Goal: Information Seeking & Learning: Learn about a topic

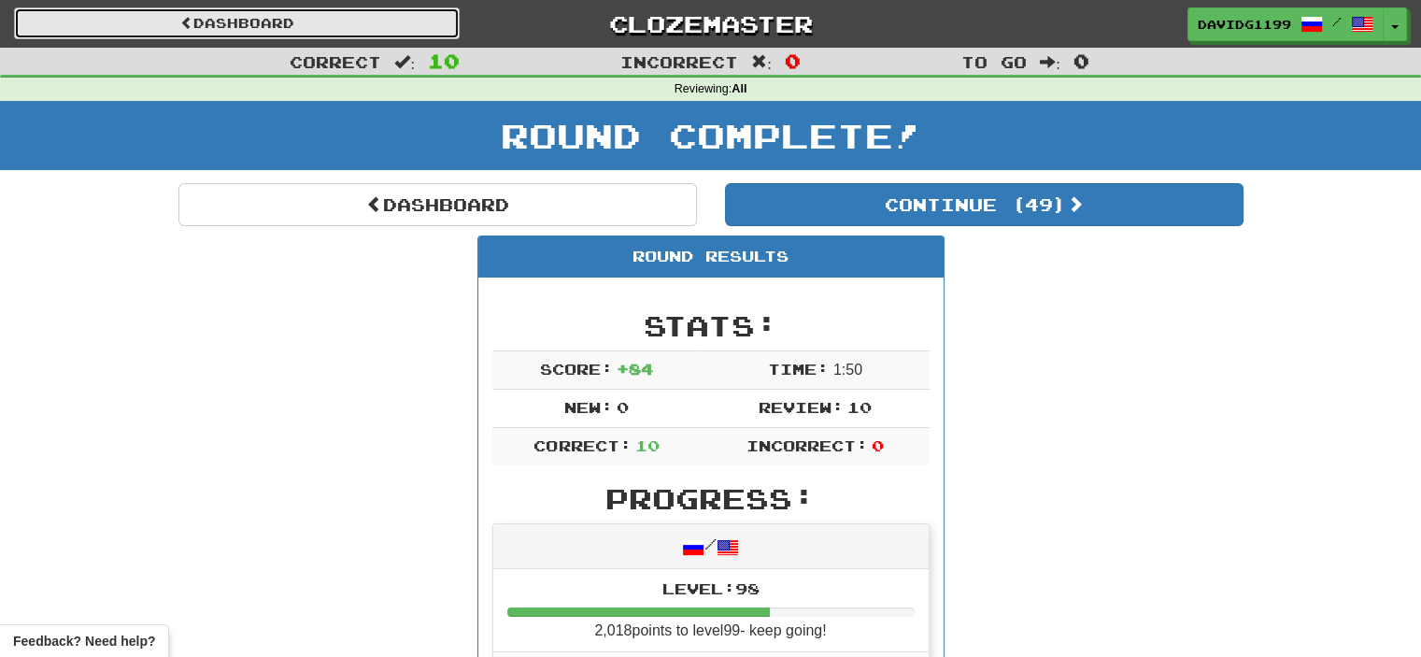
click at [289, 15] on link "Dashboard" at bounding box center [237, 23] width 446 height 32
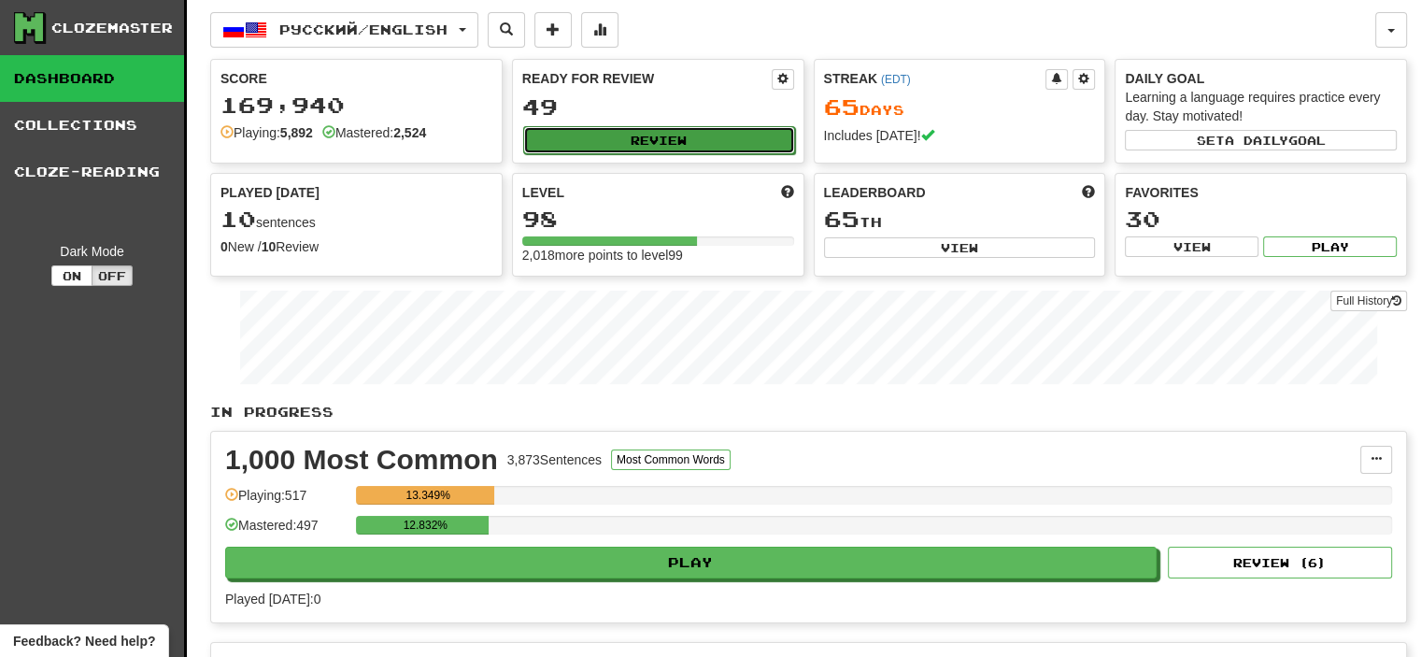
click at [654, 136] on button "Review" at bounding box center [659, 140] width 272 height 28
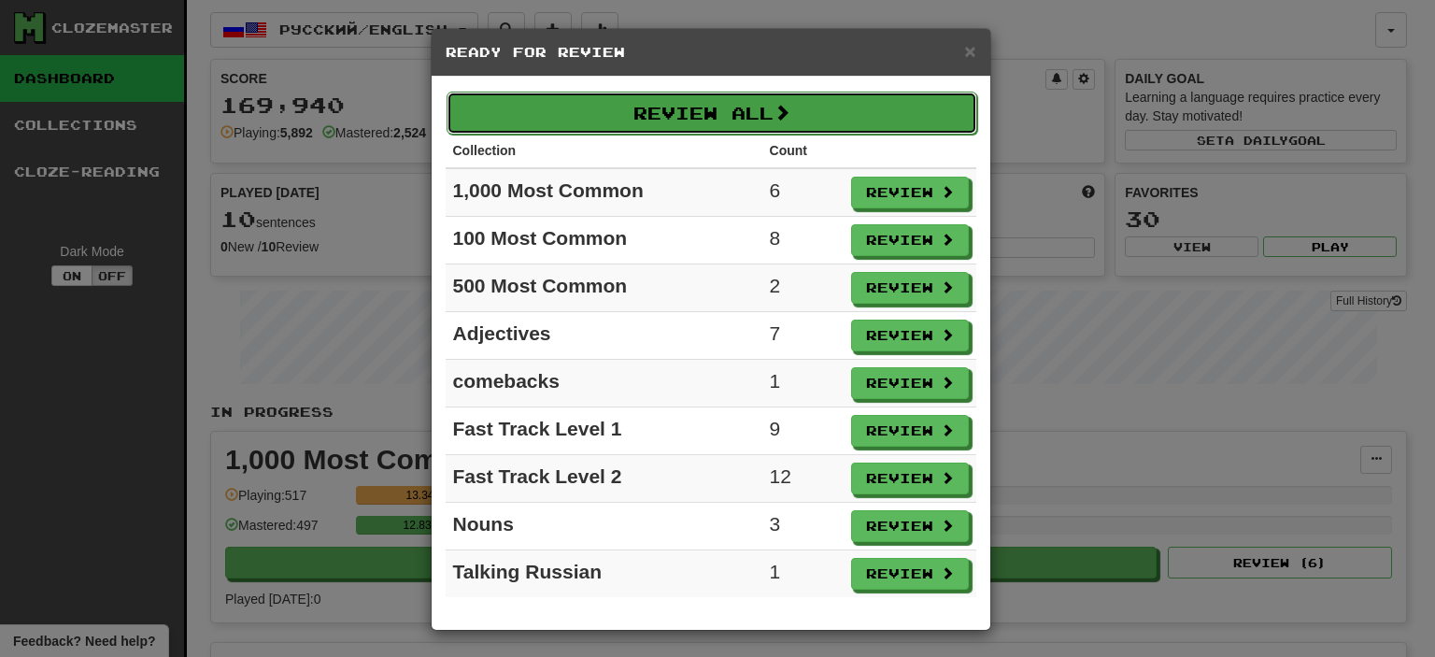
click at [695, 120] on button "Review All" at bounding box center [712, 113] width 531 height 43
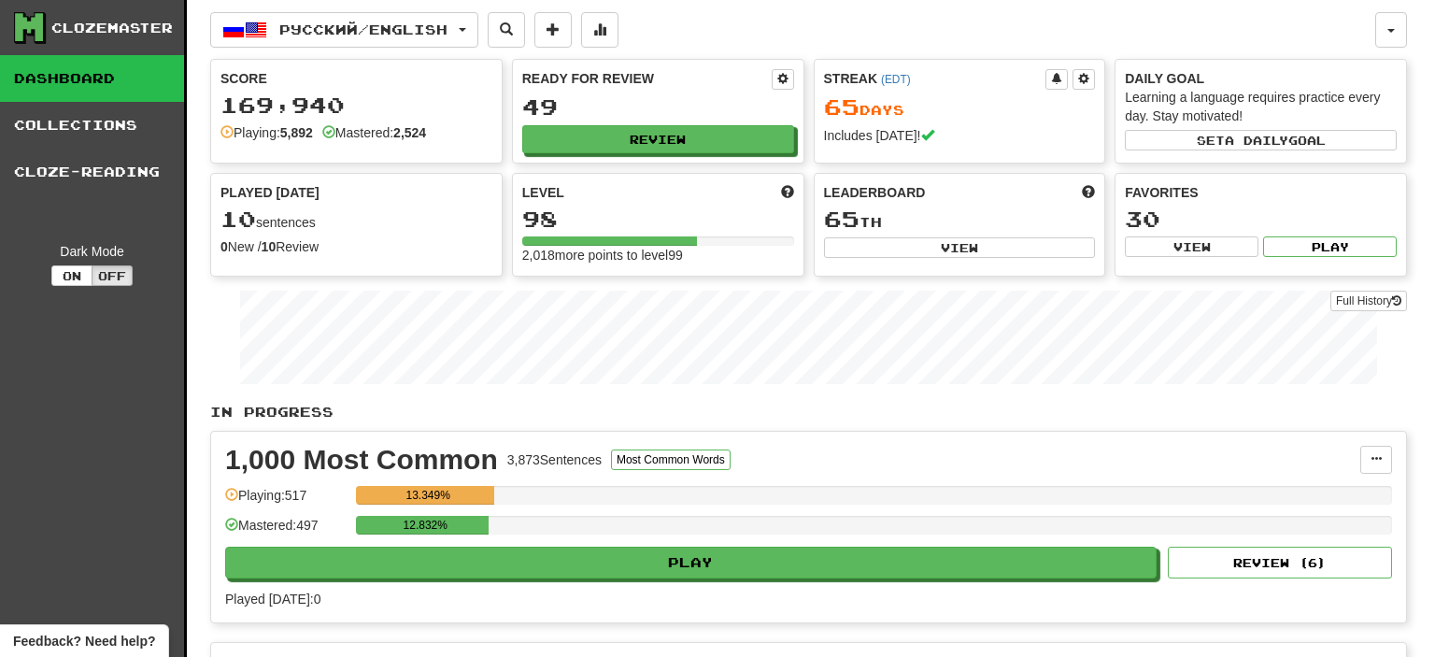
select select "**"
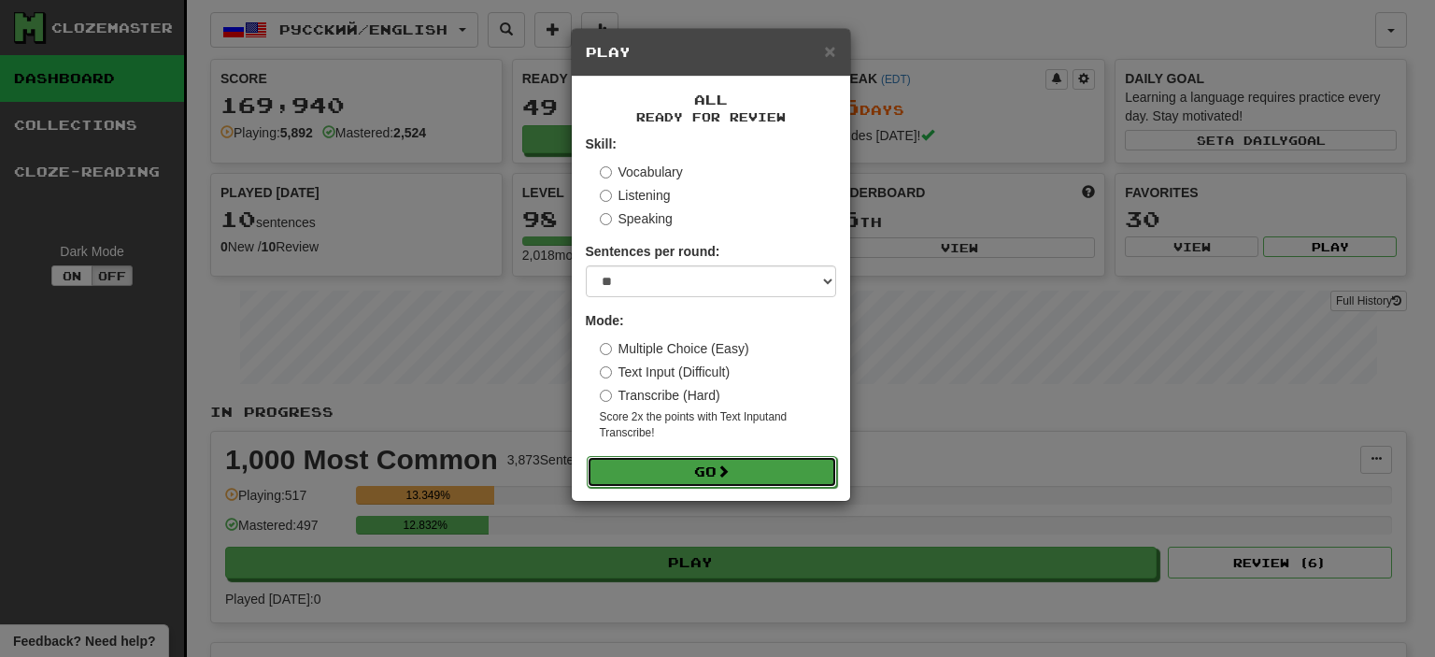
click at [739, 475] on button "Go" at bounding box center [712, 472] width 250 height 32
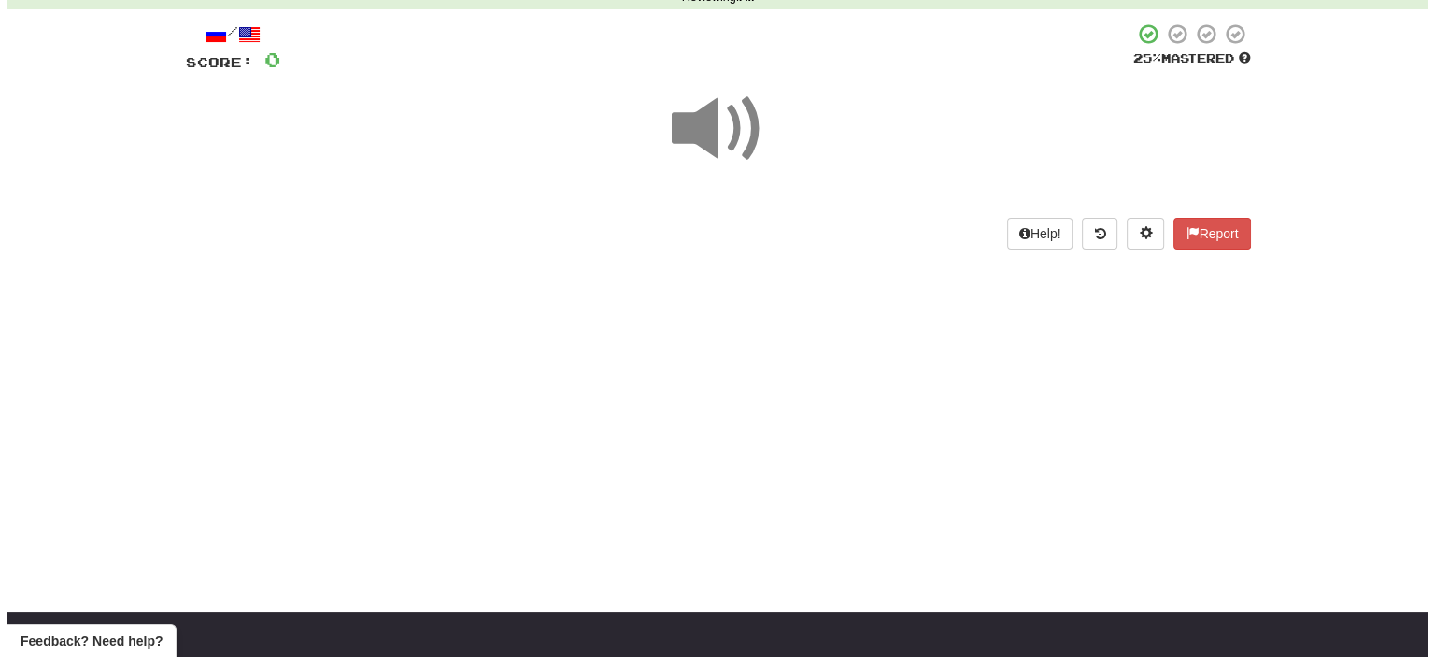
scroll to position [93, 0]
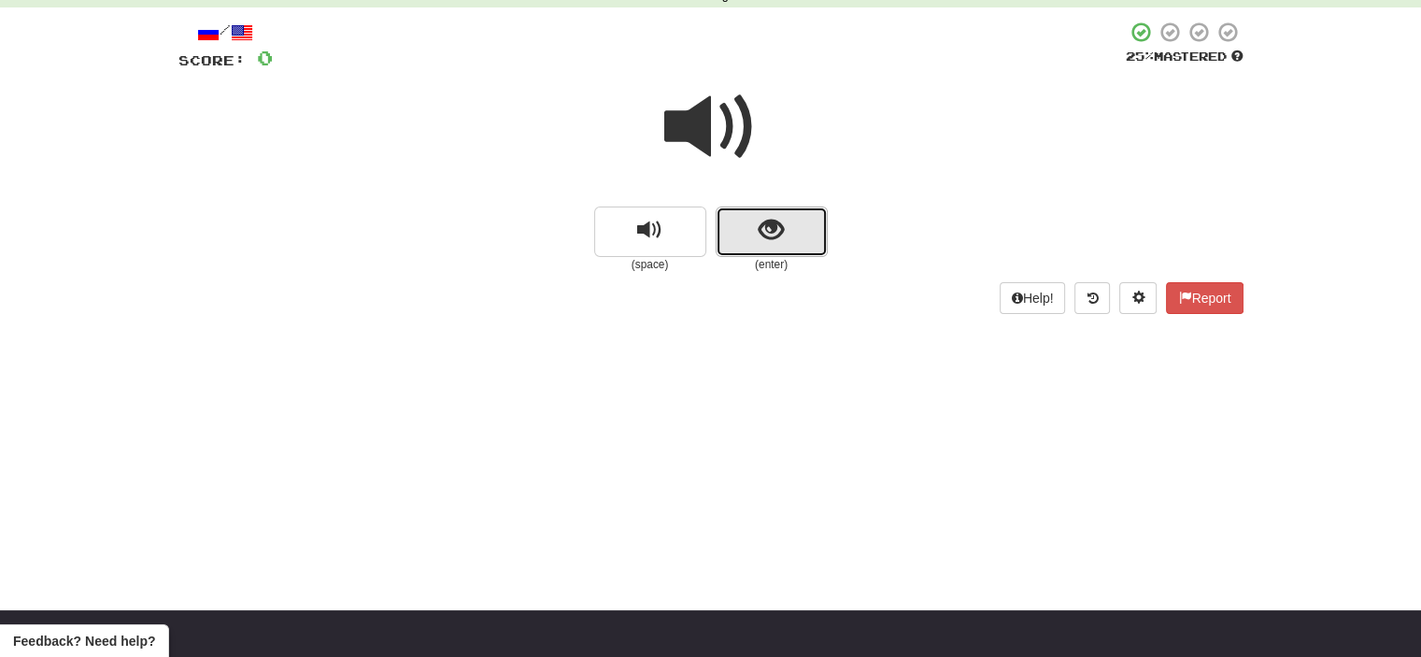
click at [745, 230] on button "show sentence" at bounding box center [772, 231] width 112 height 50
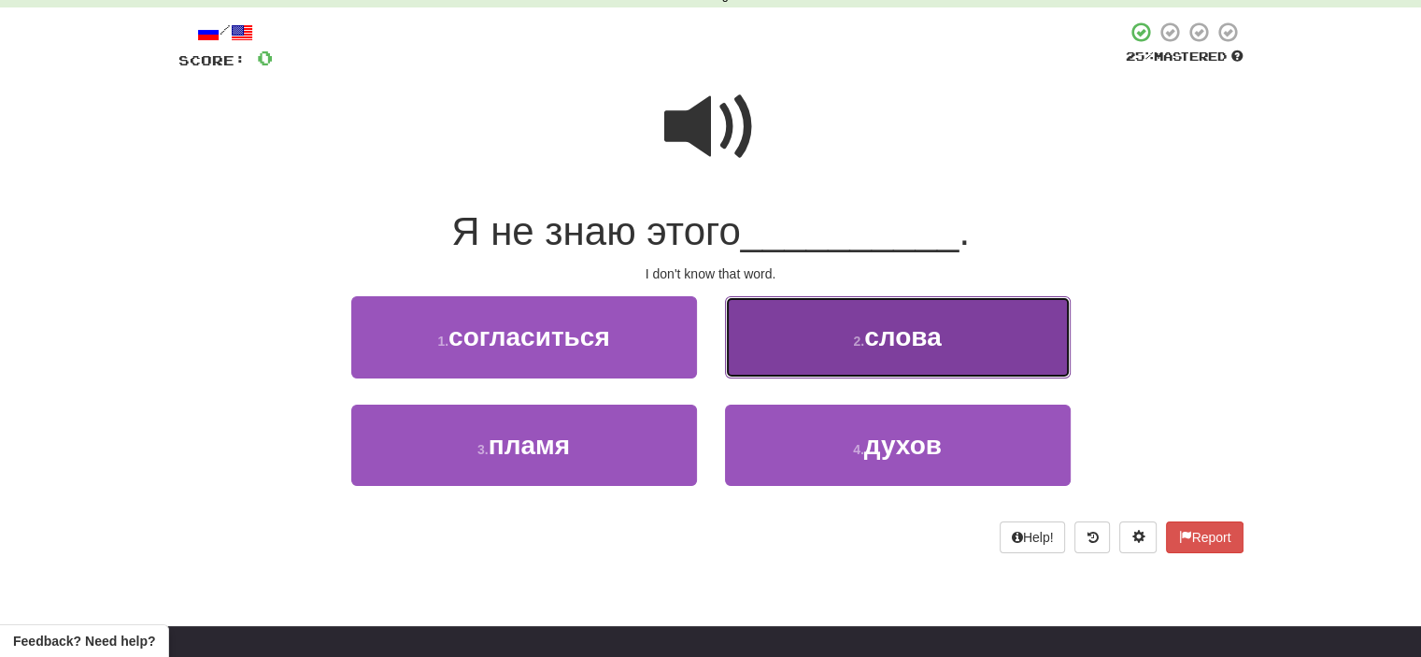
click at [815, 341] on button "2 . слова" at bounding box center [898, 336] width 346 height 81
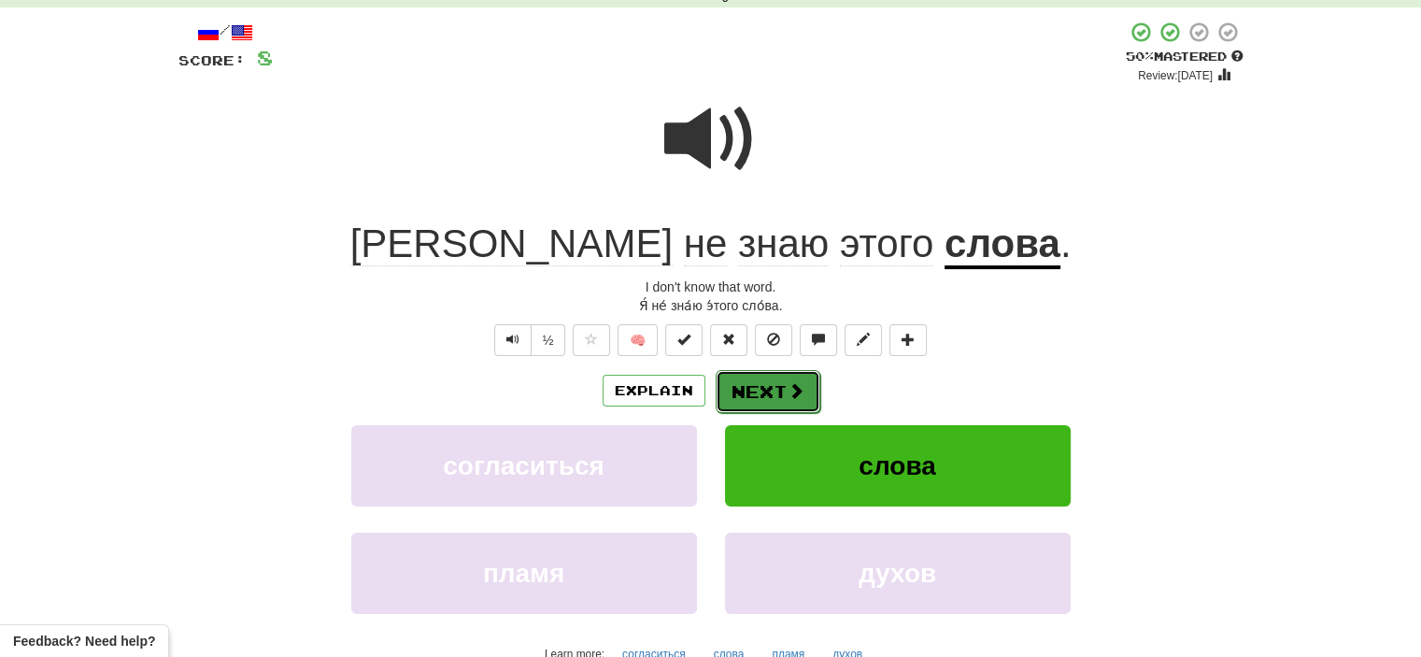
drag, startPoint x: 767, startPoint y: 396, endPoint x: 747, endPoint y: 395, distance: 19.6
drag, startPoint x: 747, startPoint y: 395, endPoint x: 730, endPoint y: 388, distance: 19.3
click at [730, 388] on button "Next" at bounding box center [767, 390] width 105 height 43
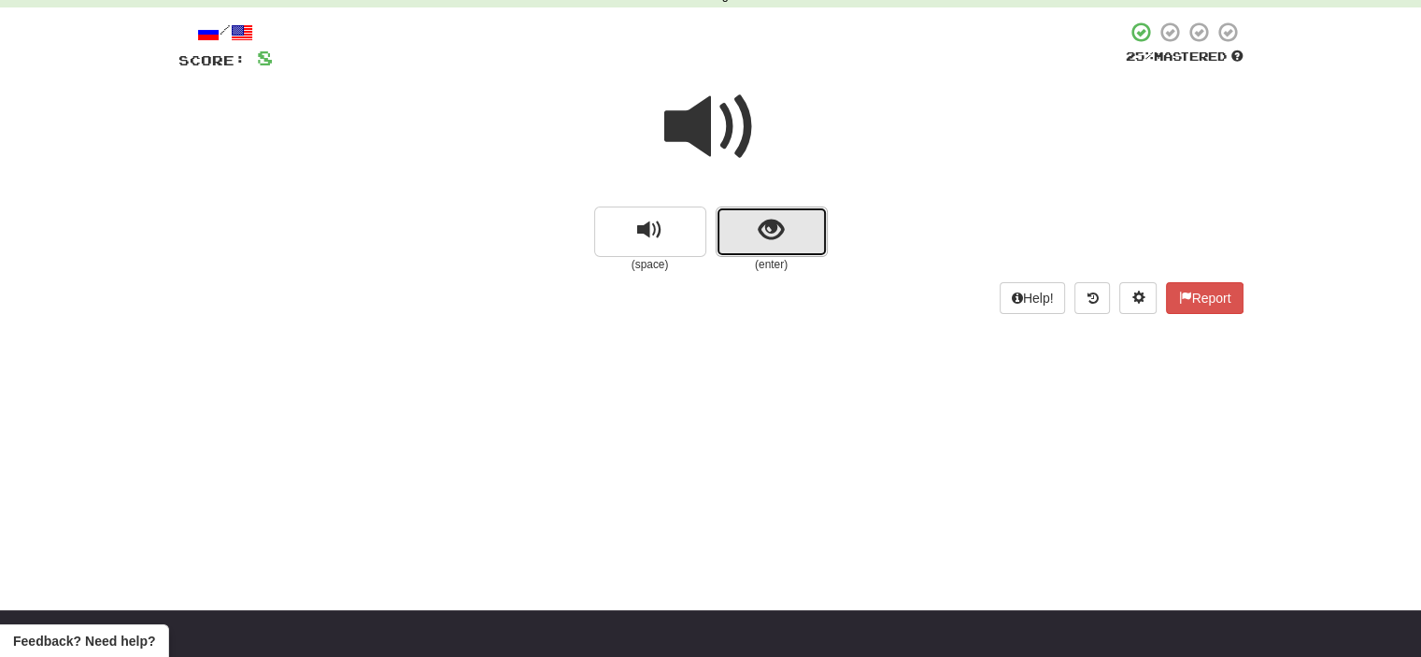
click at [737, 238] on button "show sentence" at bounding box center [772, 231] width 112 height 50
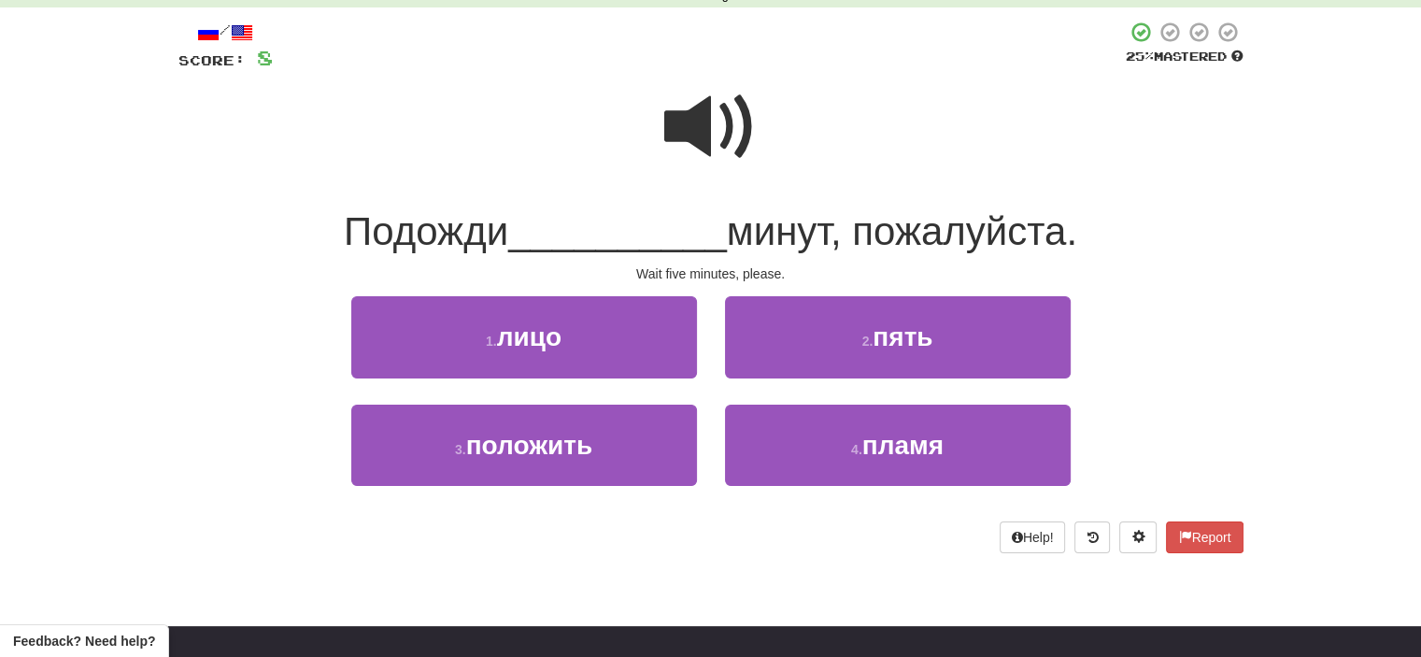
click at [721, 137] on span at bounding box center [710, 126] width 93 height 93
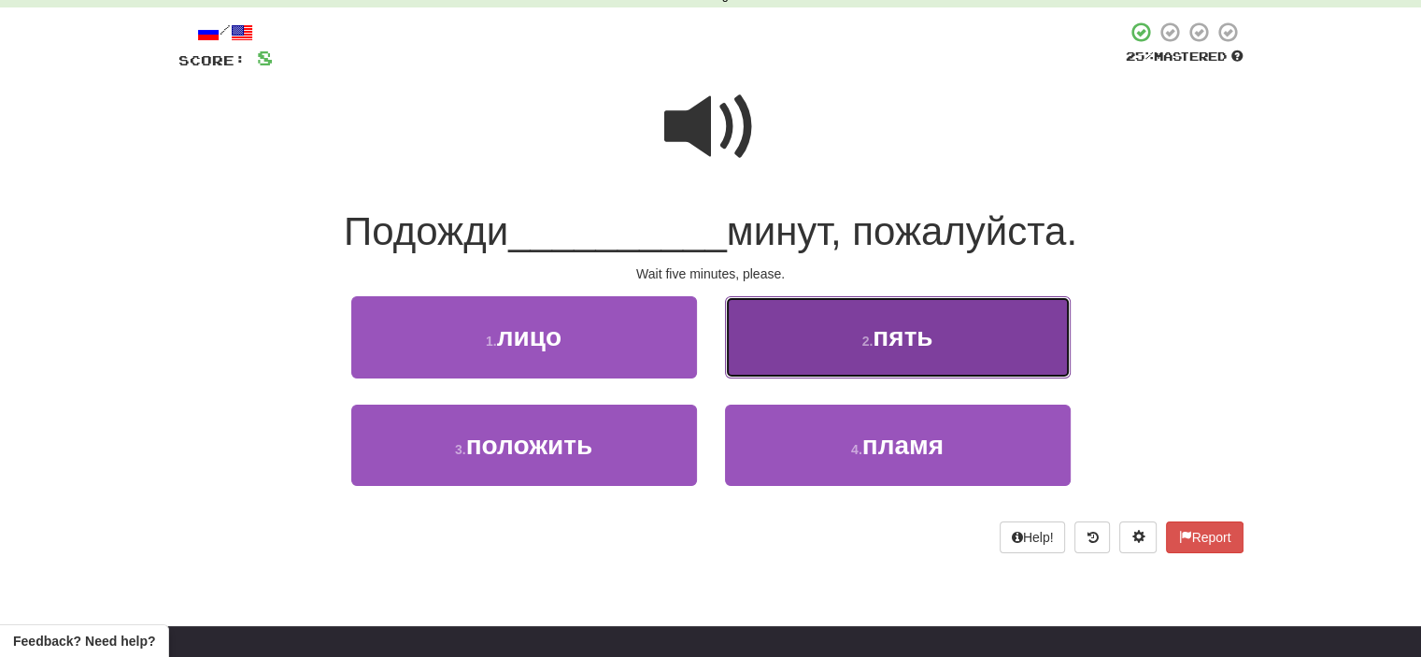
click at [826, 351] on button "2 . пять" at bounding box center [898, 336] width 346 height 81
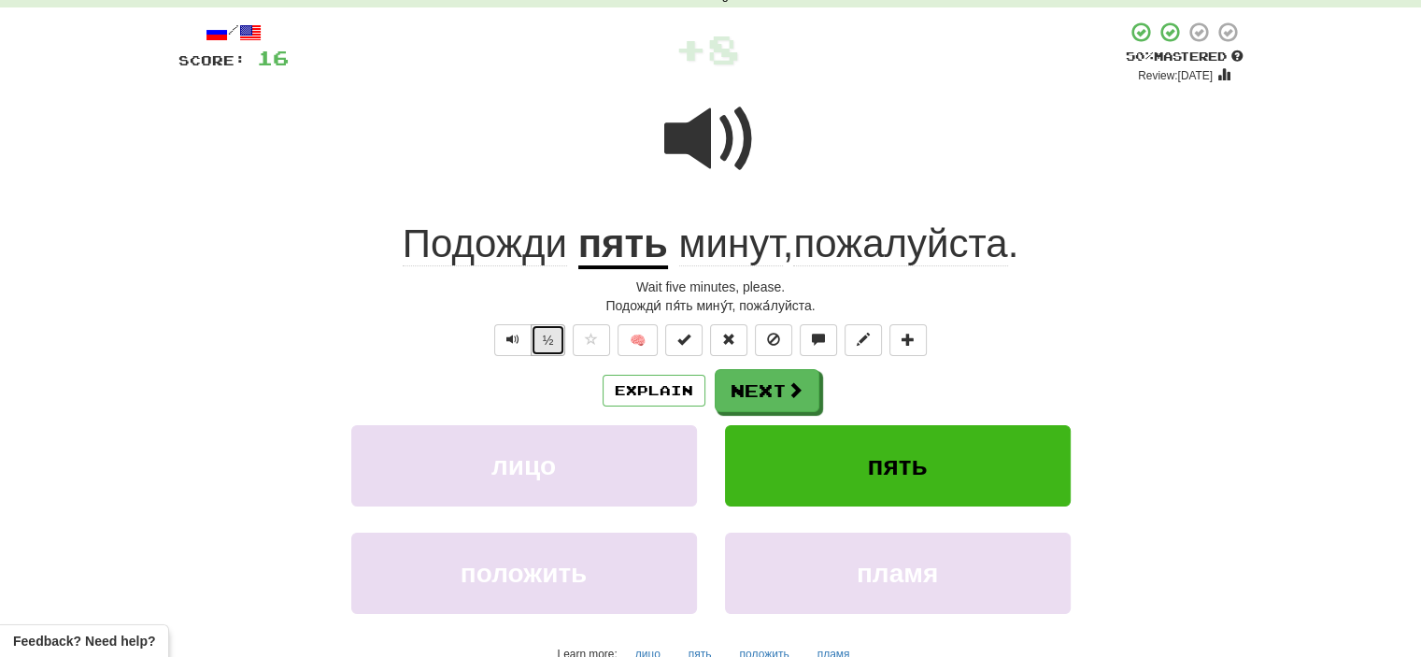
click at [546, 335] on button "½" at bounding box center [548, 340] width 35 height 32
click at [546, 336] on button "½" at bounding box center [548, 340] width 35 height 32
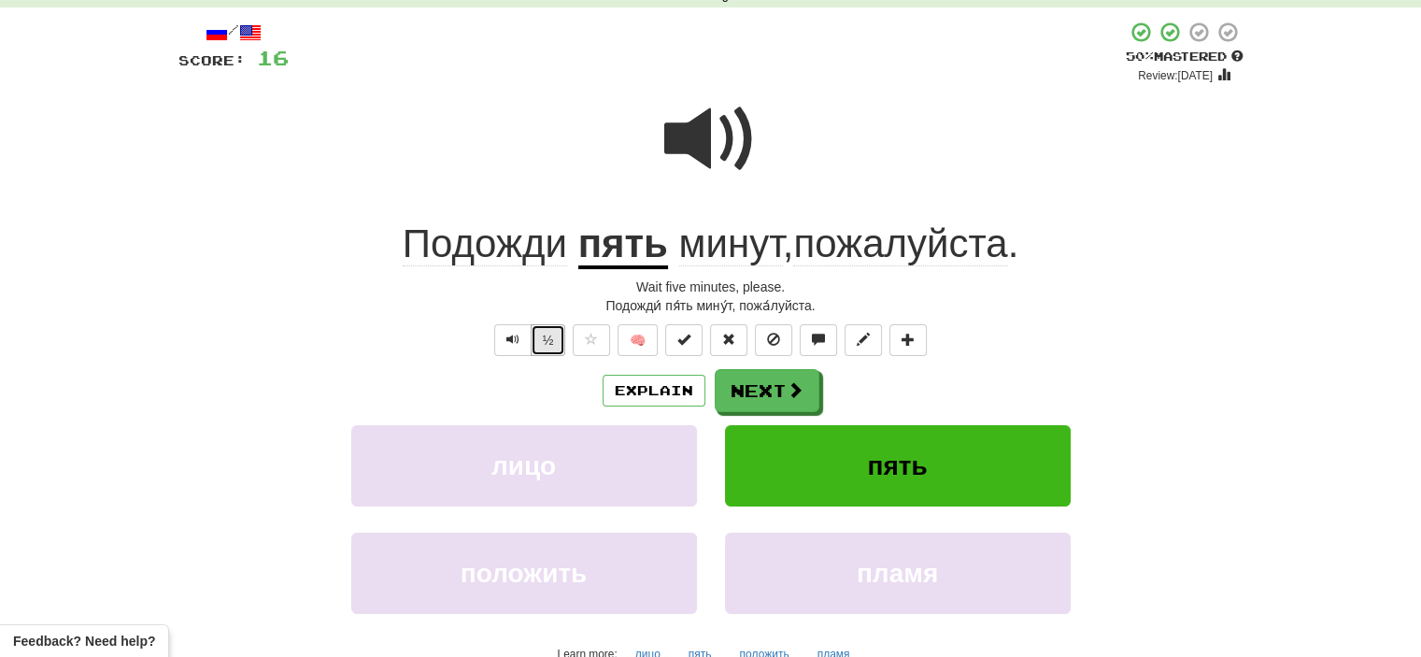
click at [546, 336] on button "½" at bounding box center [548, 340] width 35 height 32
click at [552, 340] on button "½" at bounding box center [548, 340] width 35 height 32
click at [549, 340] on button "½" at bounding box center [548, 340] width 35 height 32
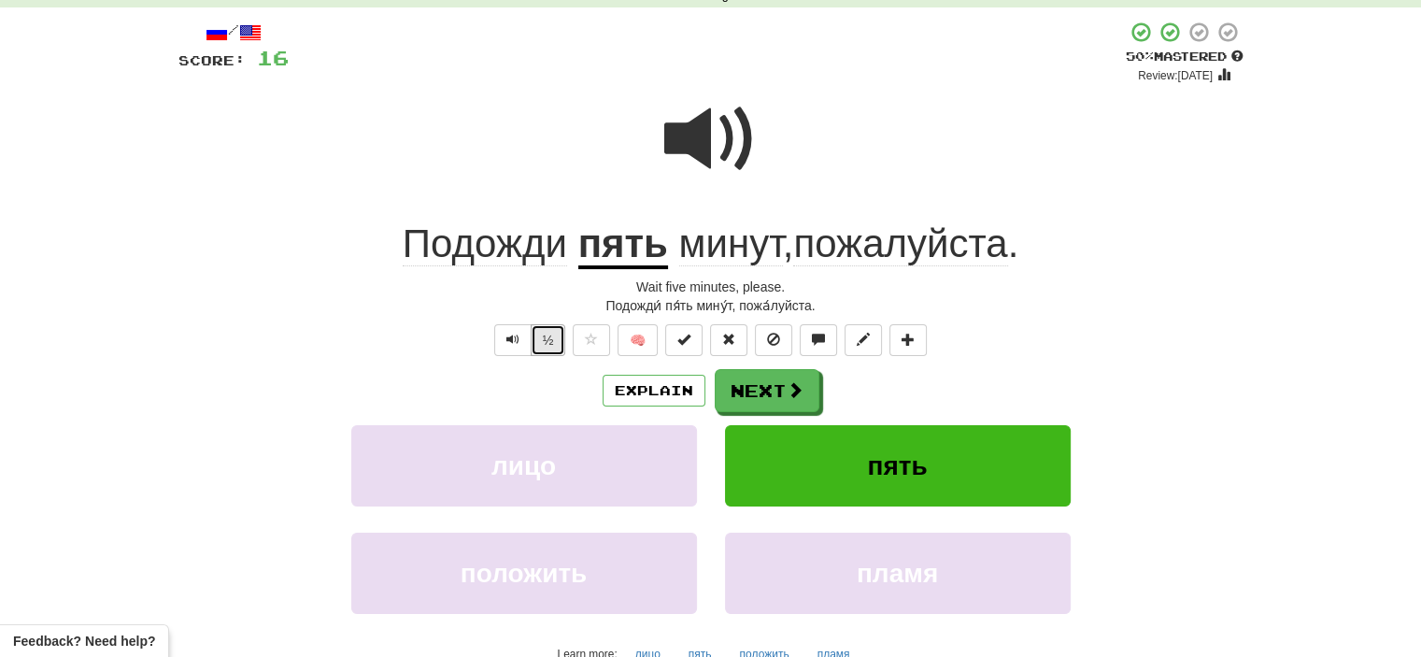
click at [537, 335] on button "½" at bounding box center [548, 340] width 35 height 32
click at [546, 335] on button "½" at bounding box center [548, 340] width 35 height 32
click at [776, 391] on button "Next" at bounding box center [768, 391] width 105 height 43
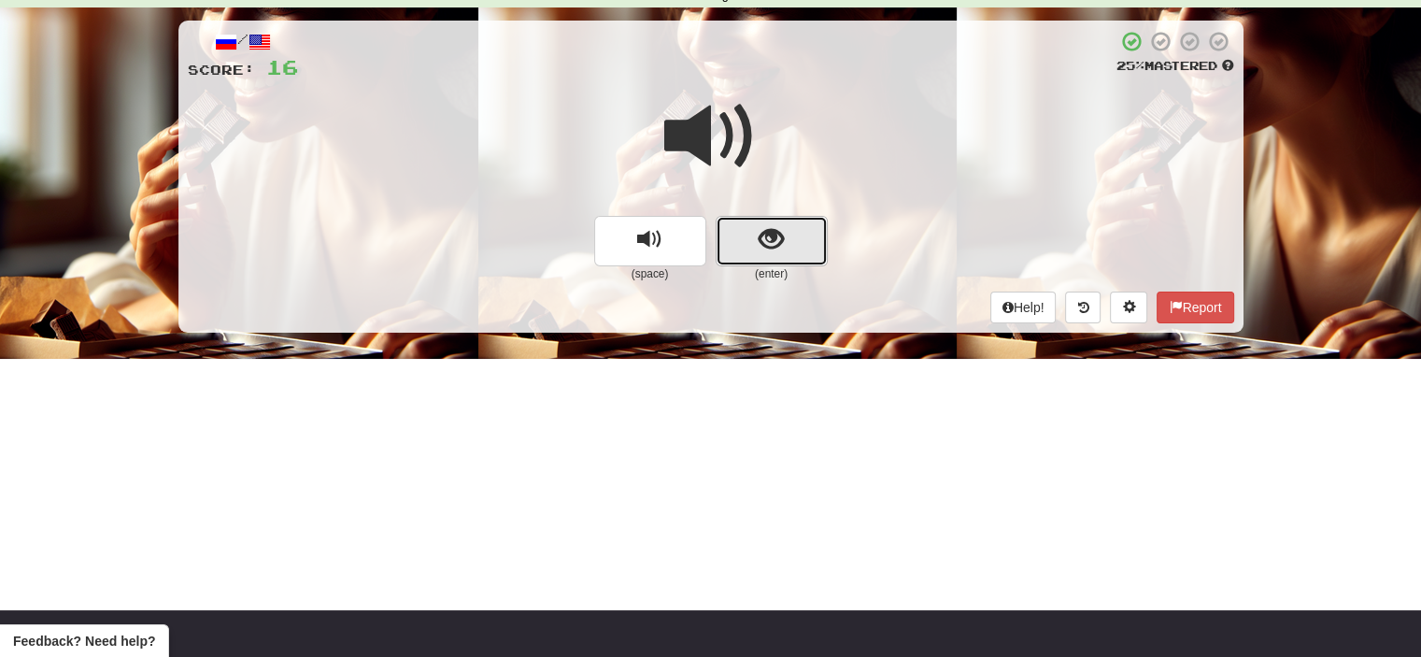
click at [745, 231] on button "show sentence" at bounding box center [772, 241] width 112 height 50
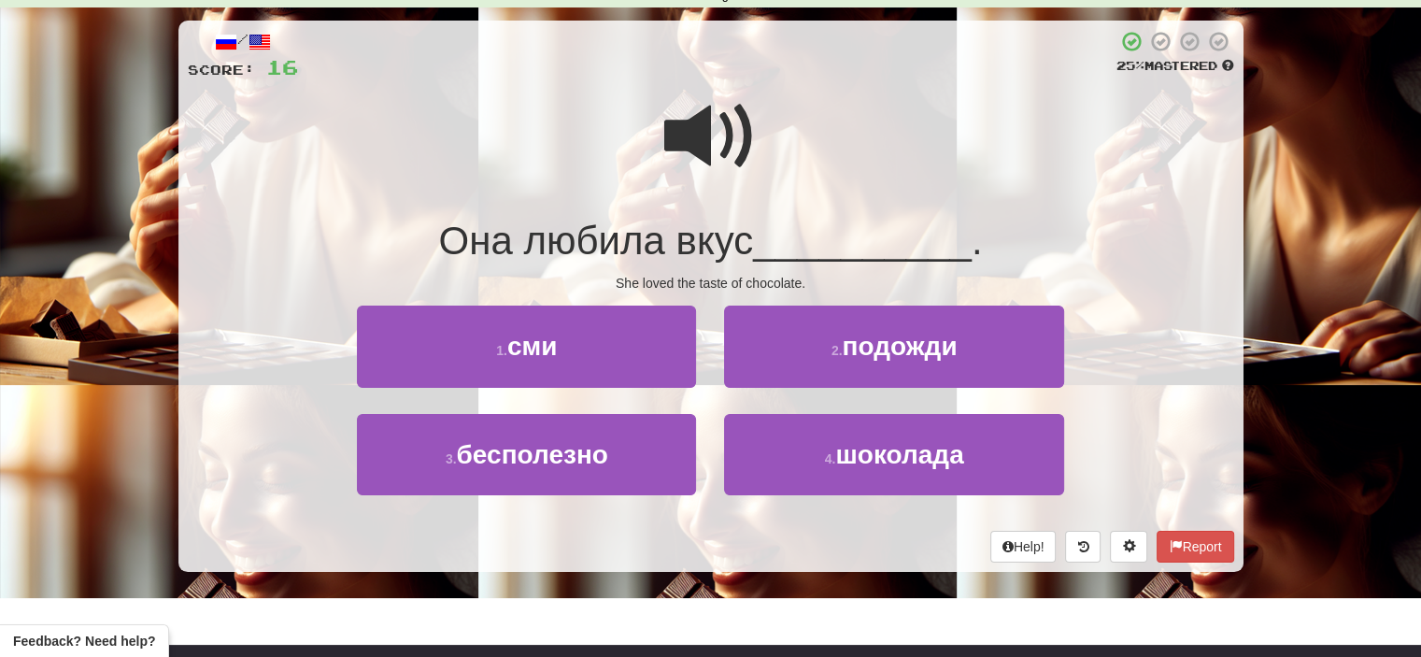
click at [695, 120] on span at bounding box center [710, 136] width 93 height 93
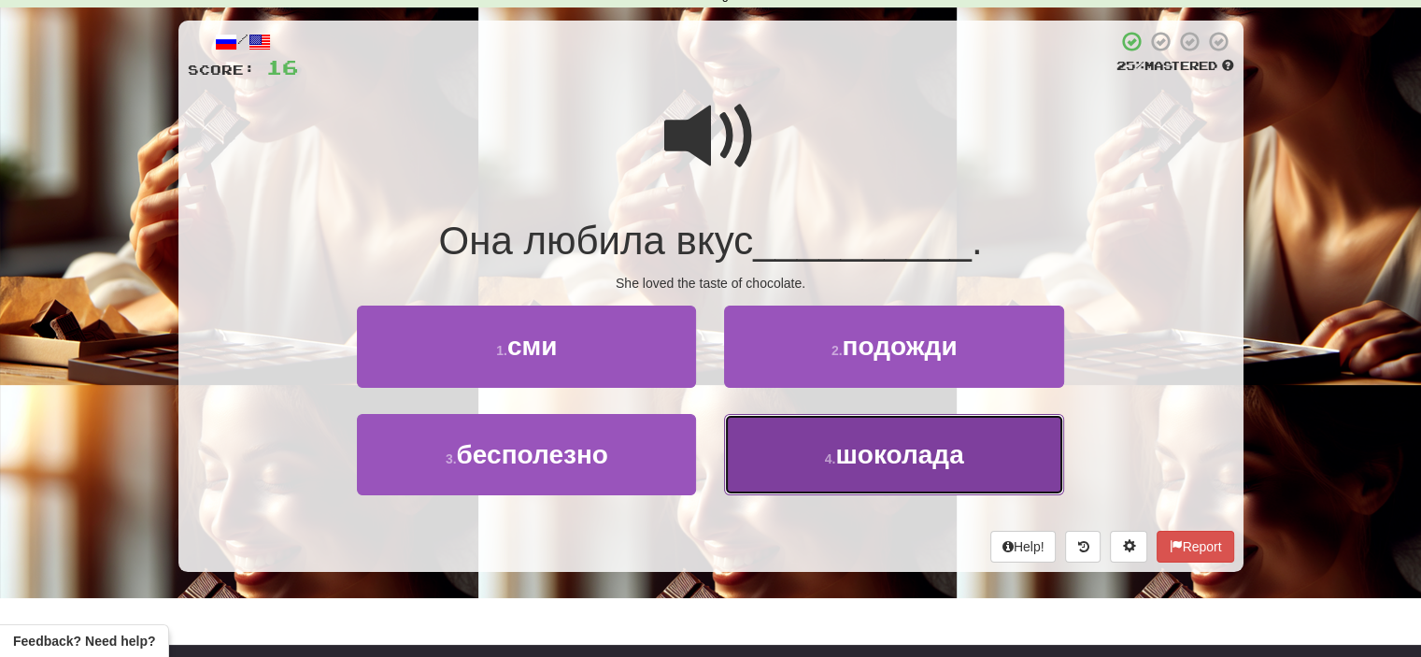
click at [833, 451] on small "4 ." at bounding box center [830, 458] width 11 height 15
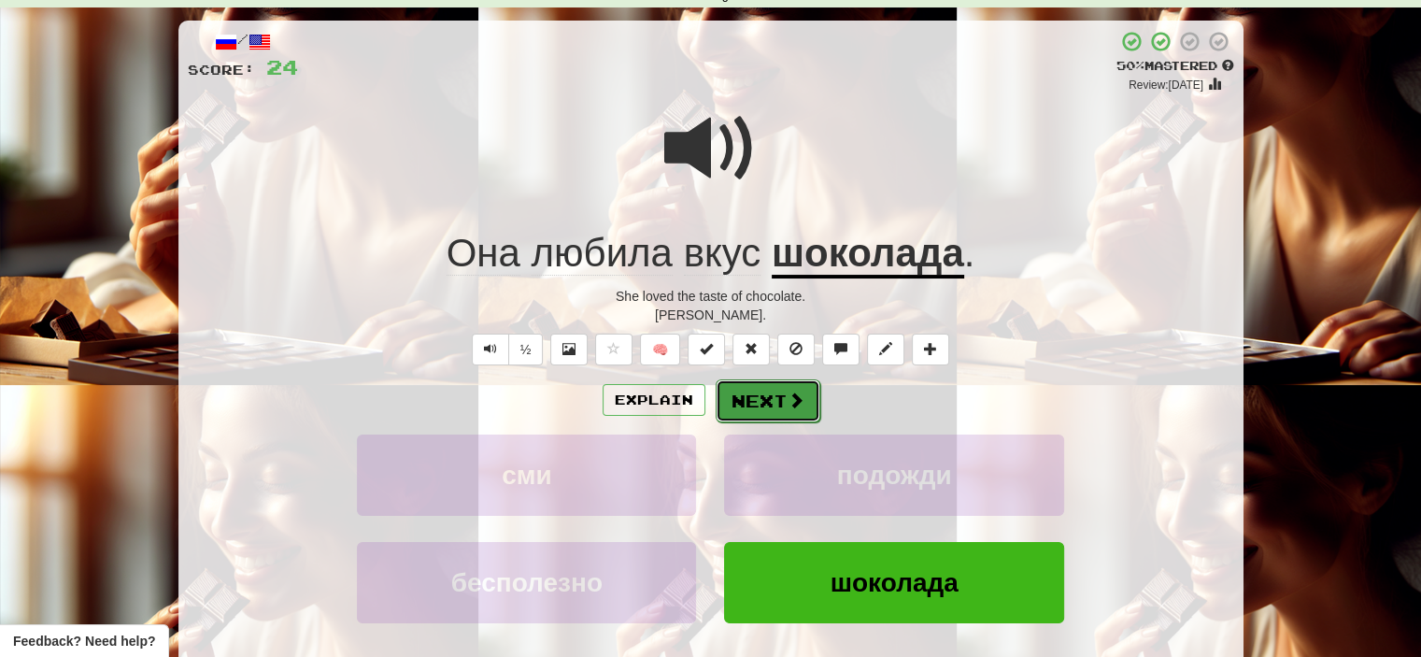
click at [763, 399] on button "Next" at bounding box center [768, 400] width 105 height 43
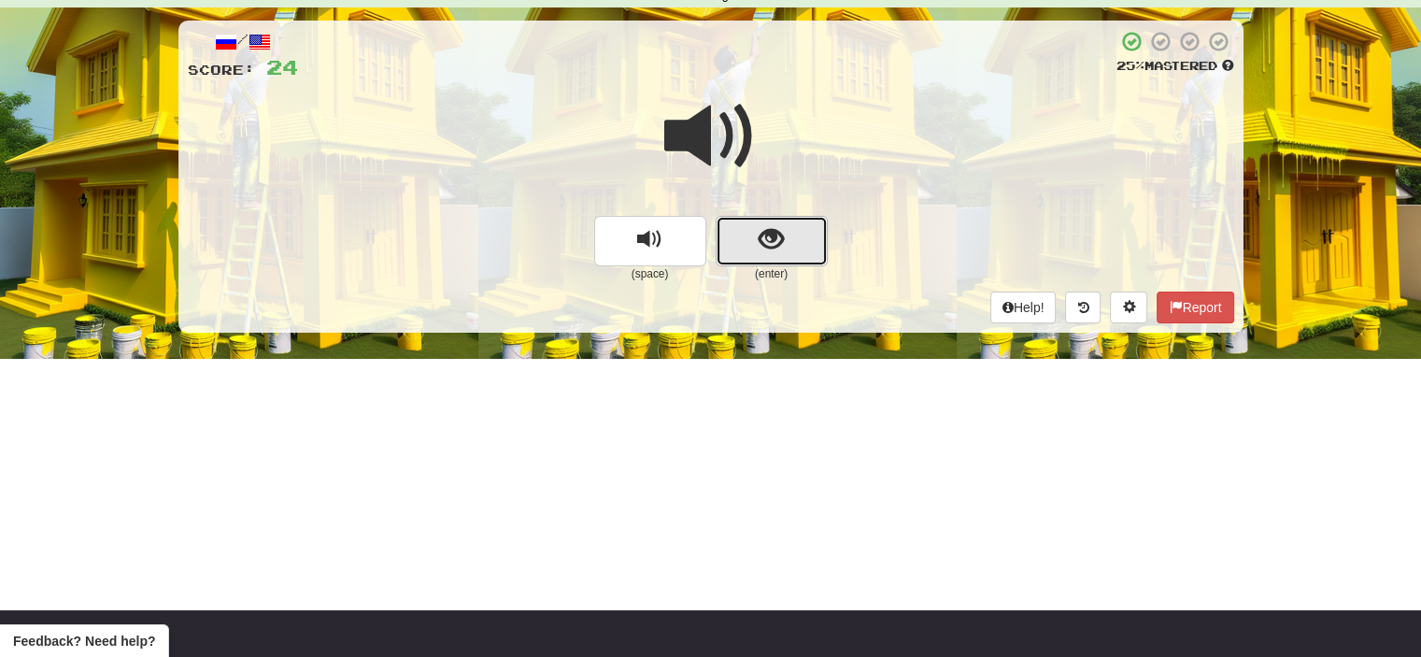
click at [755, 246] on button "show sentence" at bounding box center [772, 241] width 112 height 50
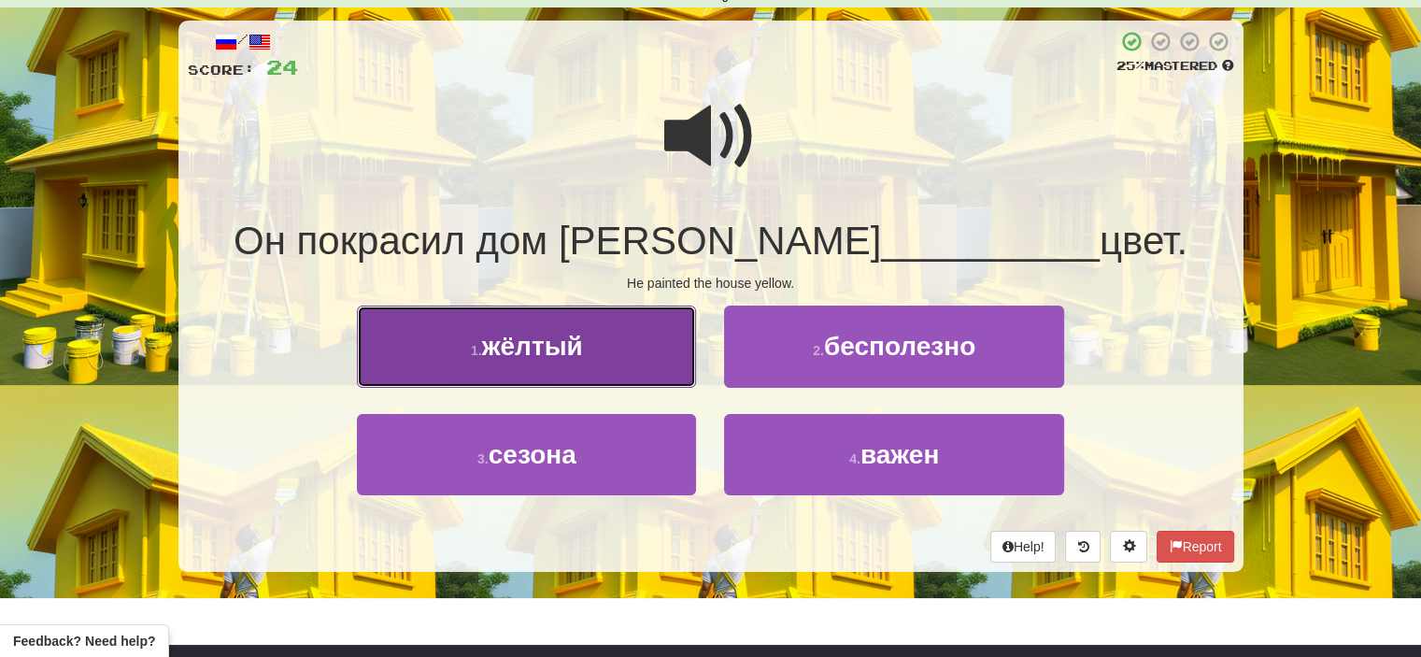
click at [609, 340] on button "1 . жёлтый" at bounding box center [526, 345] width 339 height 81
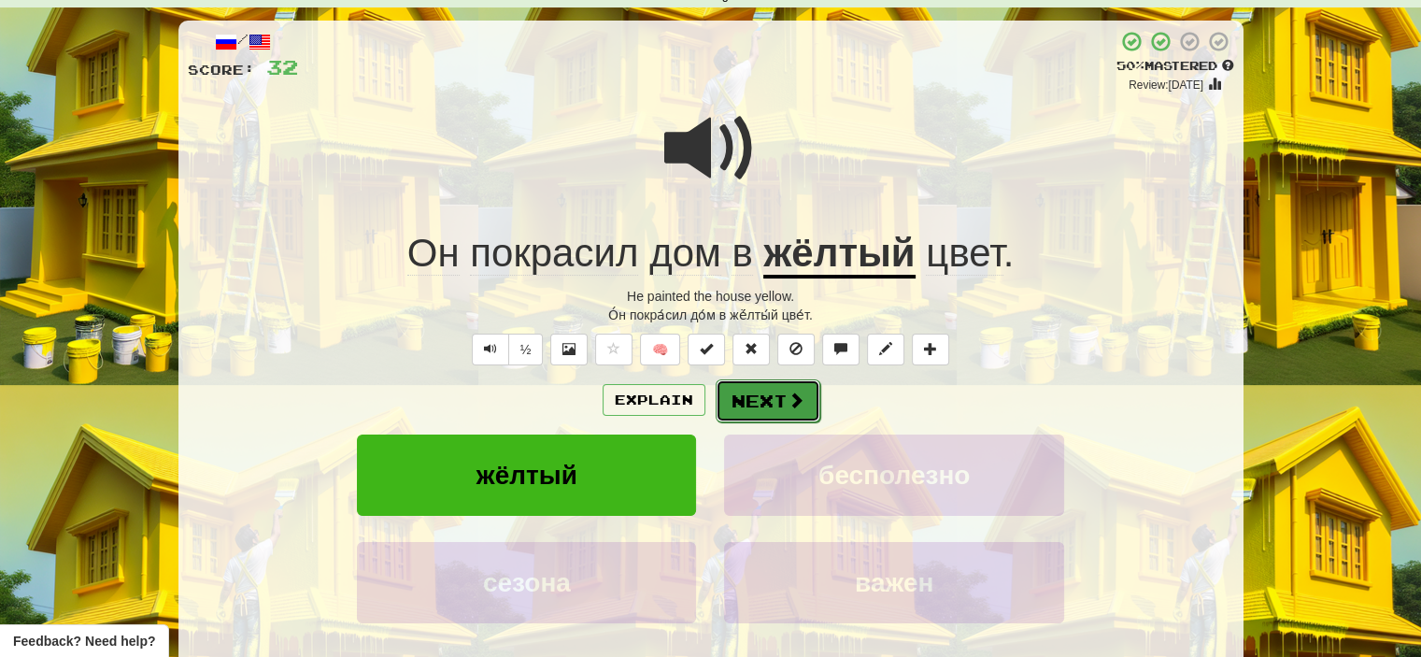
click at [787, 402] on span at bounding box center [795, 399] width 17 height 17
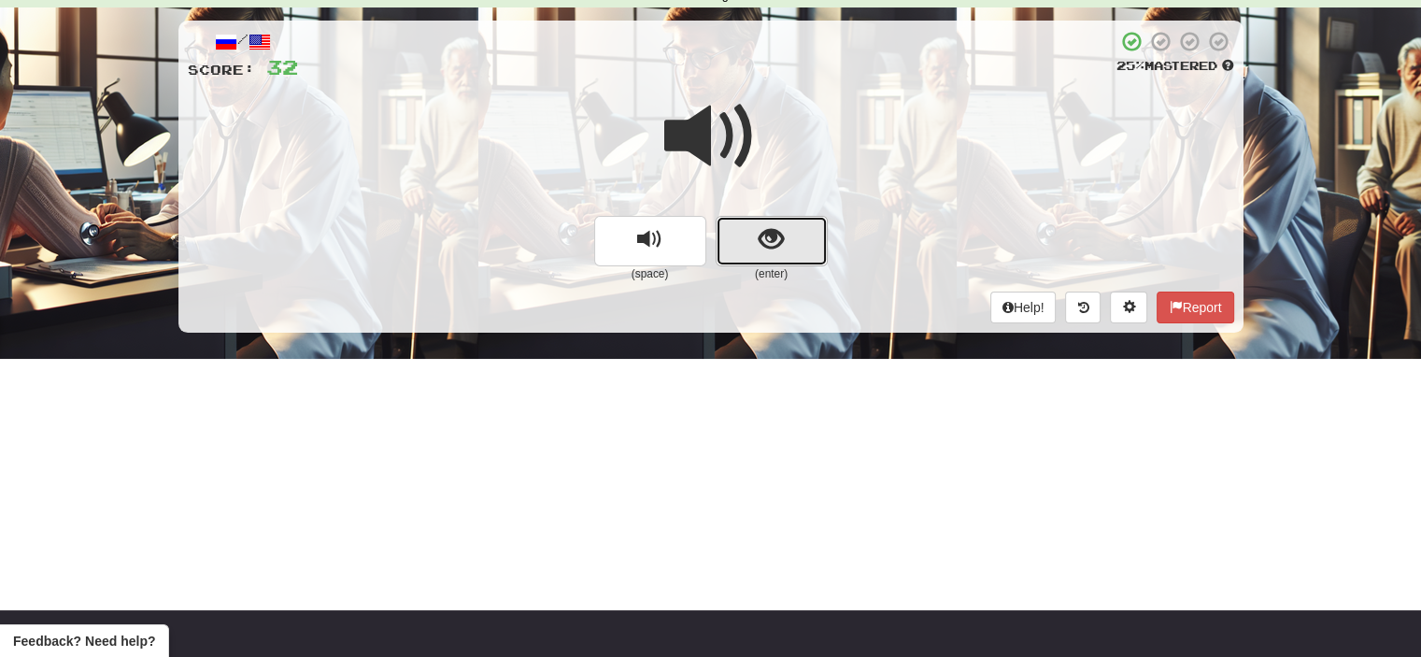
click at [743, 245] on button "show sentence" at bounding box center [772, 241] width 112 height 50
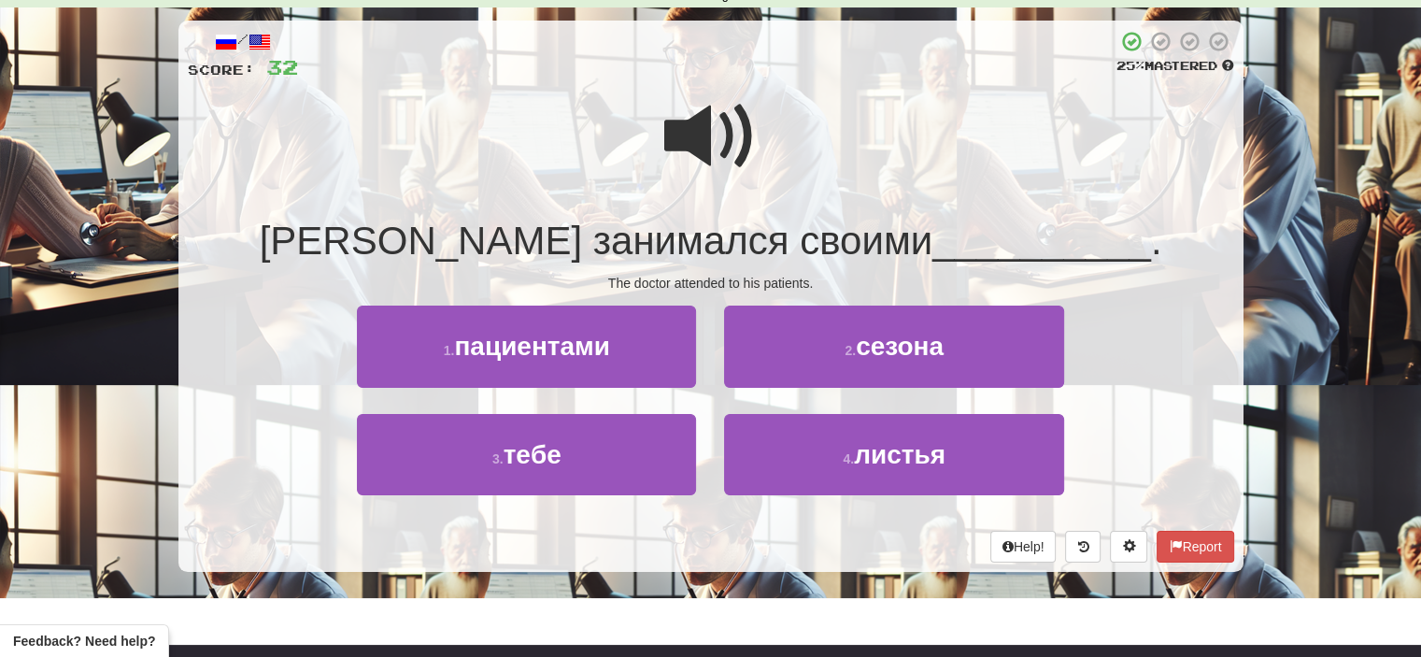
click at [699, 131] on span at bounding box center [710, 136] width 93 height 93
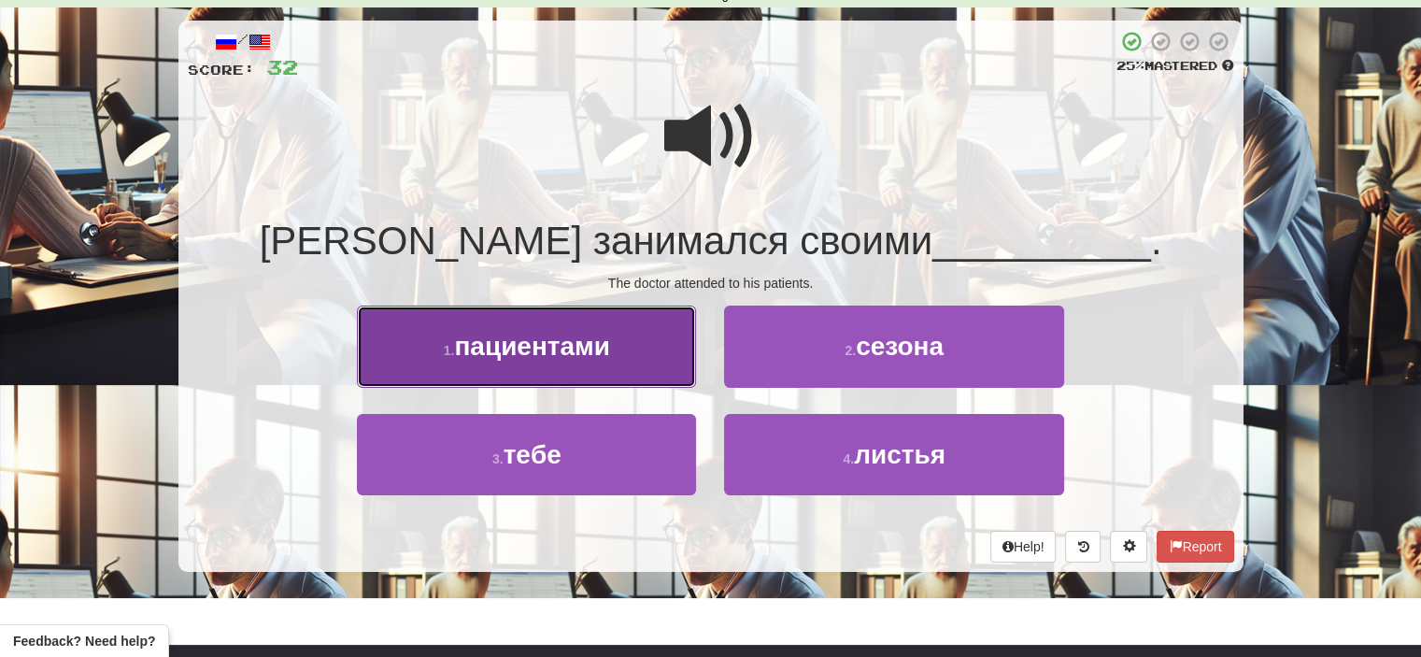
click at [656, 360] on button "1 . пациентами" at bounding box center [526, 345] width 339 height 81
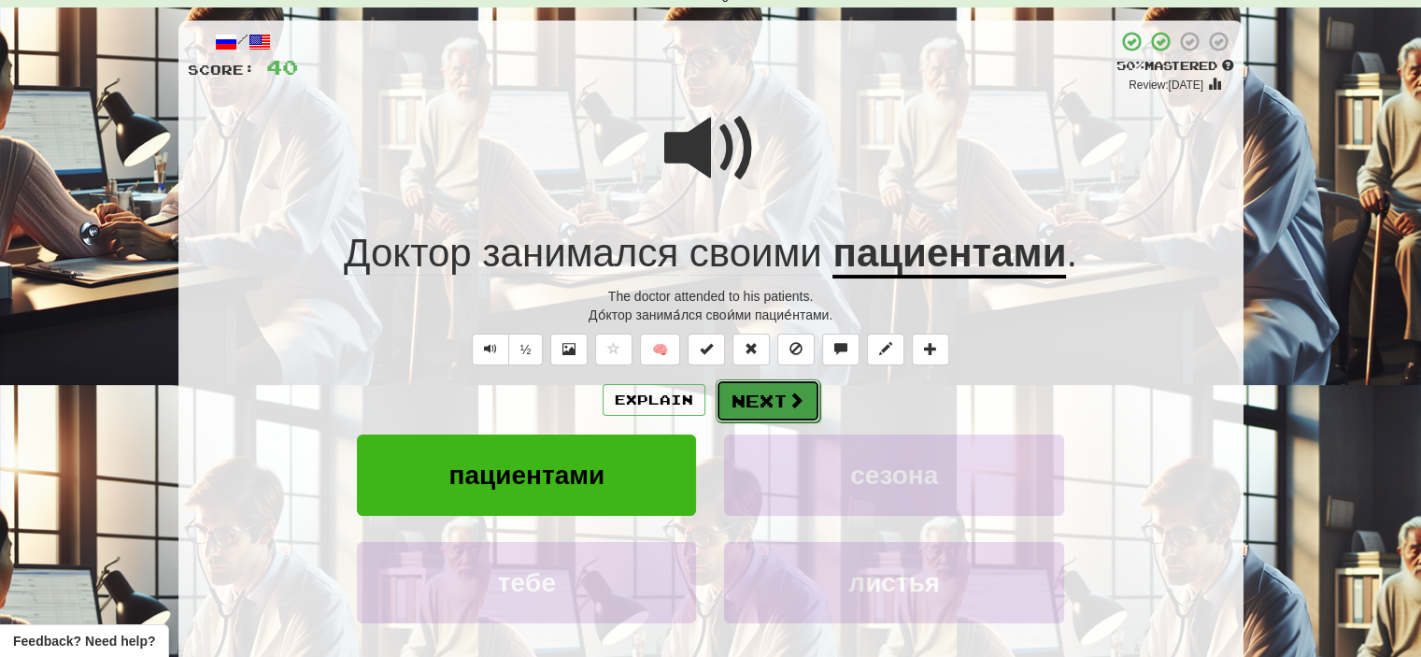
click at [787, 404] on span at bounding box center [795, 399] width 17 height 17
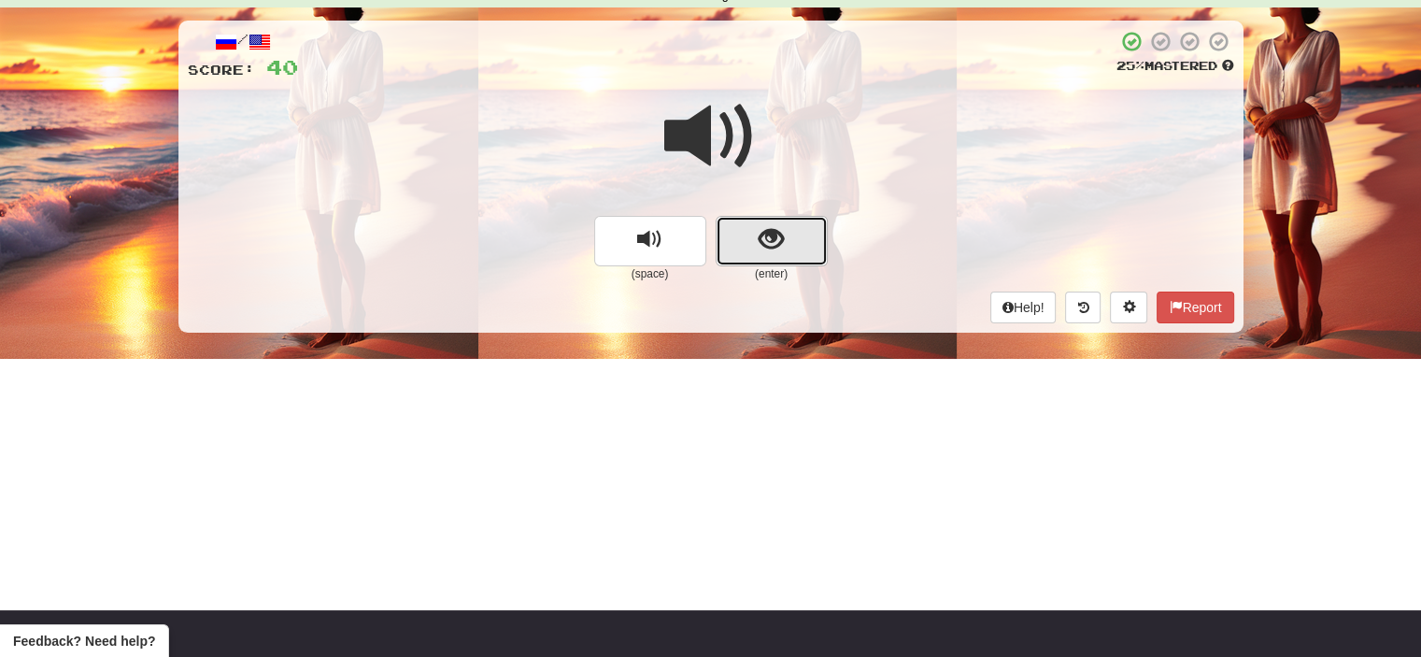
click at [743, 244] on button "show sentence" at bounding box center [772, 241] width 112 height 50
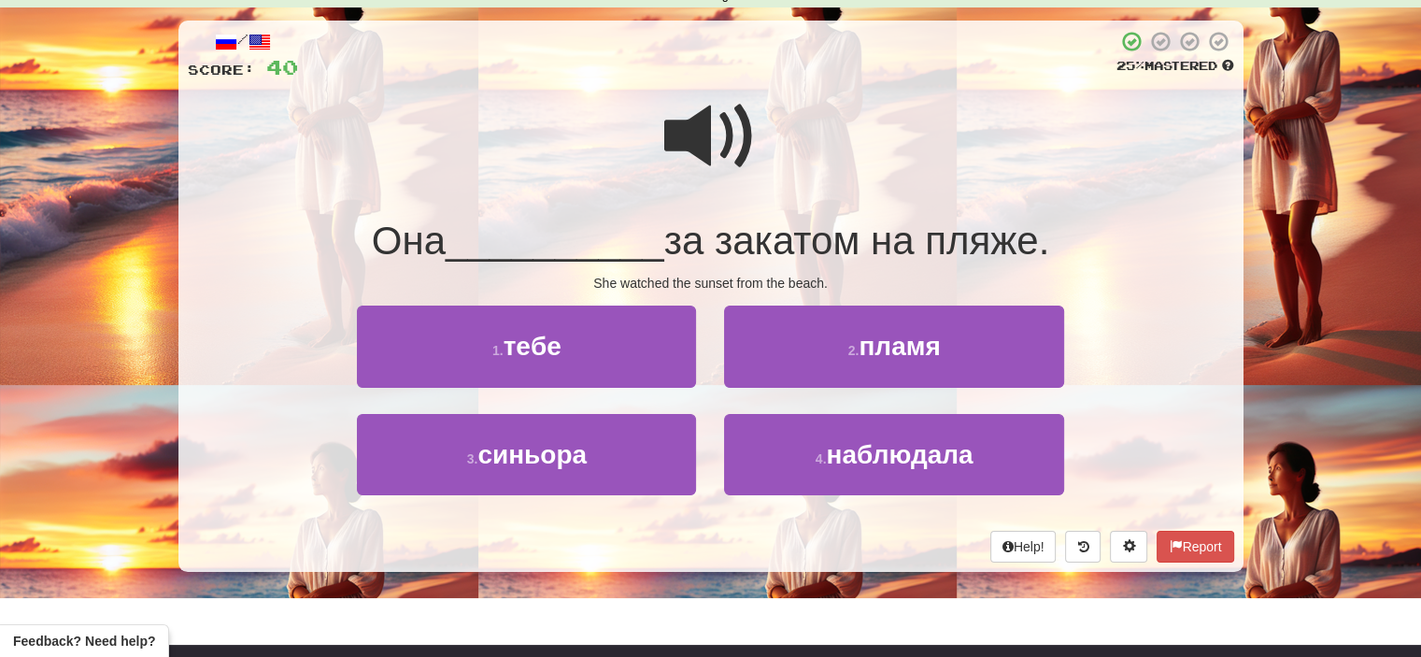
click at [726, 130] on span at bounding box center [710, 136] width 93 height 93
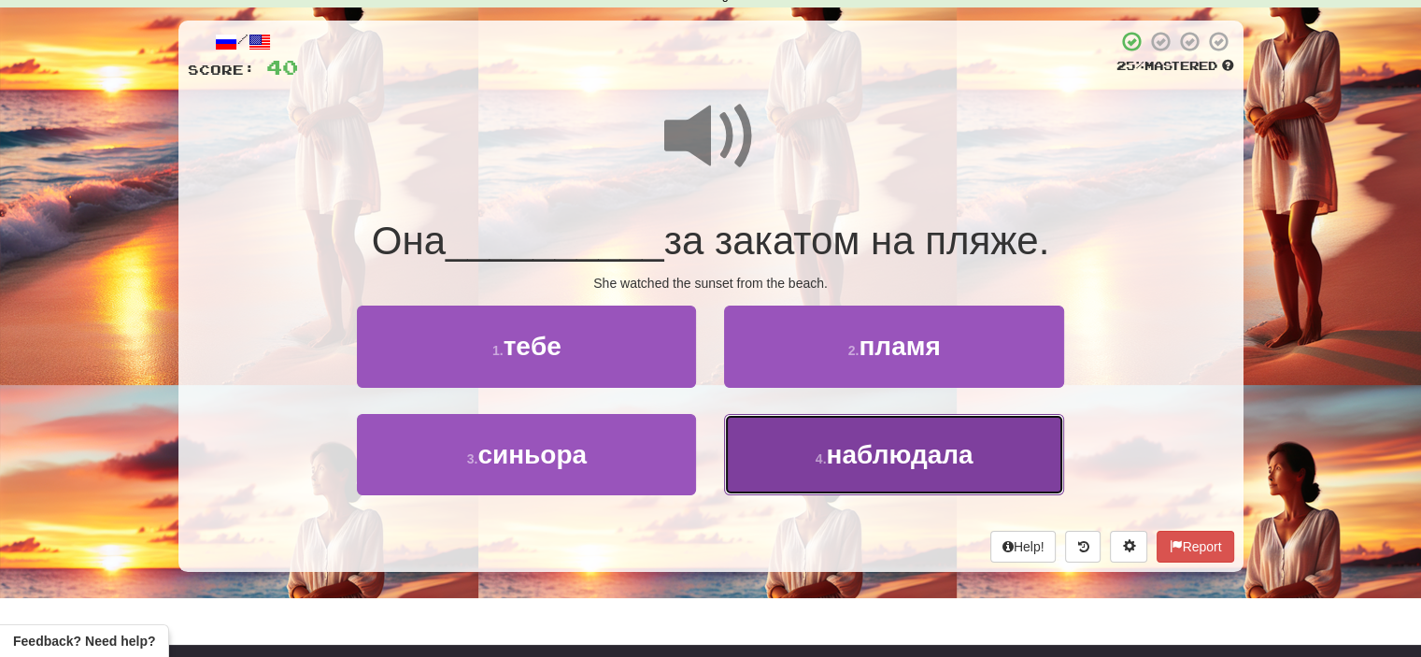
click at [831, 456] on span "наблюдала" at bounding box center [899, 454] width 147 height 29
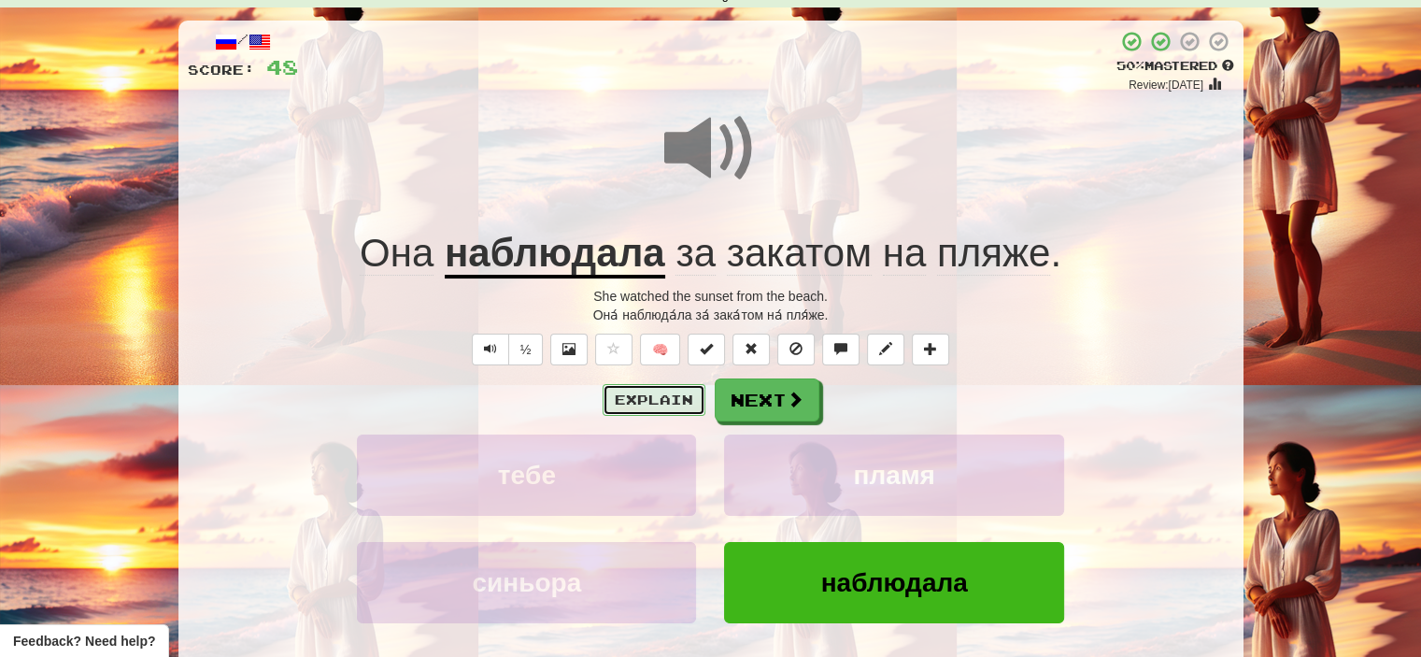
click at [669, 392] on button "Explain" at bounding box center [654, 400] width 103 height 32
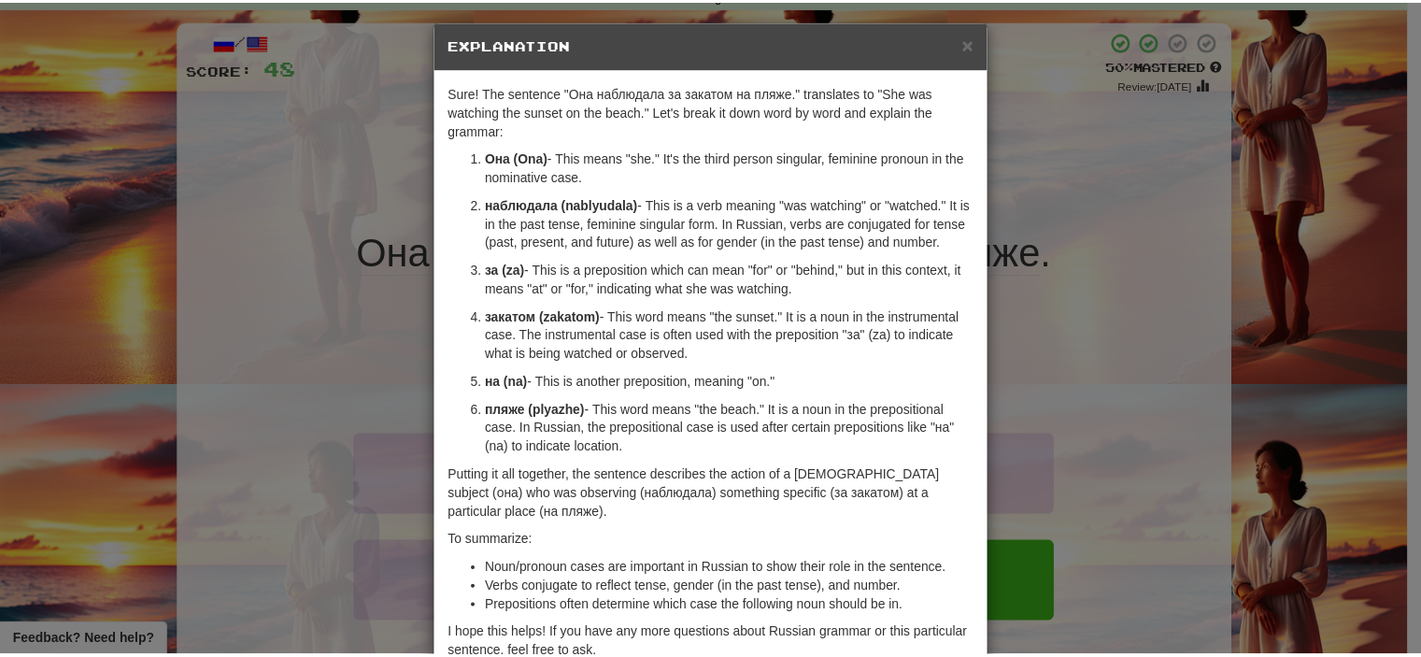
scroll to position [9, 0]
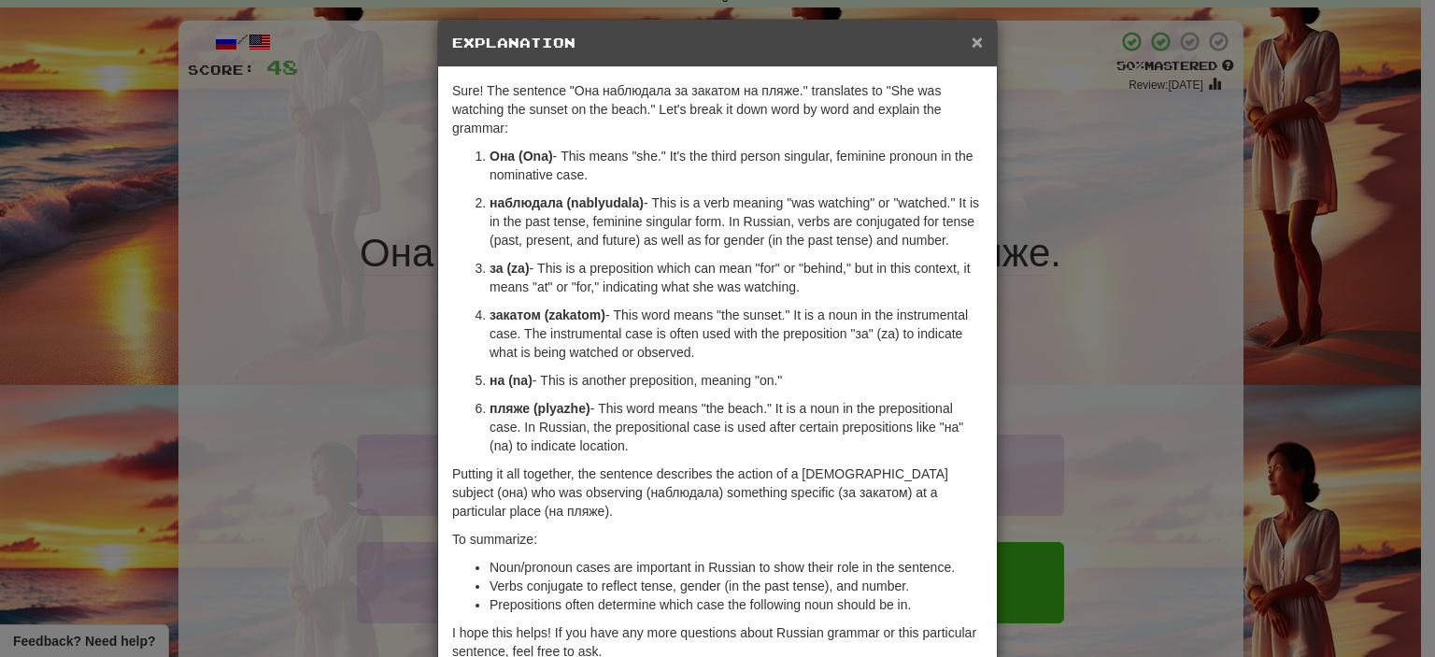
click at [972, 36] on span "×" at bounding box center [977, 41] width 11 height 21
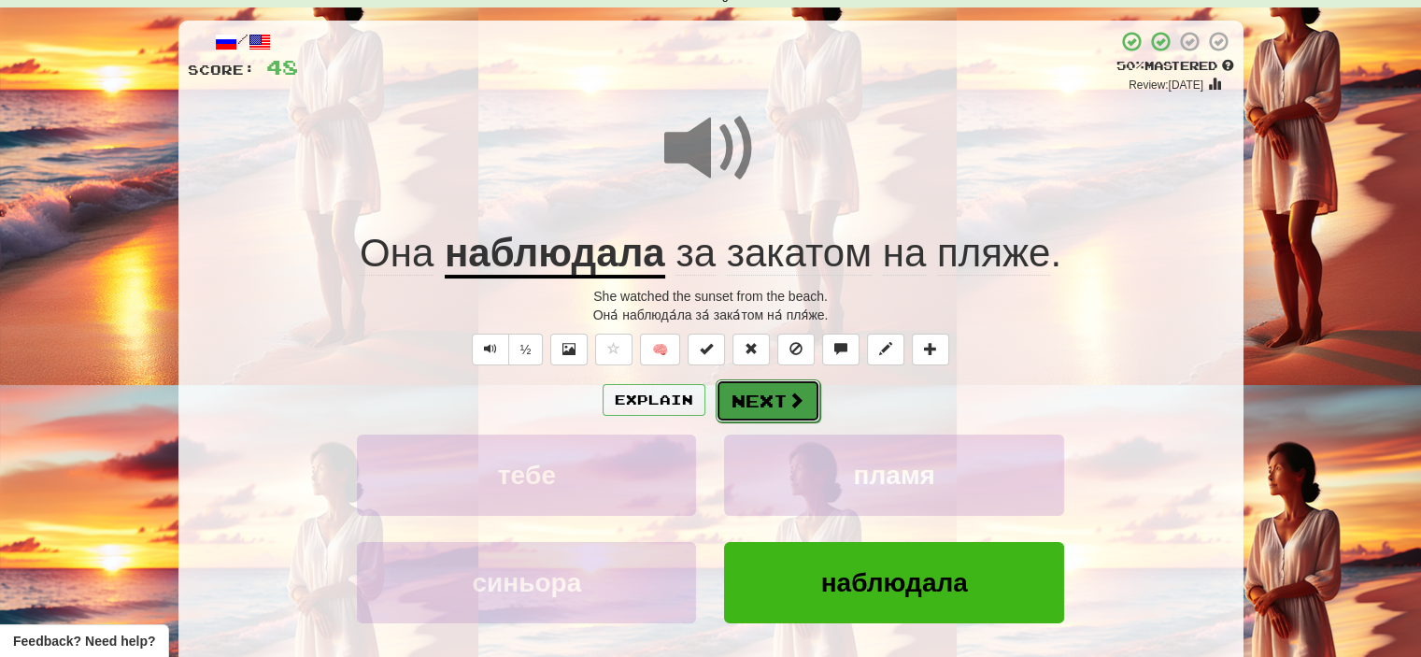
click at [765, 404] on button "Next" at bounding box center [768, 400] width 105 height 43
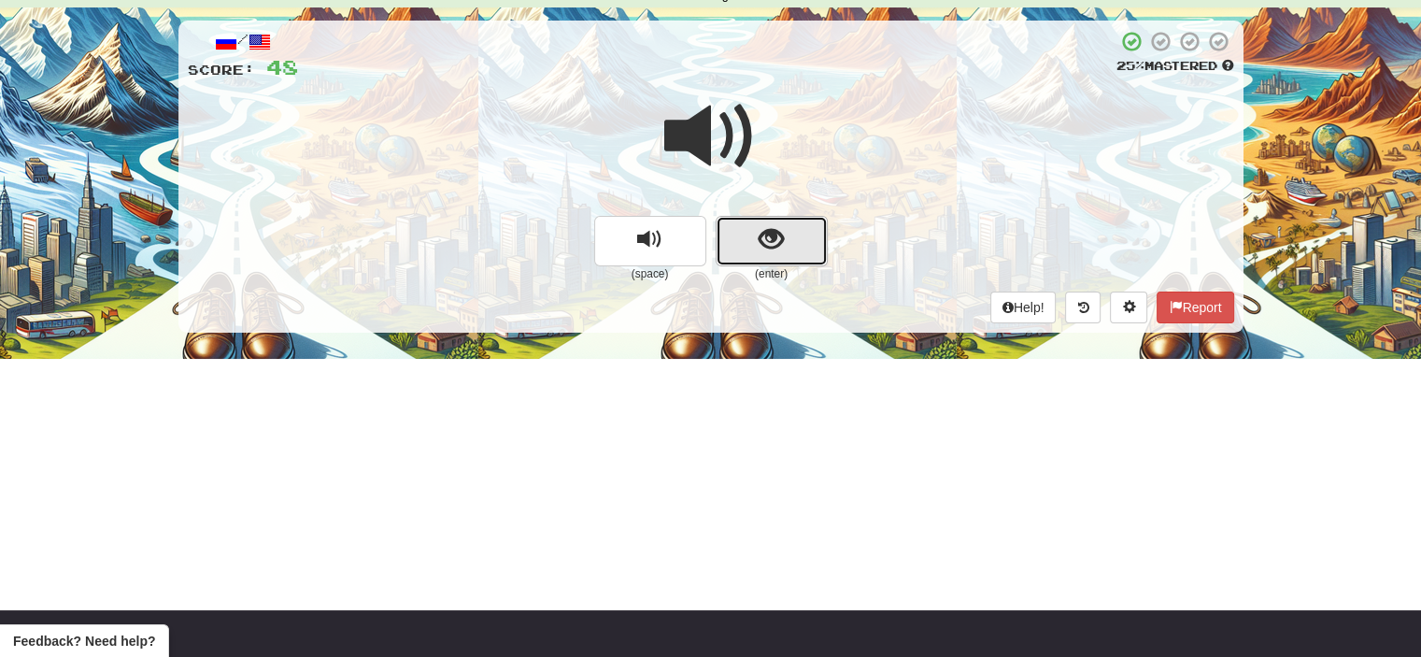
click at [768, 243] on span "show sentence" at bounding box center [771, 239] width 25 height 25
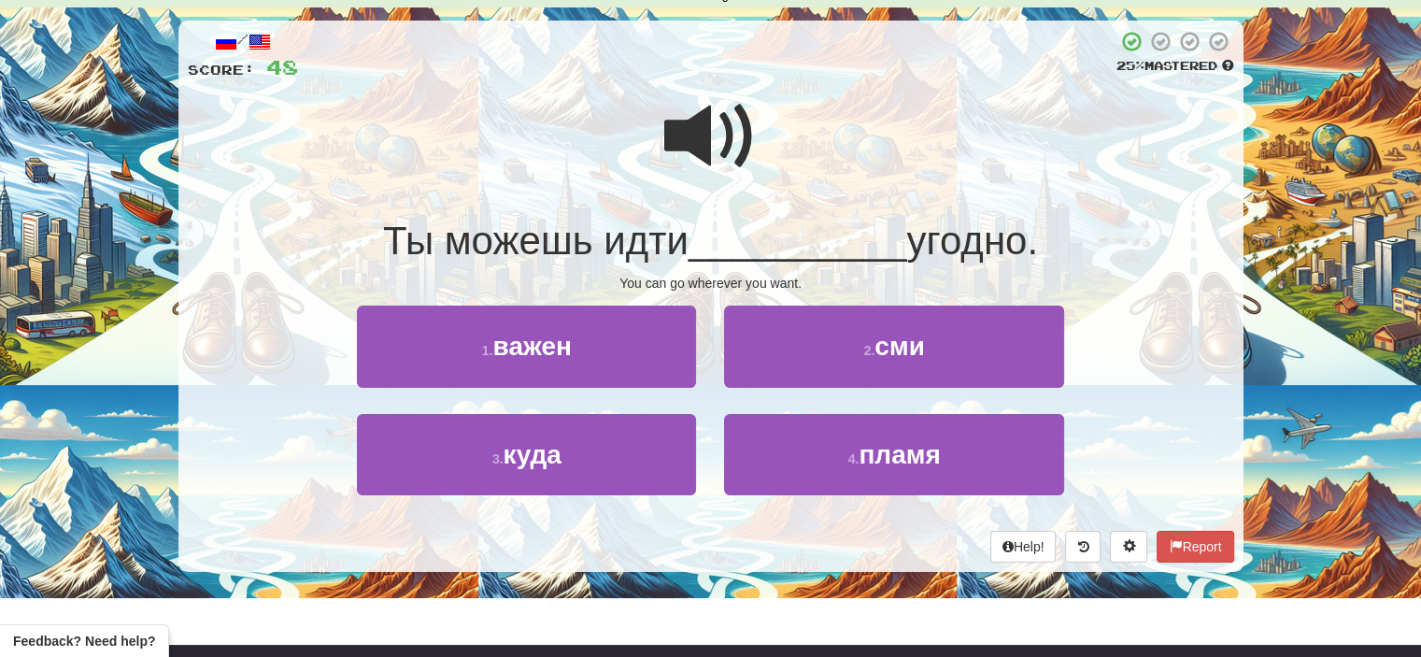
click at [715, 143] on span at bounding box center [710, 136] width 93 height 93
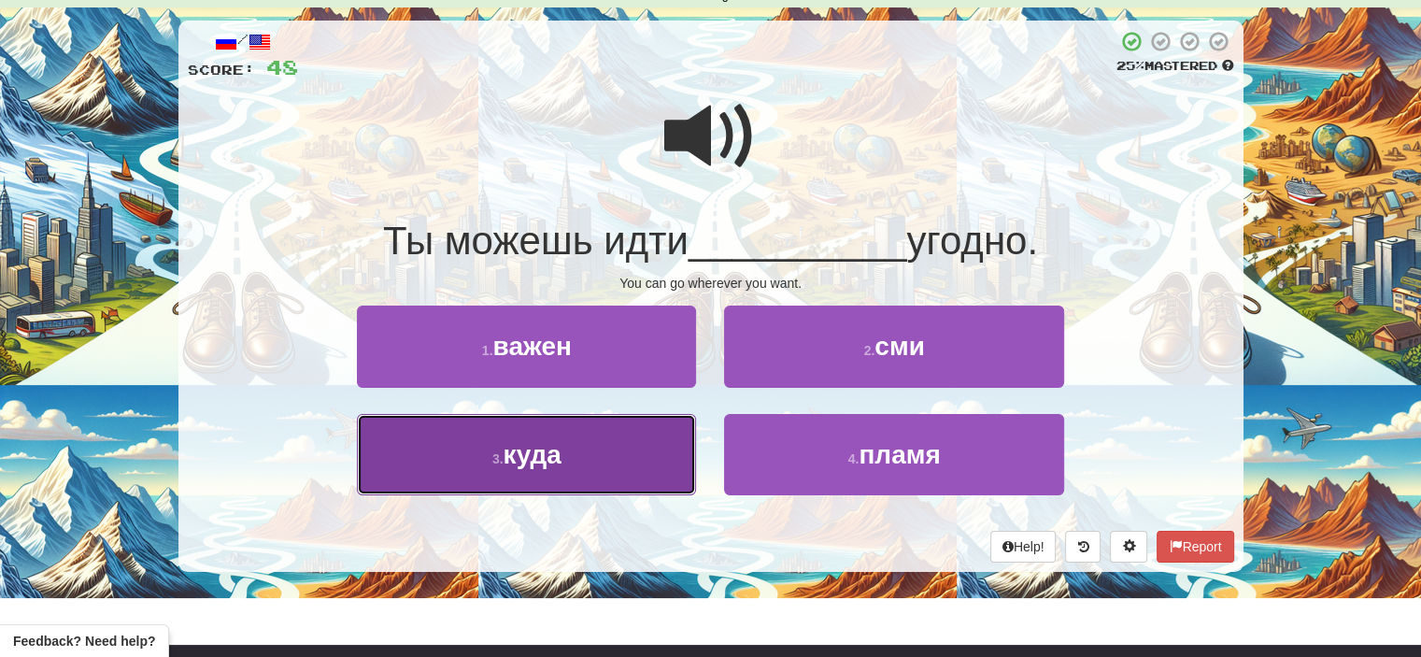
drag, startPoint x: 657, startPoint y: 452, endPoint x: 600, endPoint y: 456, distance: 57.1
drag, startPoint x: 600, startPoint y: 456, endPoint x: 574, endPoint y: 461, distance: 25.7
click at [574, 461] on button "3 . куда" at bounding box center [526, 454] width 339 height 81
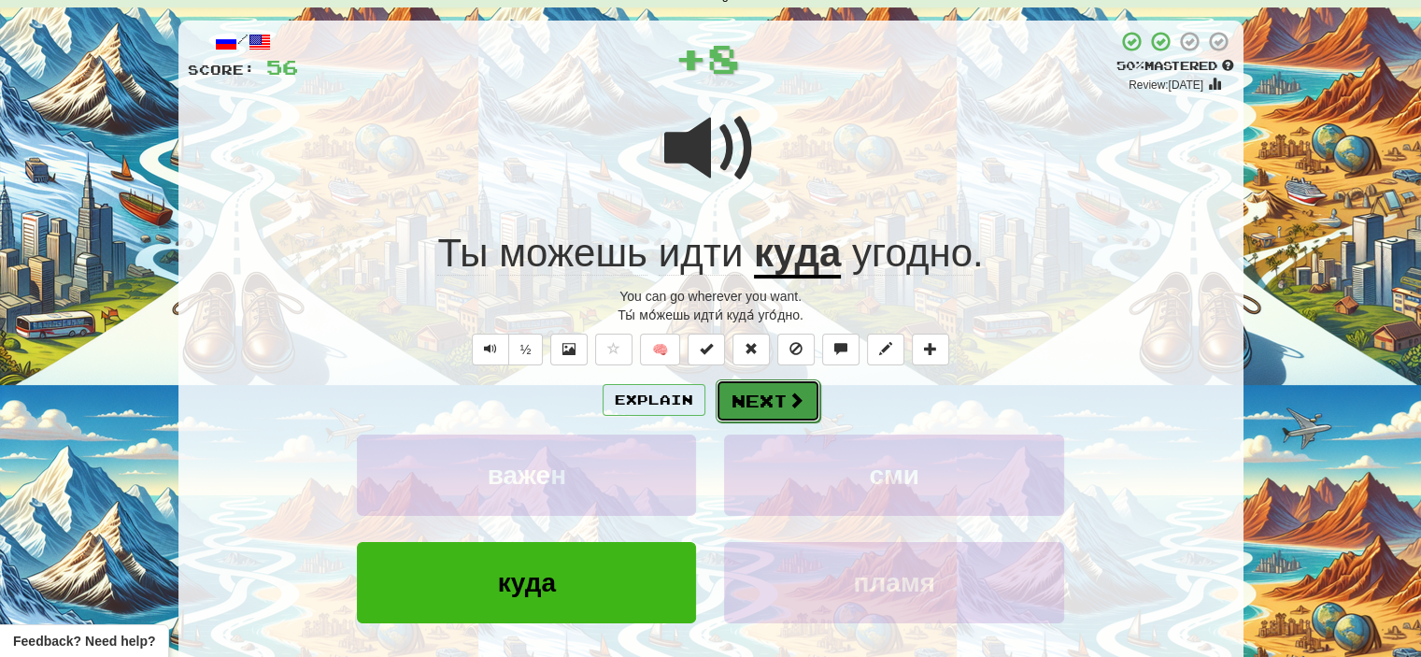
click at [789, 395] on span at bounding box center [795, 399] width 17 height 17
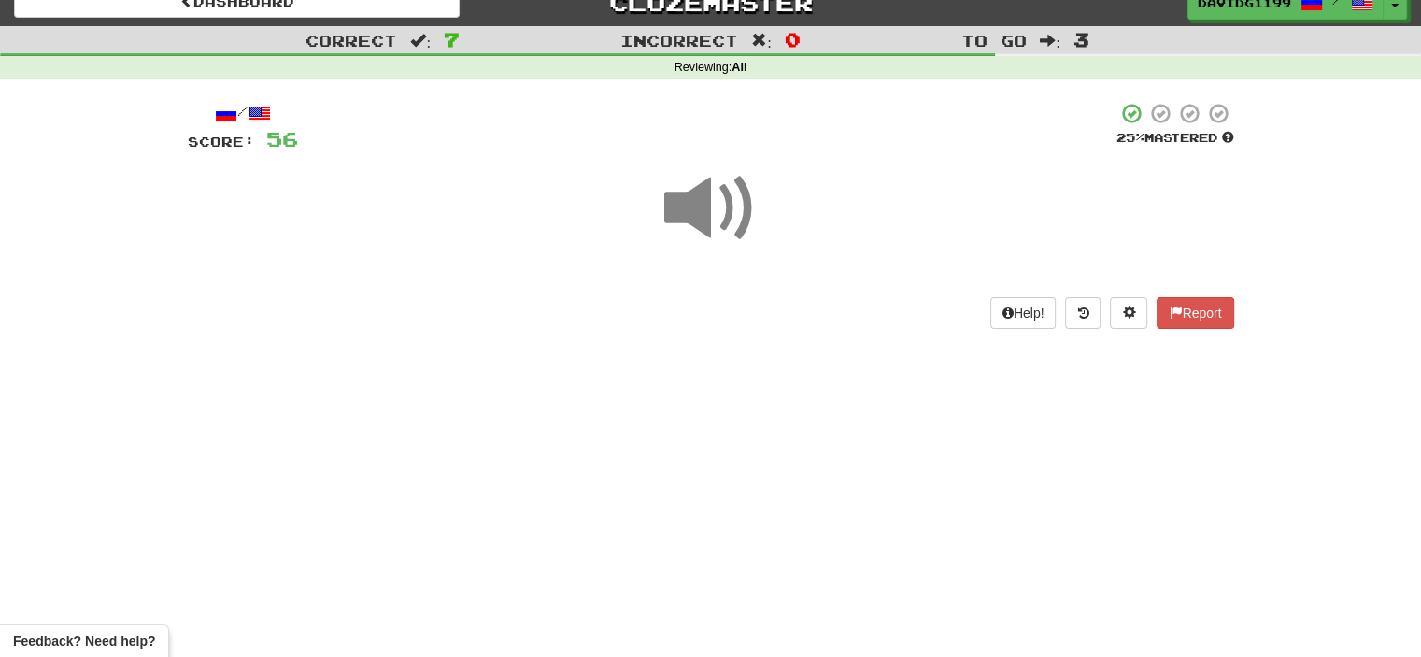
scroll to position [17, 0]
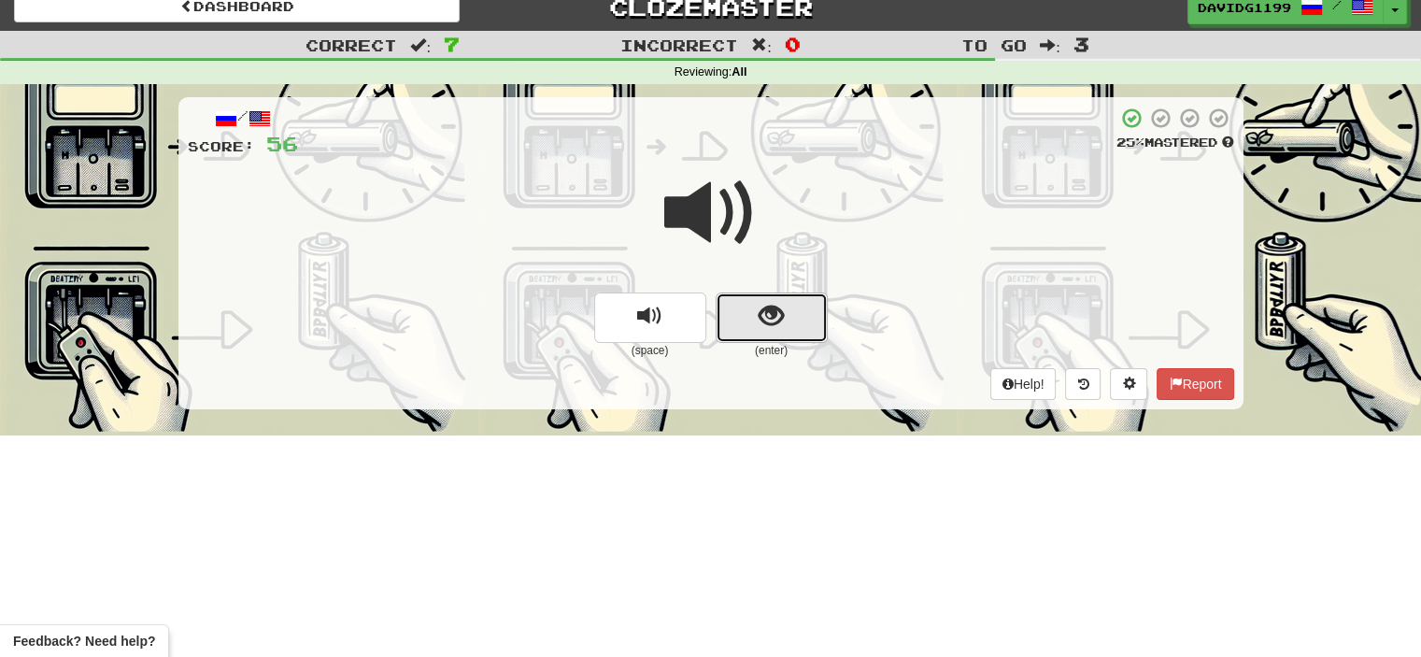
click at [747, 305] on button "show sentence" at bounding box center [772, 317] width 112 height 50
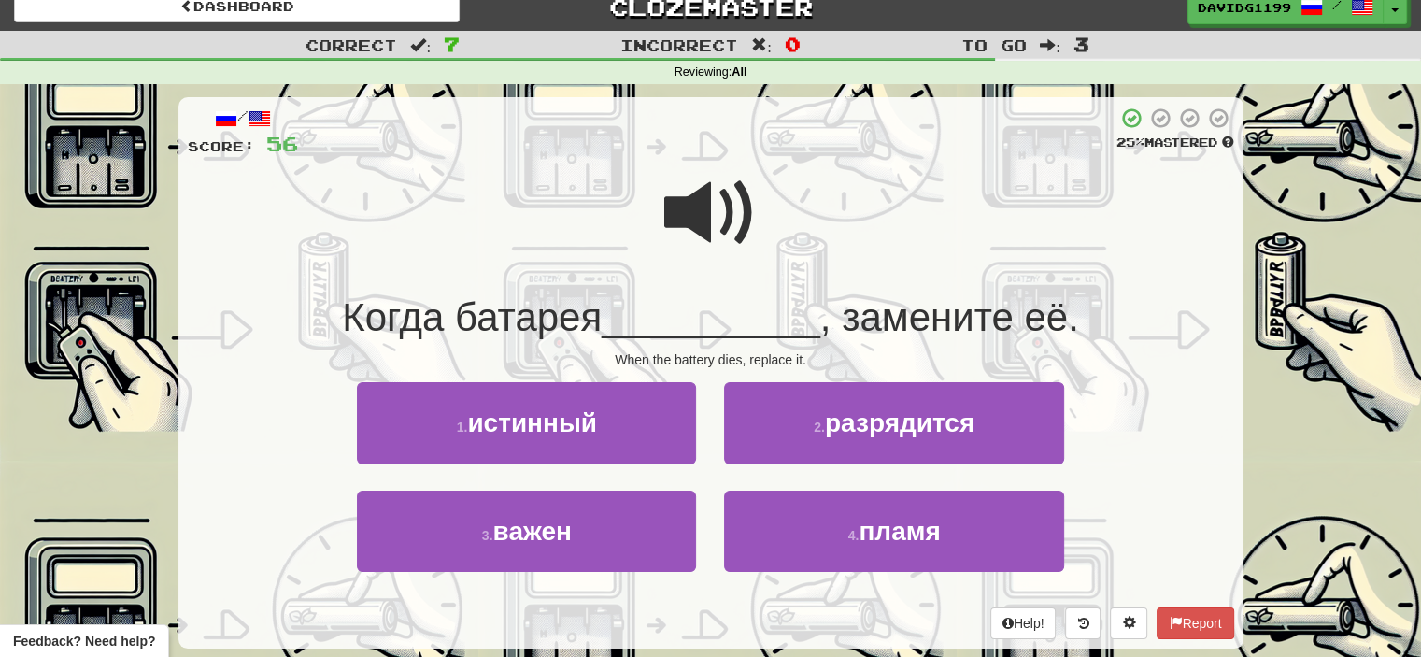
click at [705, 218] on span at bounding box center [710, 212] width 93 height 93
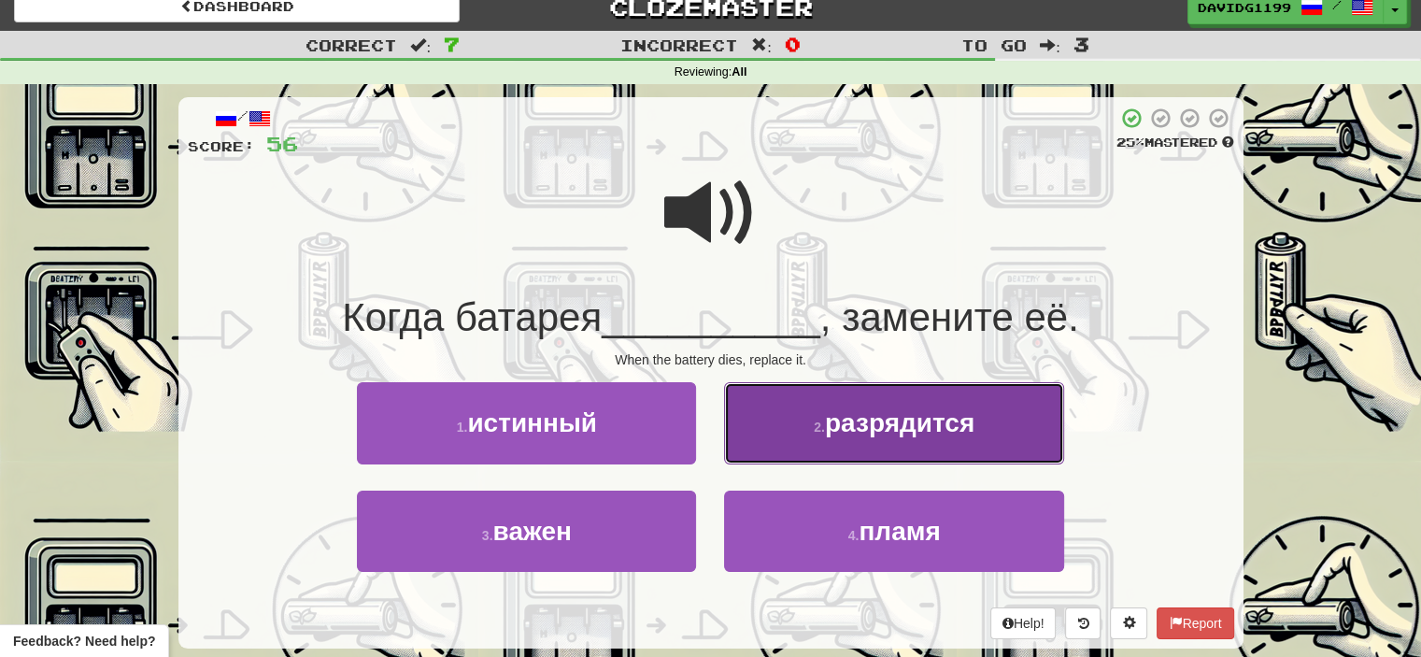
click at [901, 432] on span "разрядится" at bounding box center [899, 422] width 149 height 29
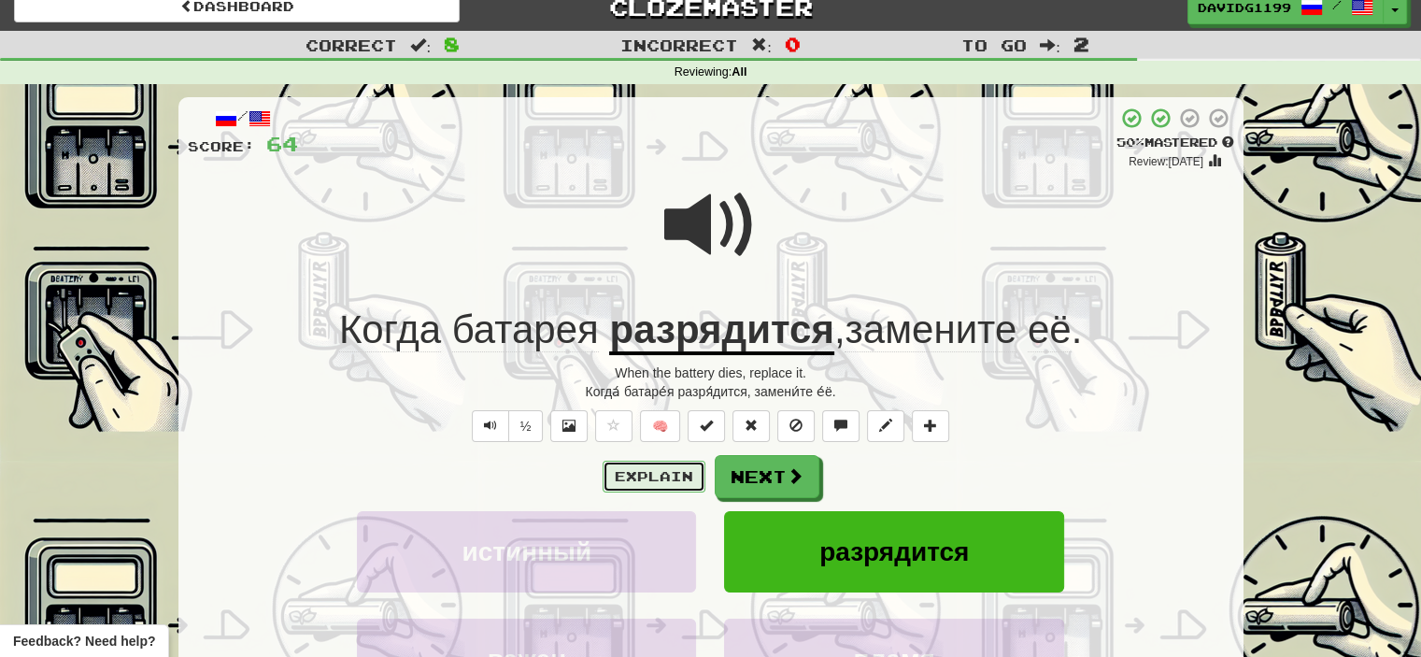
click at [665, 468] on button "Explain" at bounding box center [654, 477] width 103 height 32
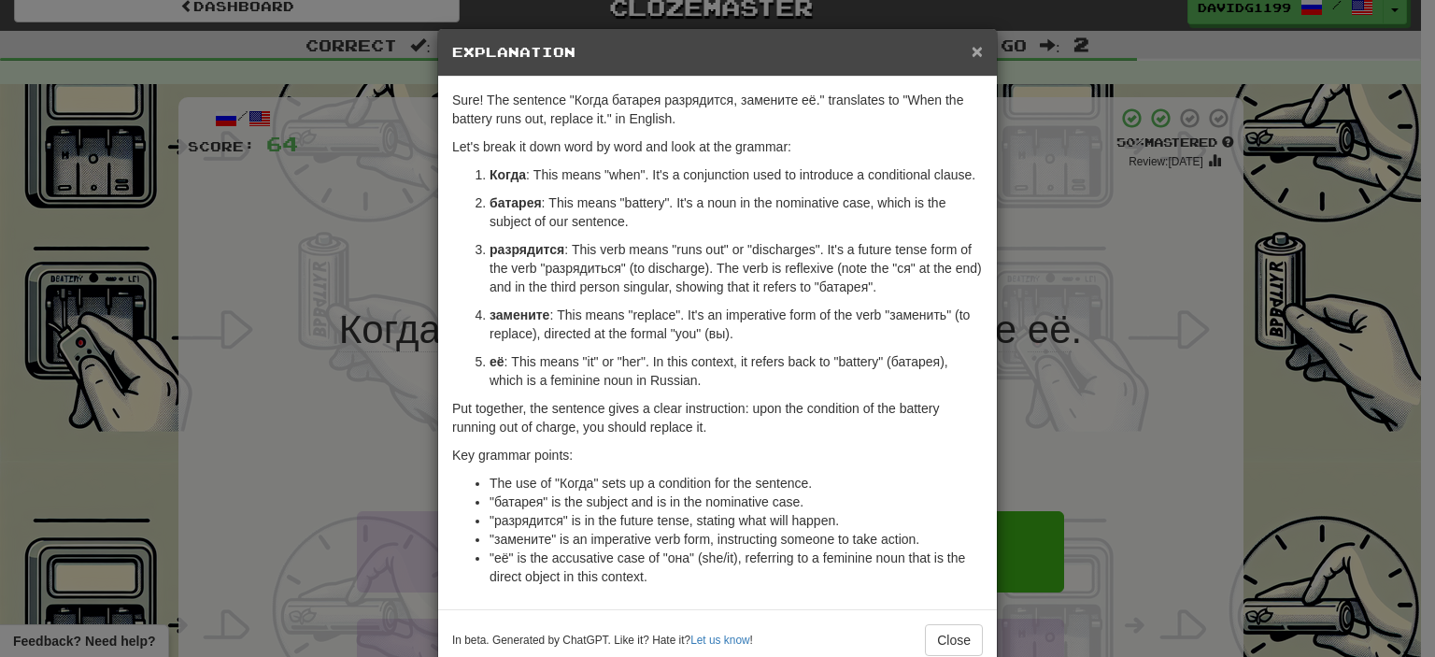
click at [972, 47] on span "×" at bounding box center [977, 50] width 11 height 21
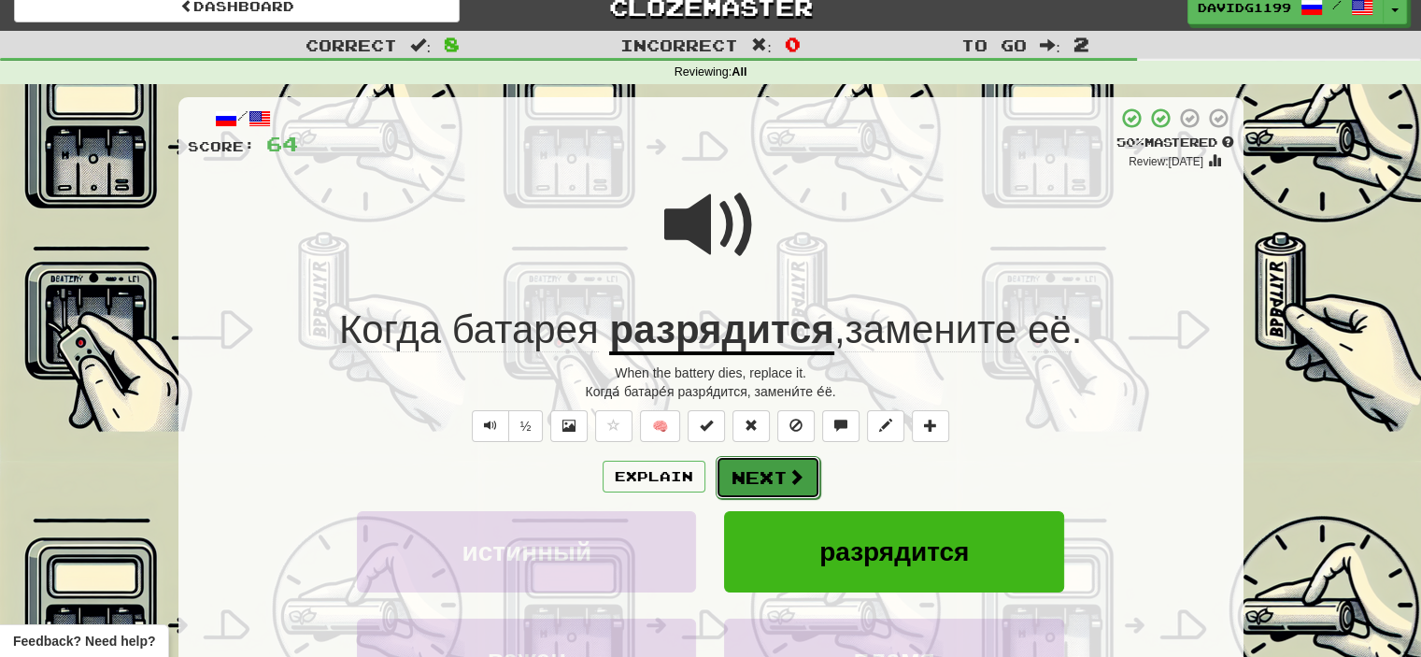
click at [795, 475] on span at bounding box center [795, 476] width 17 height 17
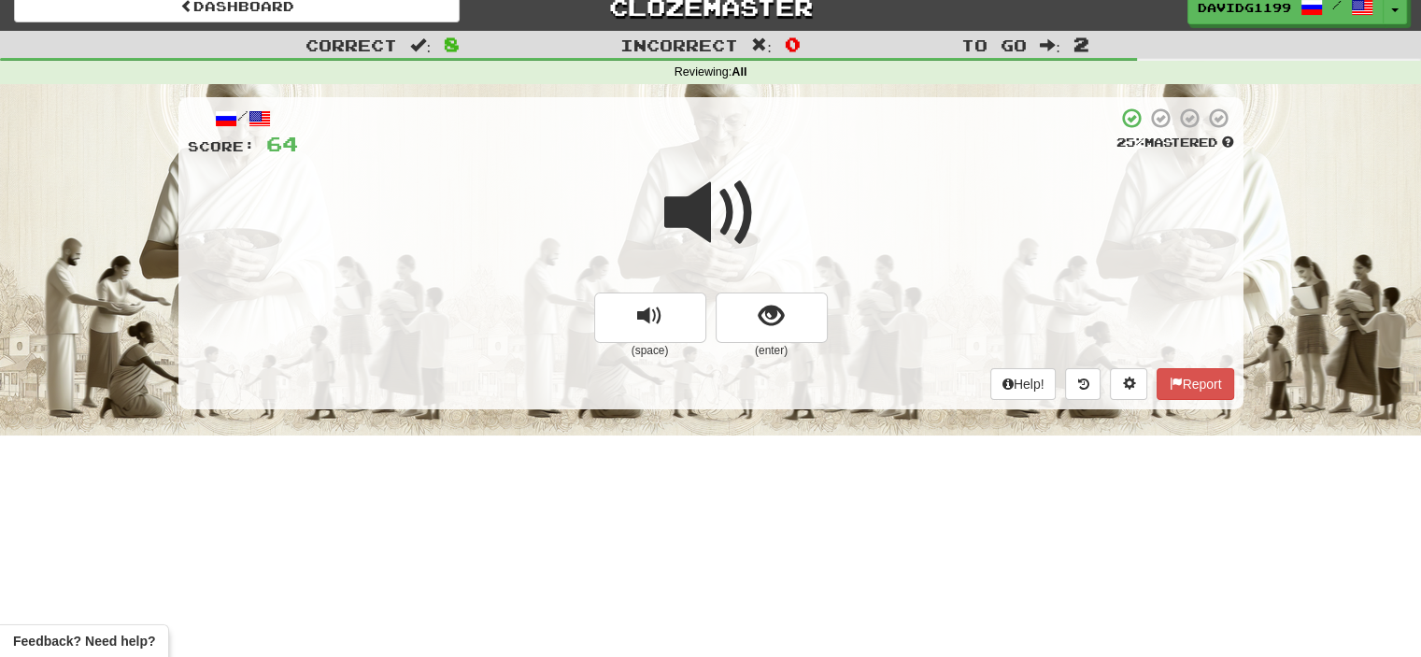
click at [722, 217] on span at bounding box center [710, 212] width 93 height 93
click at [751, 320] on button "show sentence" at bounding box center [772, 317] width 112 height 50
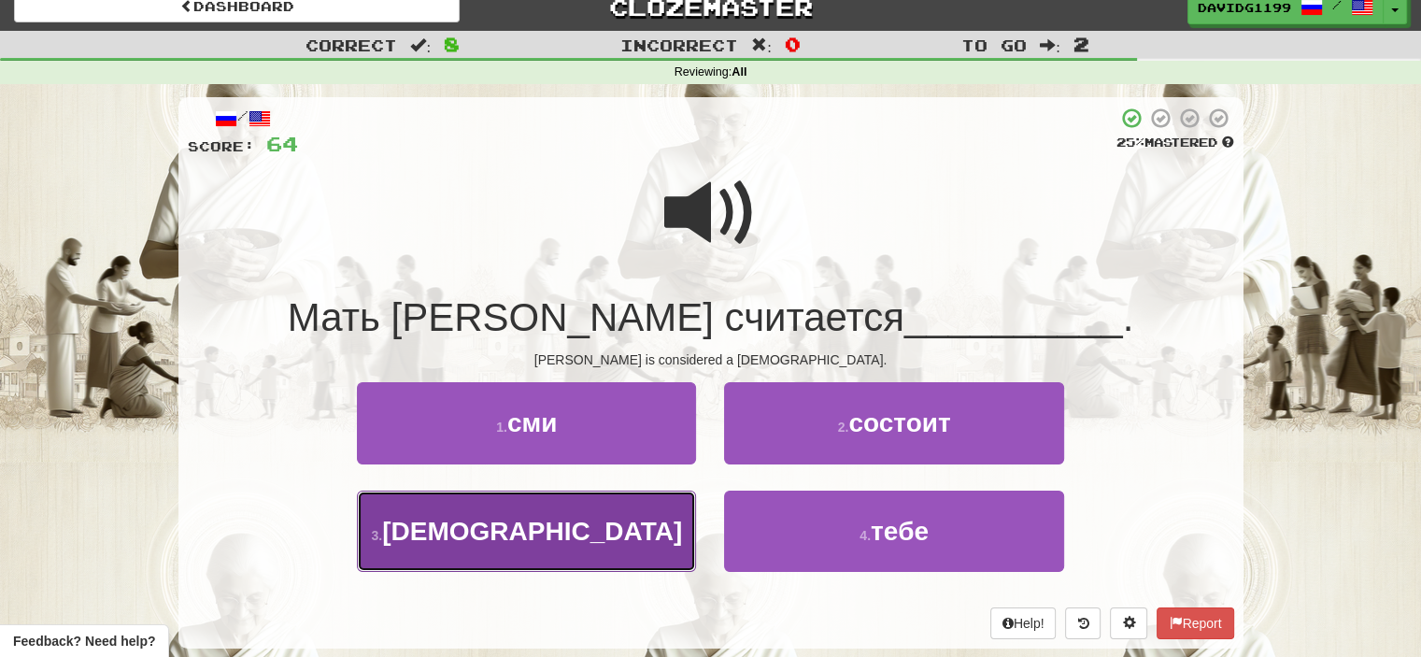
click at [592, 532] on button "3 . святой" at bounding box center [526, 530] width 339 height 81
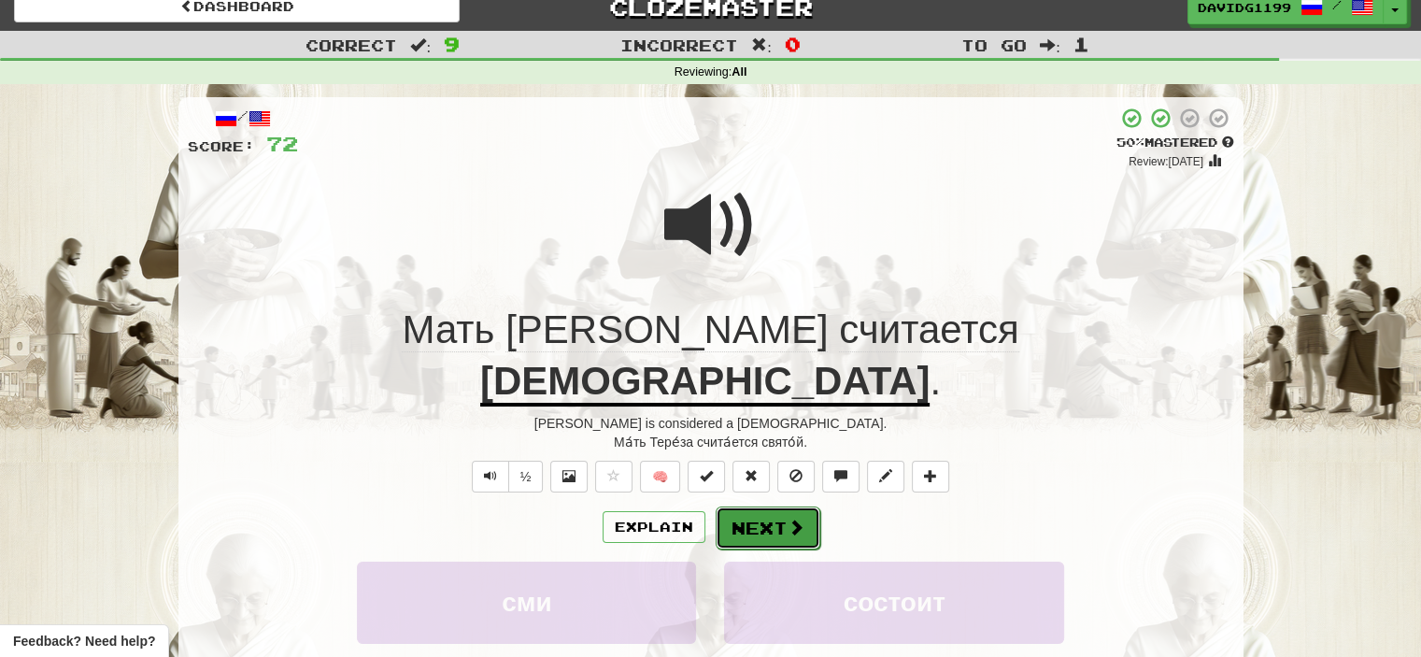
click at [776, 506] on button "Next" at bounding box center [768, 527] width 105 height 43
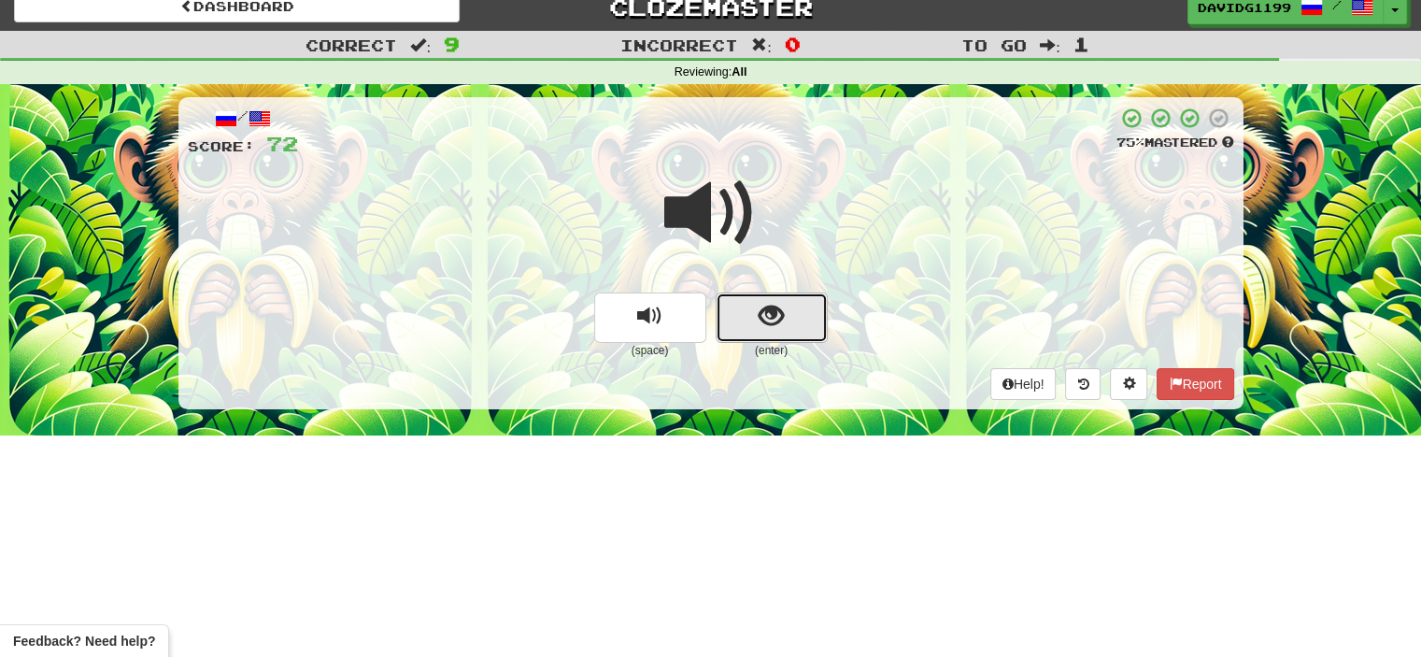
drag, startPoint x: 786, startPoint y: 320, endPoint x: 764, endPoint y: 320, distance: 21.5
click at [764, 320] on span "show sentence" at bounding box center [771, 316] width 25 height 25
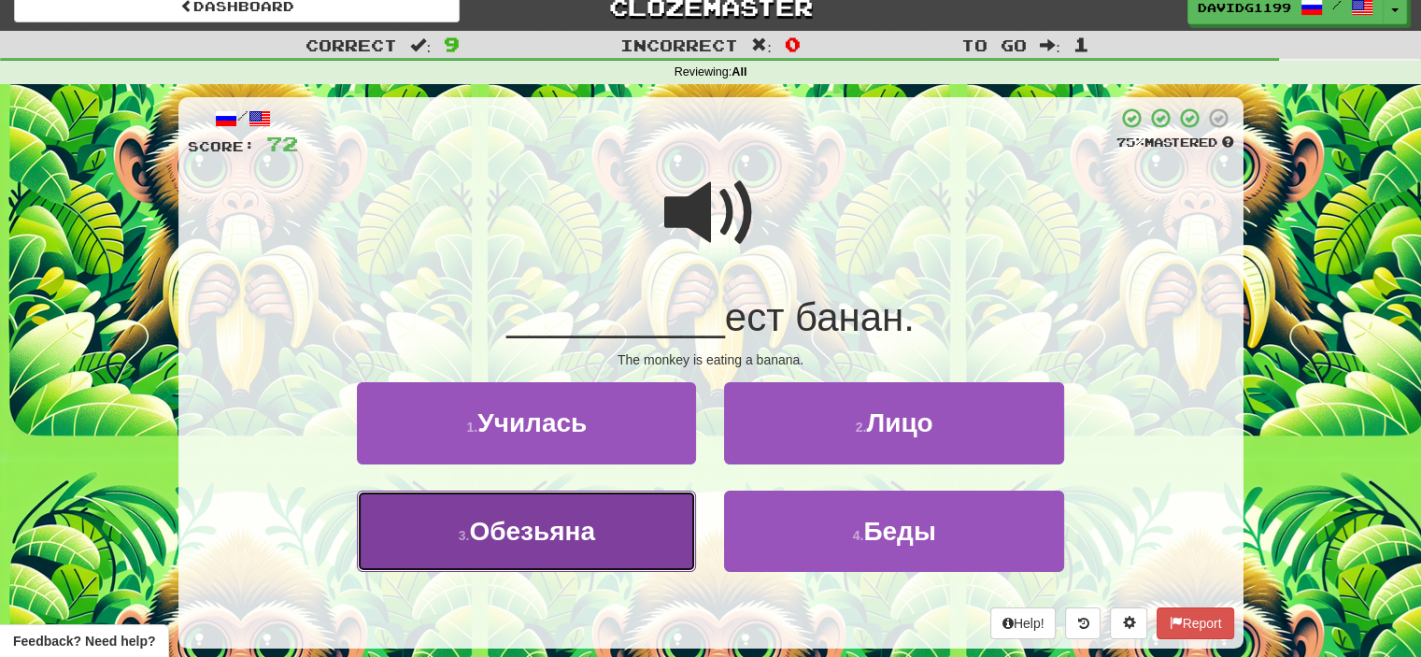
click at [613, 525] on button "3 . Обезьяна" at bounding box center [526, 530] width 339 height 81
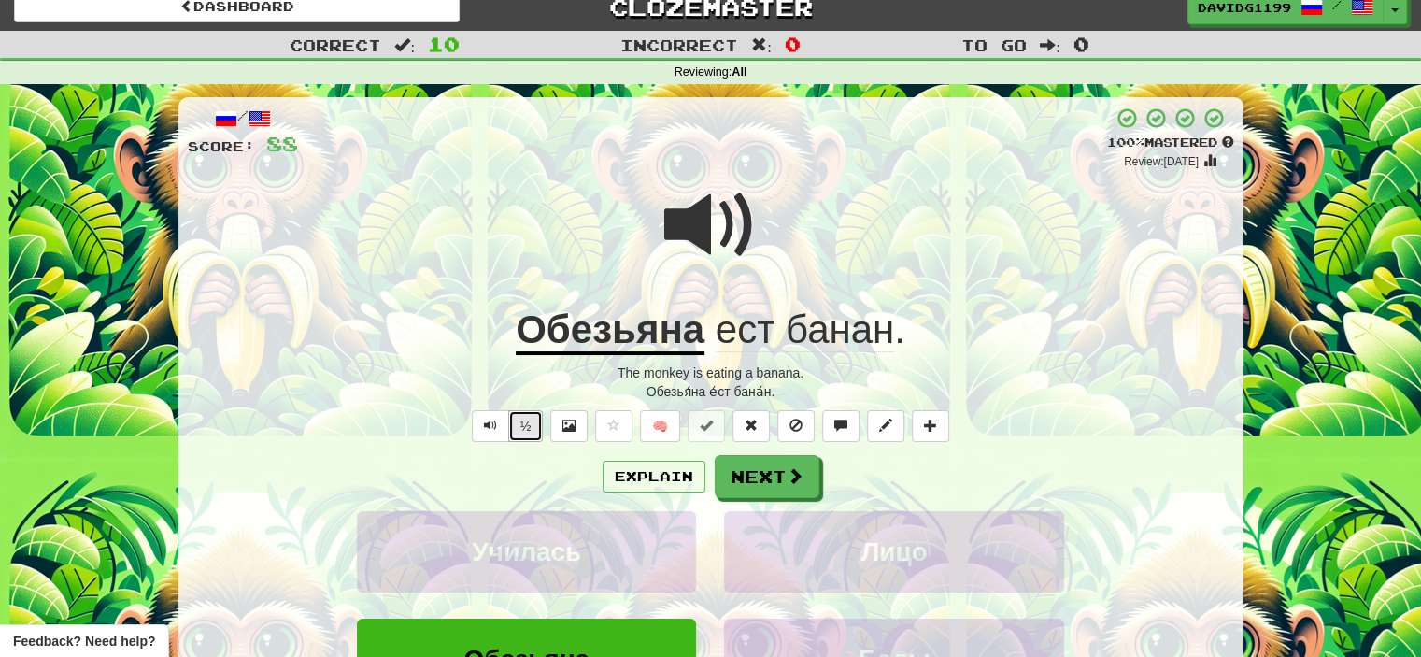
click at [528, 430] on button "½" at bounding box center [525, 426] width 35 height 32
click at [517, 426] on button "½" at bounding box center [525, 426] width 35 height 32
click at [780, 473] on button "Next" at bounding box center [768, 477] width 105 height 43
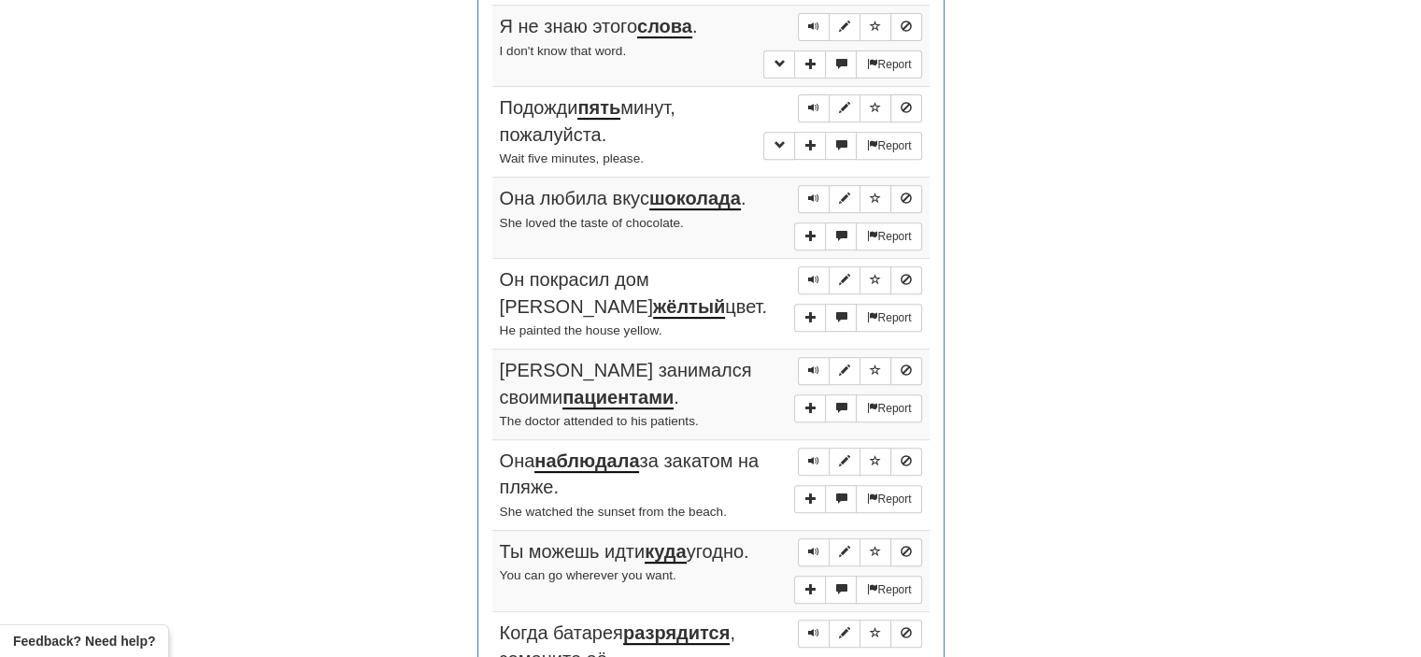
scroll to position [766, 0]
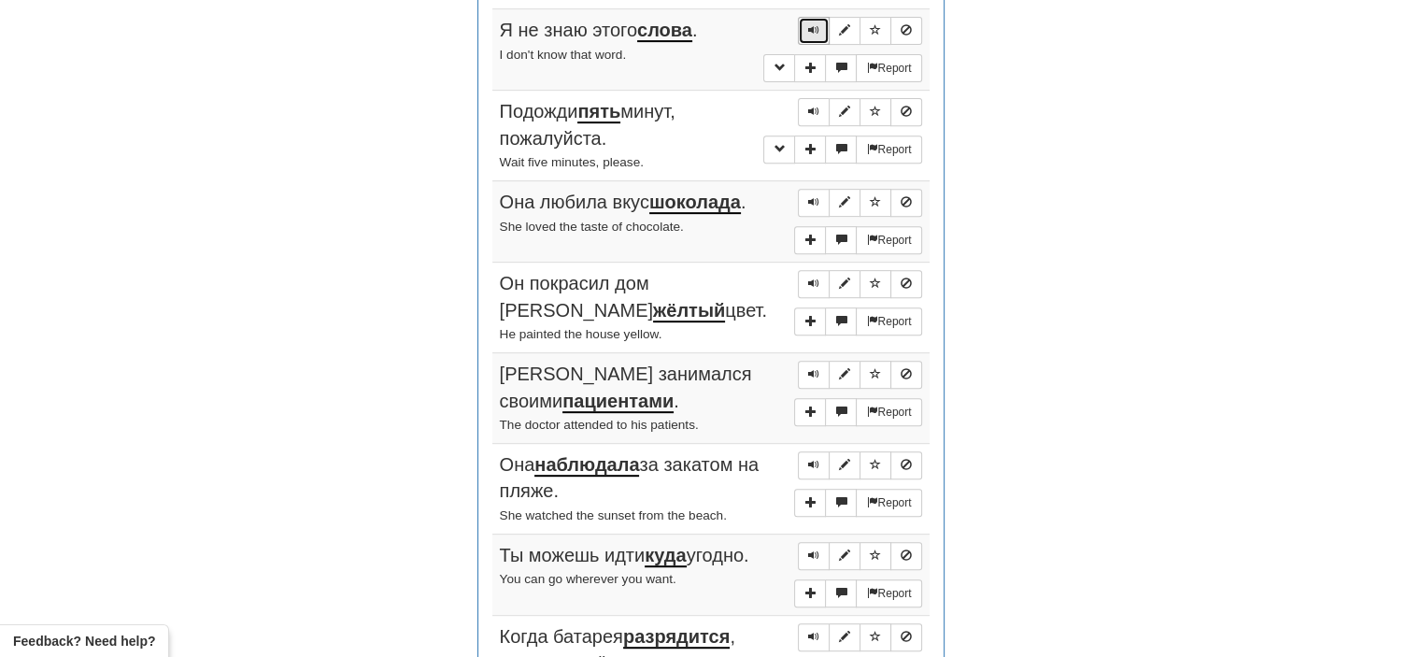
click at [811, 25] on span "Sentence controls" at bounding box center [813, 29] width 11 height 11
click at [818, 106] on span "Sentence controls" at bounding box center [813, 111] width 11 height 11
click at [815, 196] on span "Sentence controls" at bounding box center [813, 201] width 11 height 11
click at [818, 277] on span "Sentence controls" at bounding box center [813, 282] width 11 height 11
click at [815, 369] on span "Sentence controls" at bounding box center [813, 373] width 11 height 11
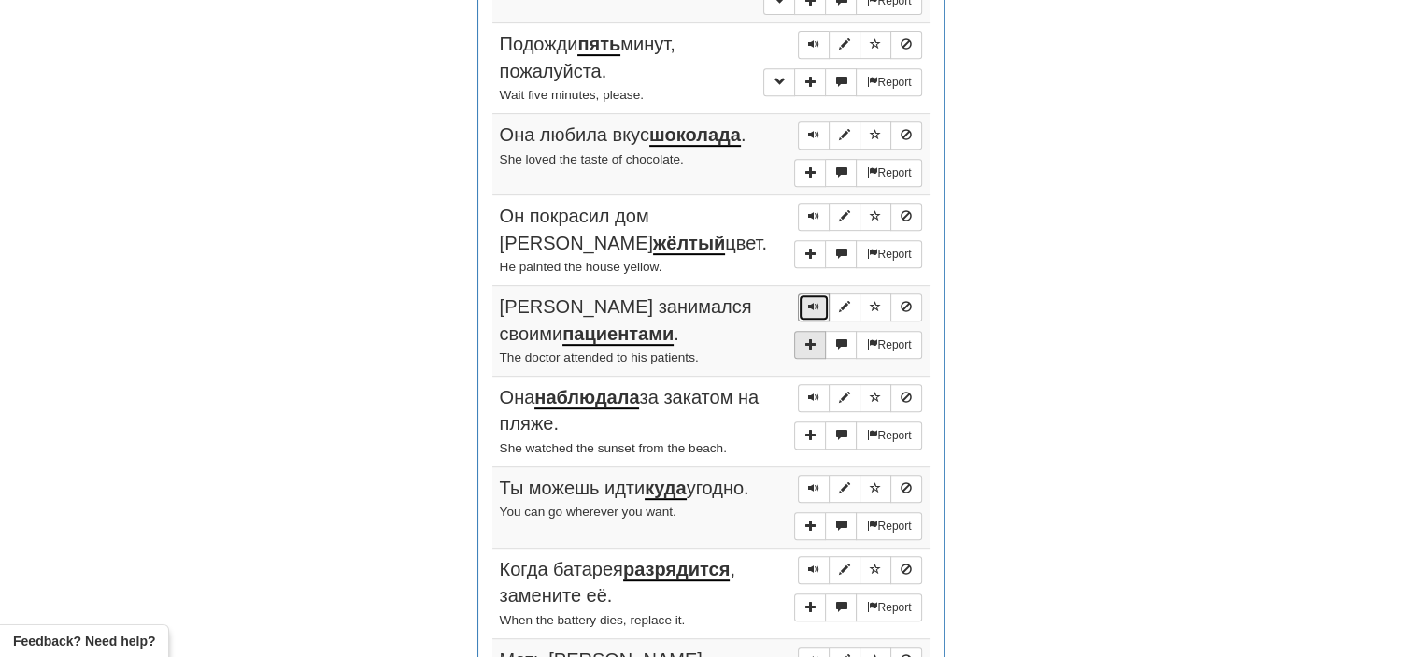
scroll to position [862, 0]
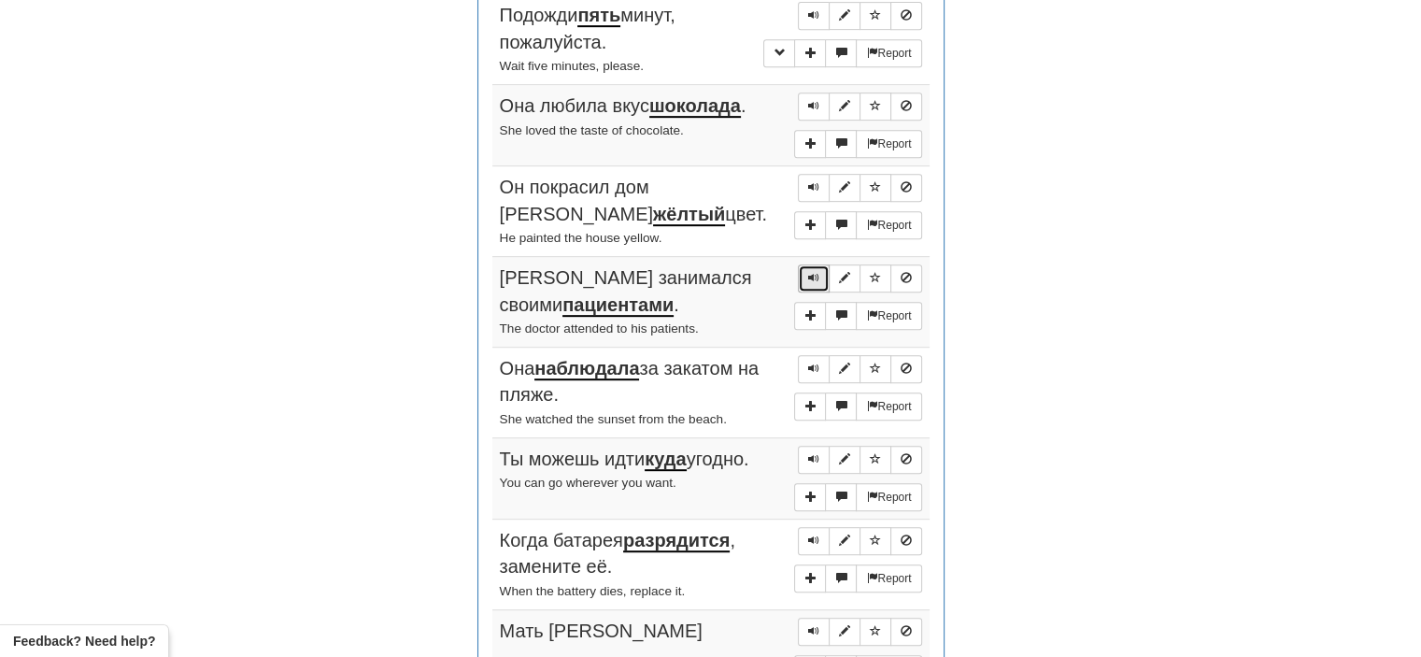
click at [812, 273] on span "Sentence controls" at bounding box center [813, 277] width 11 height 11
click at [814, 362] on span "Sentence controls" at bounding box center [813, 367] width 11 height 11
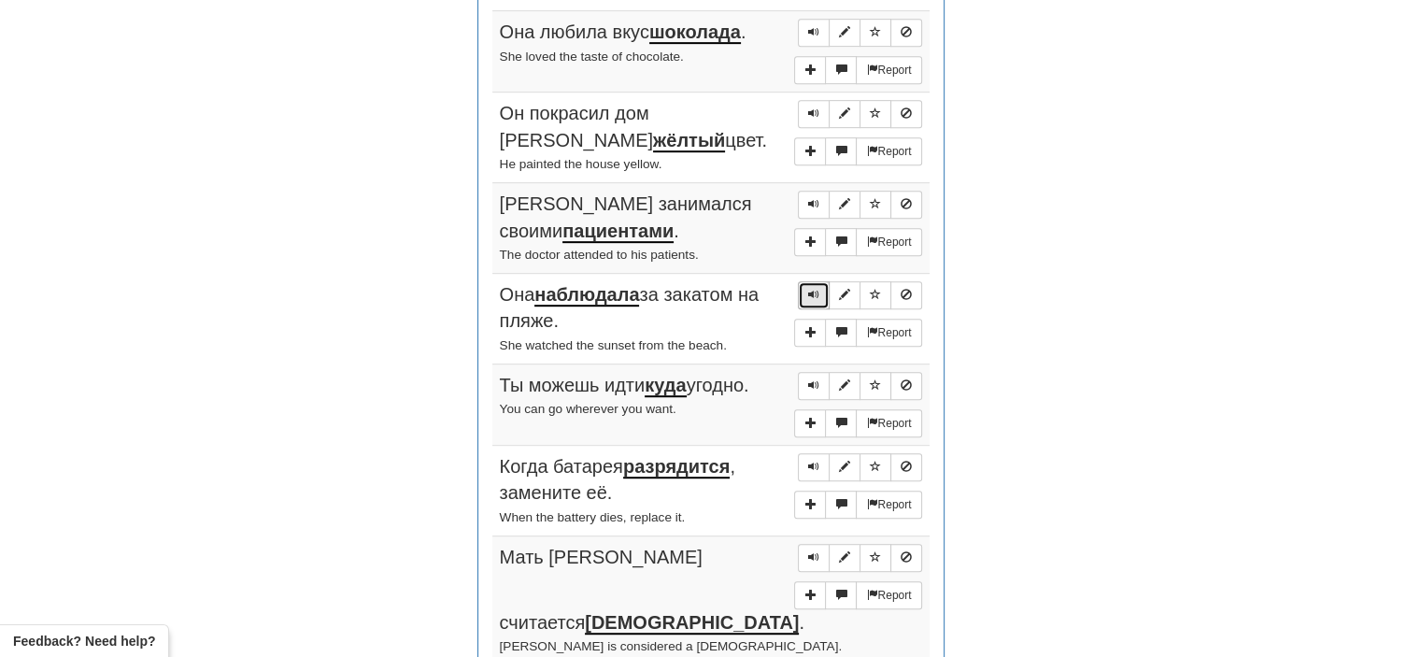
scroll to position [959, 0]
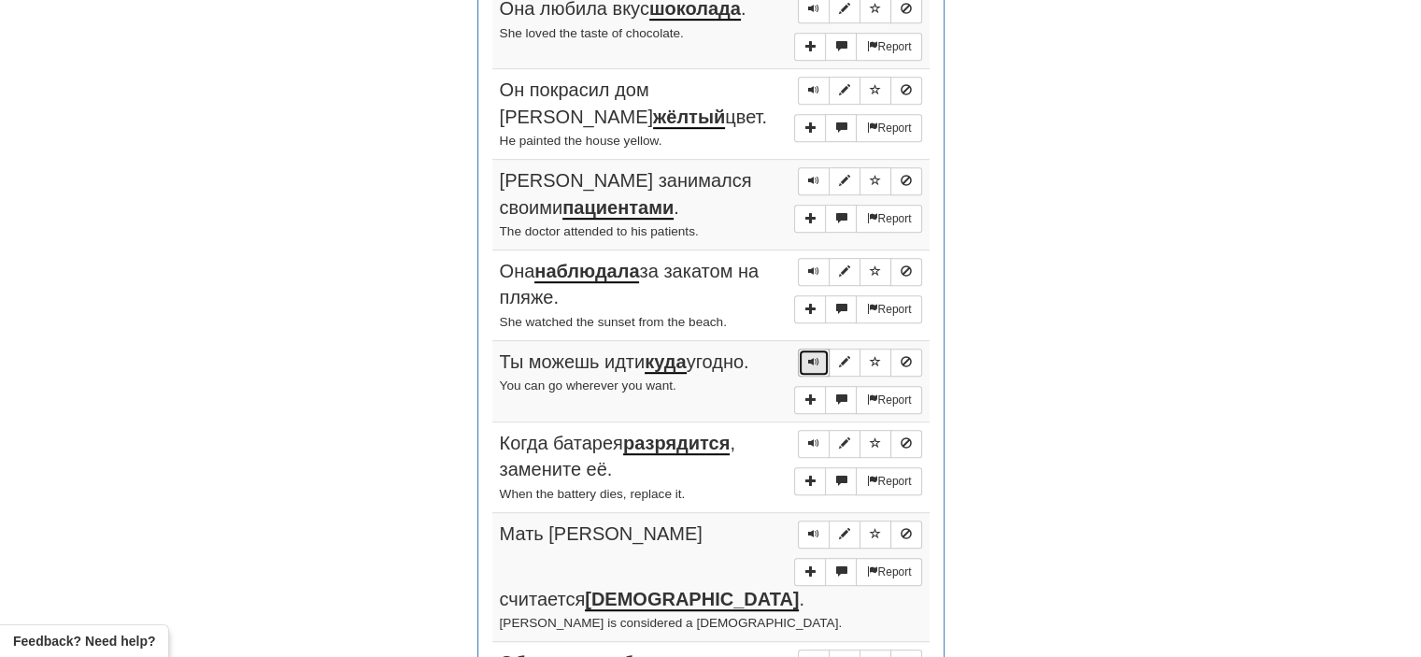
drag, startPoint x: 815, startPoint y: 362, endPoint x: 804, endPoint y: 360, distance: 10.4
click at [804, 360] on button "Sentence controls" at bounding box center [814, 362] width 32 height 28
drag, startPoint x: 817, startPoint y: 433, endPoint x: 804, endPoint y: 441, distance: 15.1
click at [804, 441] on button "Sentence controls" at bounding box center [814, 444] width 32 height 28
click at [816, 528] on span "Sentence controls" at bounding box center [813, 533] width 11 height 11
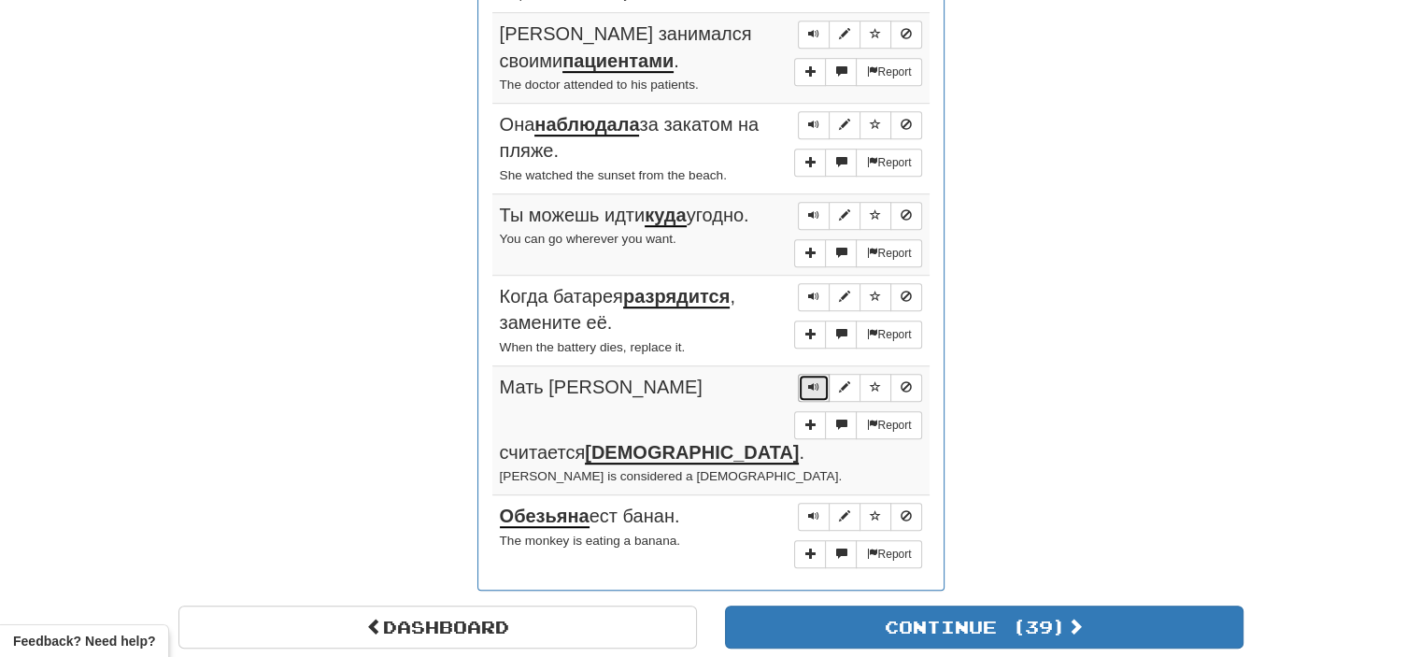
scroll to position [1115, 0]
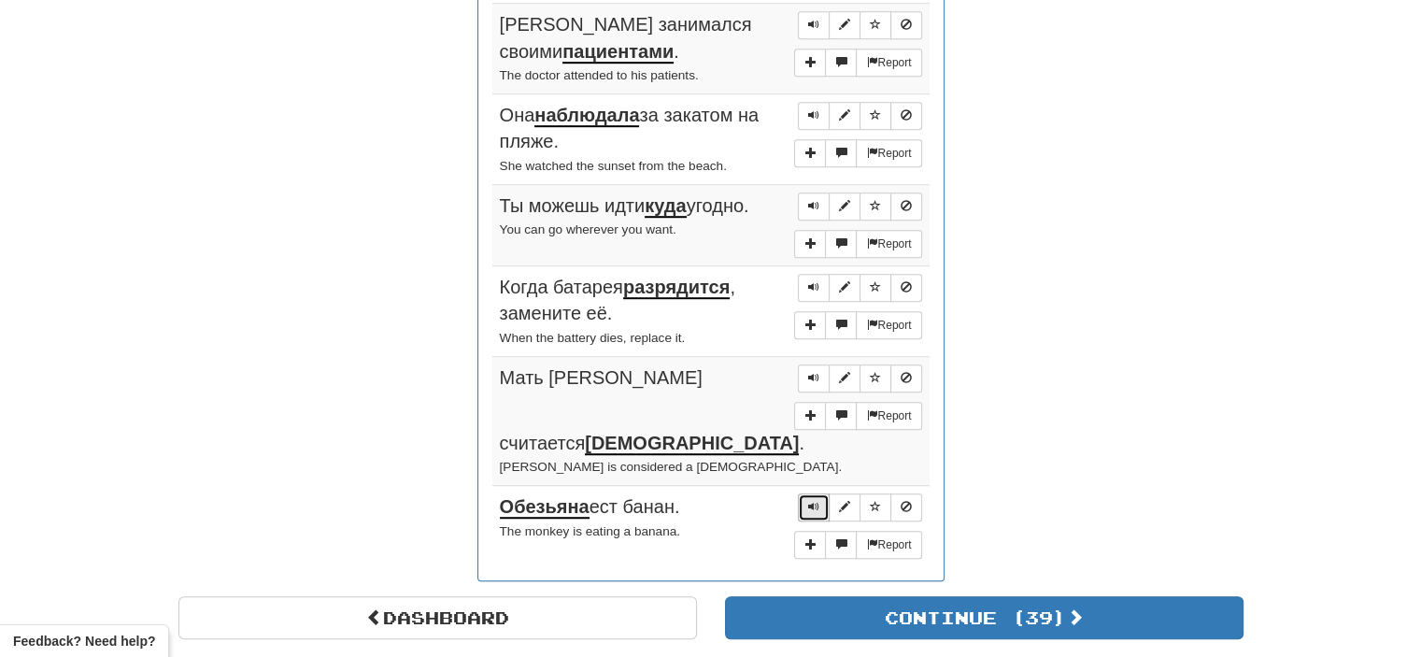
click at [817, 501] on span "Sentence controls" at bounding box center [813, 506] width 11 height 11
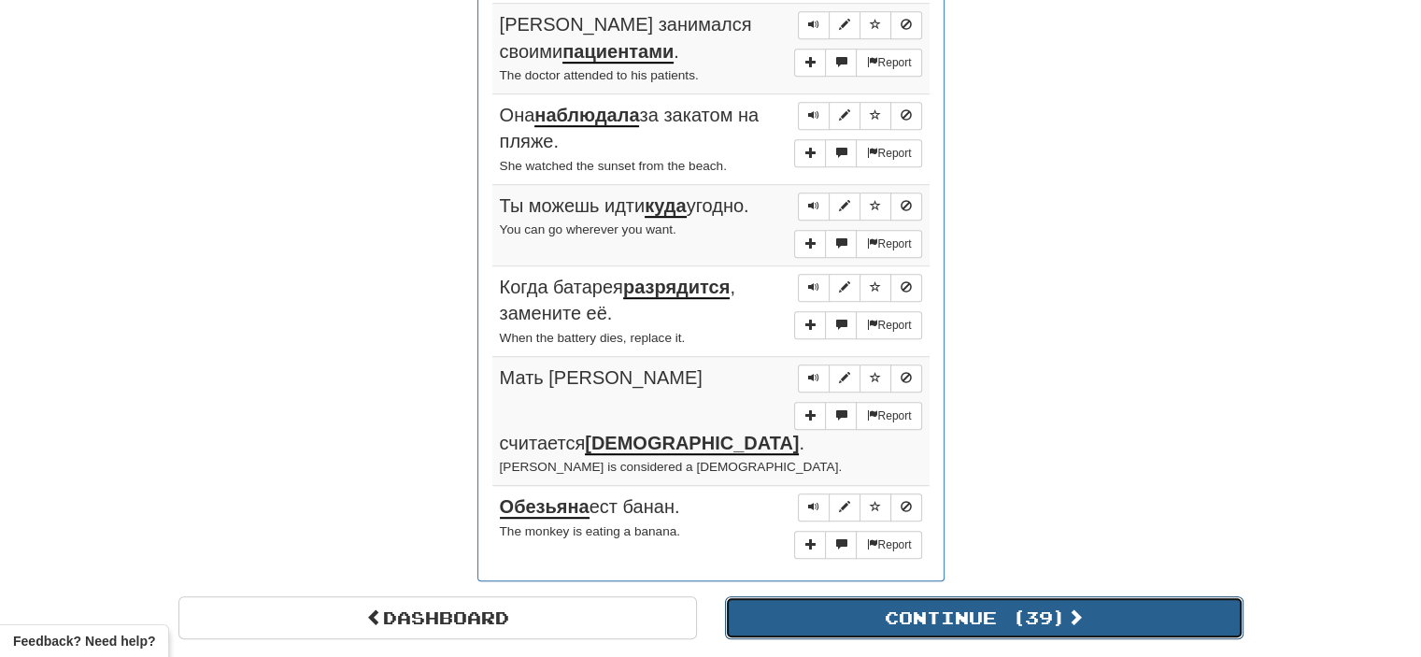
drag, startPoint x: 860, startPoint y: 562, endPoint x: 841, endPoint y: 563, distance: 19.6
click at [841, 596] on button "Continue ( 39 )" at bounding box center [984, 617] width 518 height 43
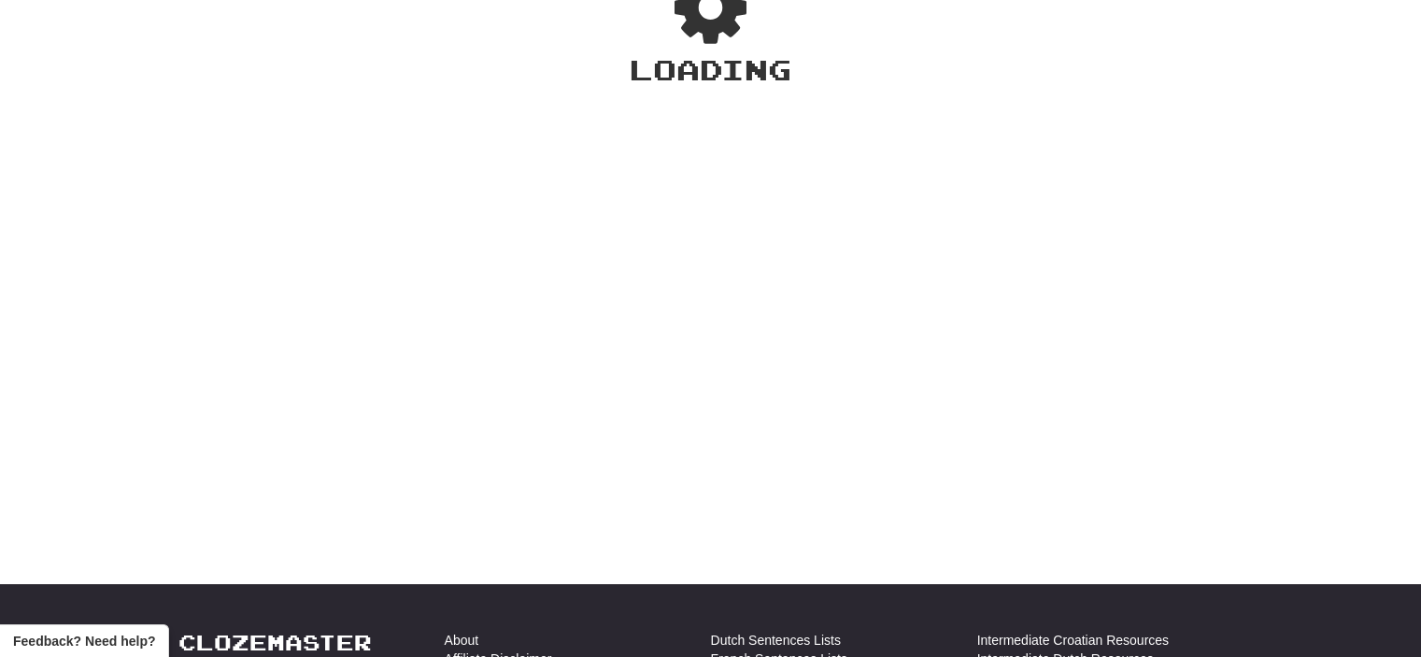
scroll to position [0, 0]
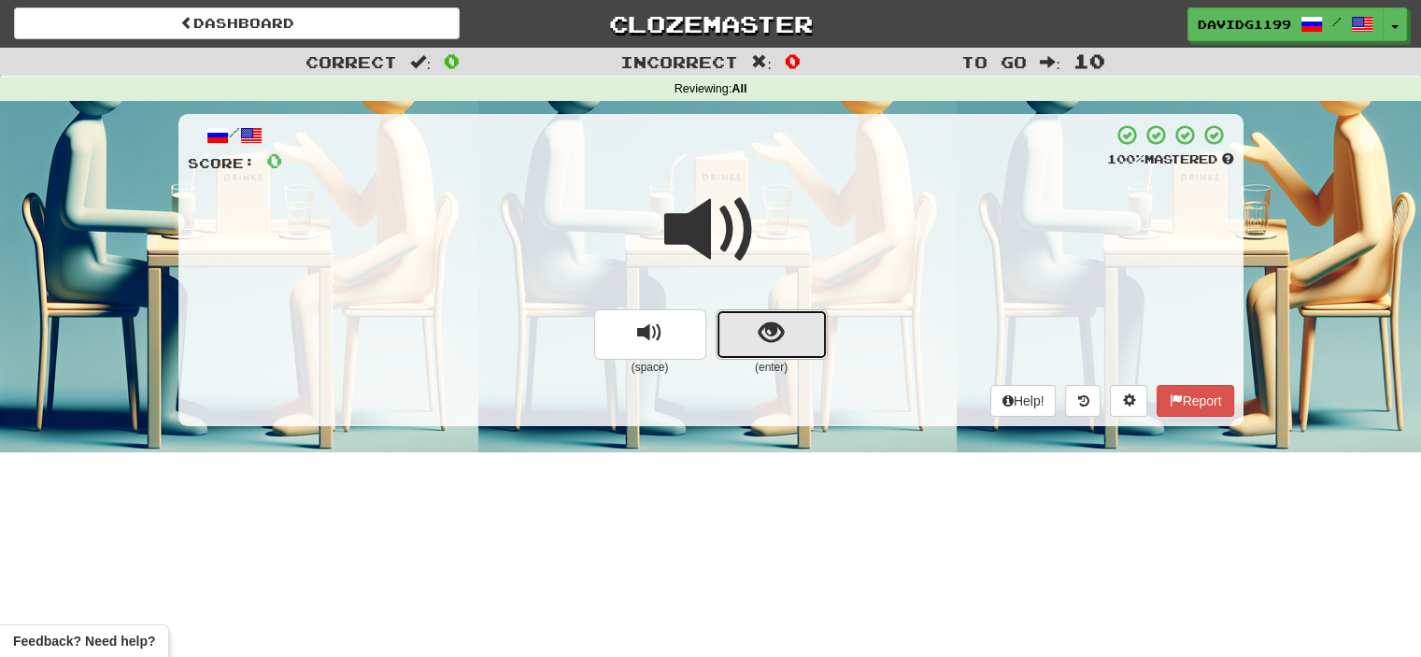
drag, startPoint x: 747, startPoint y: 331, endPoint x: 733, endPoint y: 336, distance: 15.1
click at [733, 336] on button "show sentence" at bounding box center [772, 334] width 112 height 50
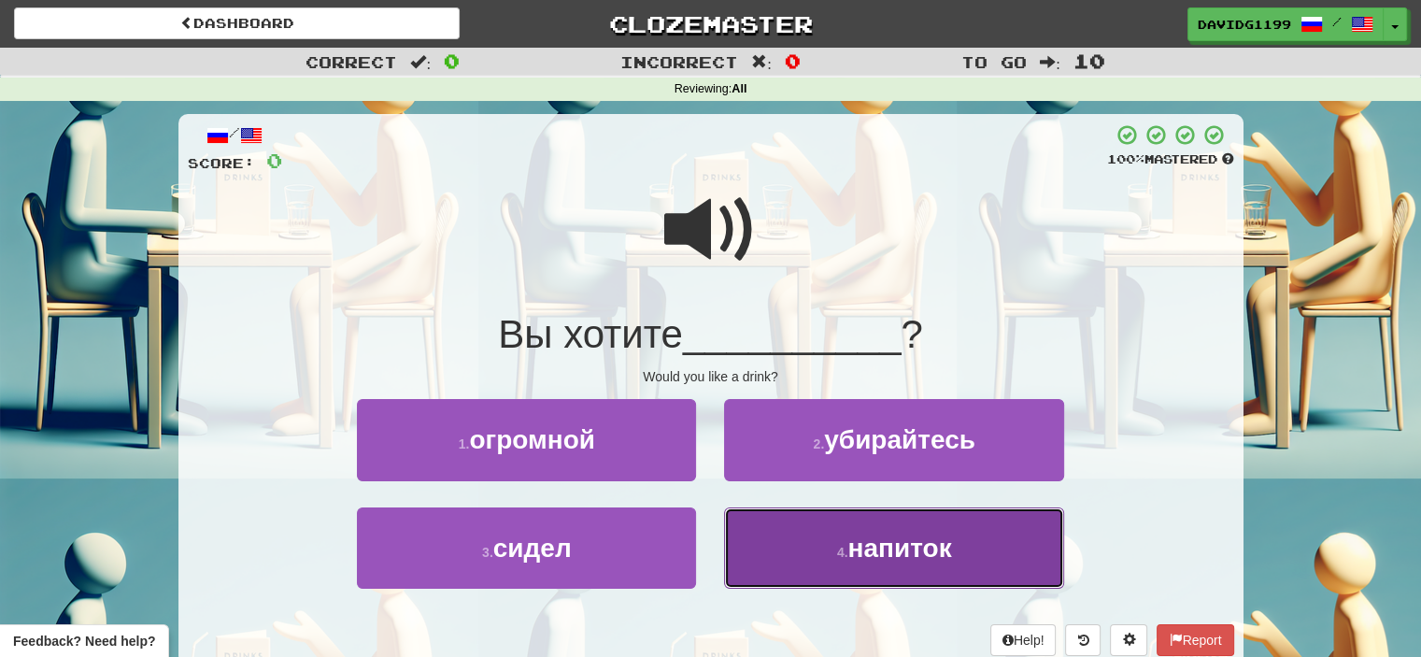
click at [855, 545] on span "напиток" at bounding box center [899, 547] width 104 height 29
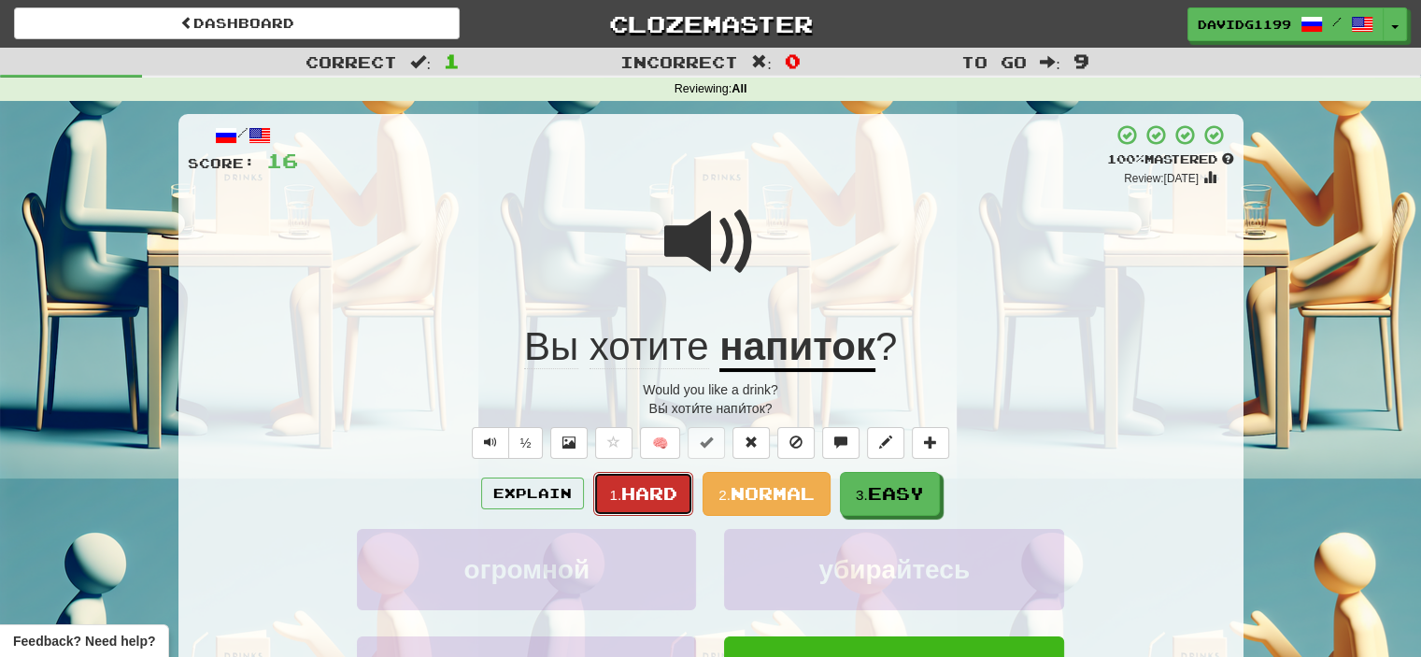
click at [640, 489] on span "Hard" at bounding box center [649, 493] width 56 height 21
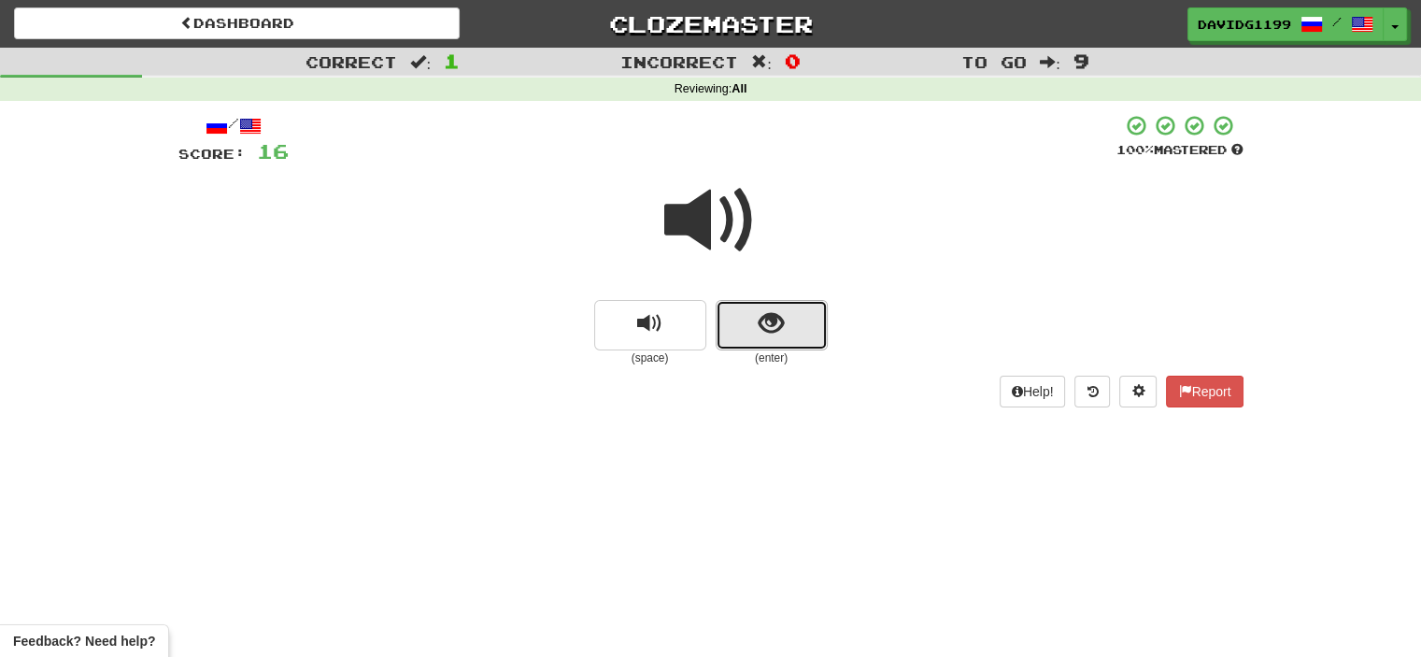
click at [740, 324] on button "show sentence" at bounding box center [772, 325] width 112 height 50
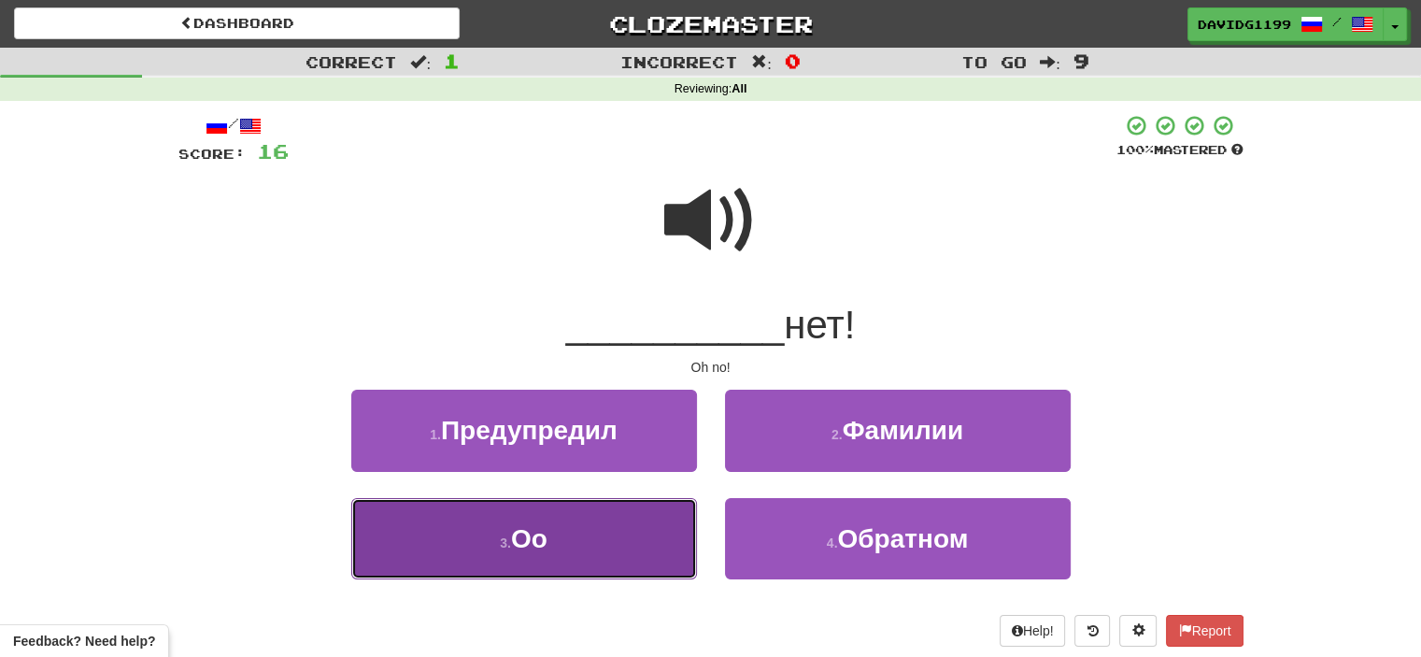
drag, startPoint x: 639, startPoint y: 538, endPoint x: 605, endPoint y: 542, distance: 33.8
click at [605, 542] on button "3 . Оо" at bounding box center [524, 538] width 346 height 81
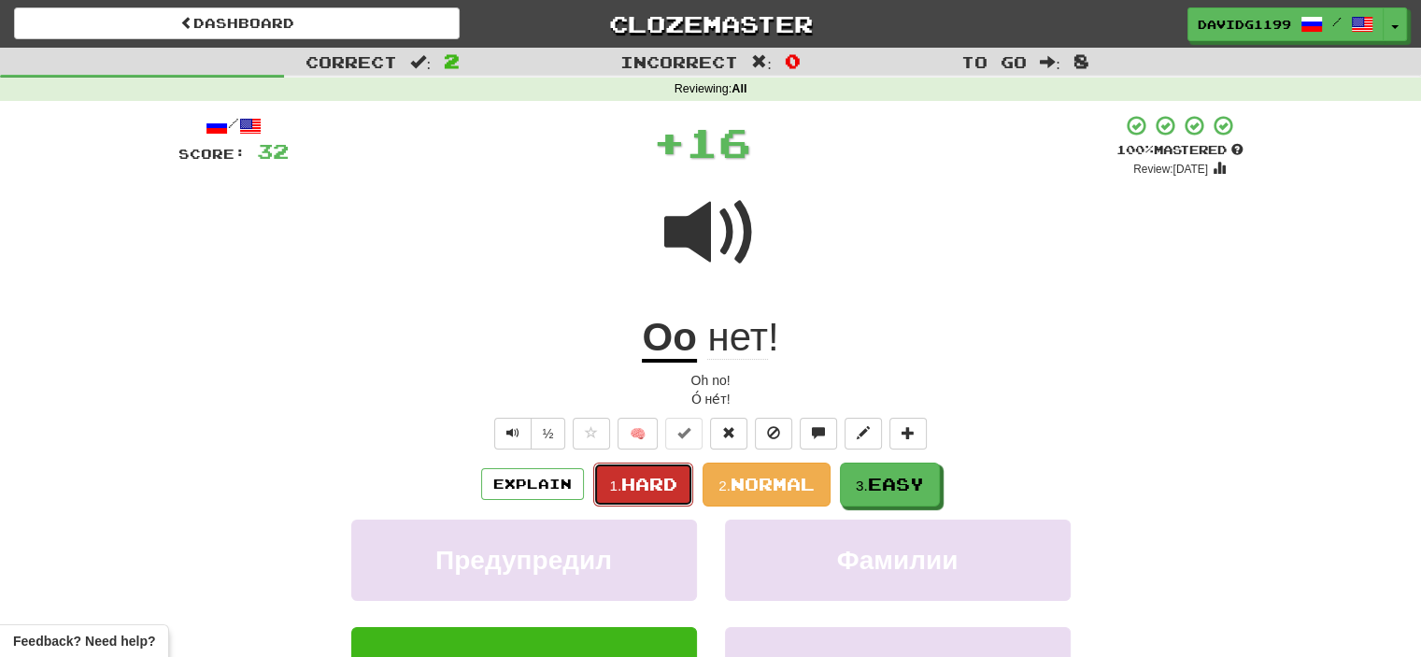
click at [662, 485] on span "Hard" at bounding box center [649, 484] width 56 height 21
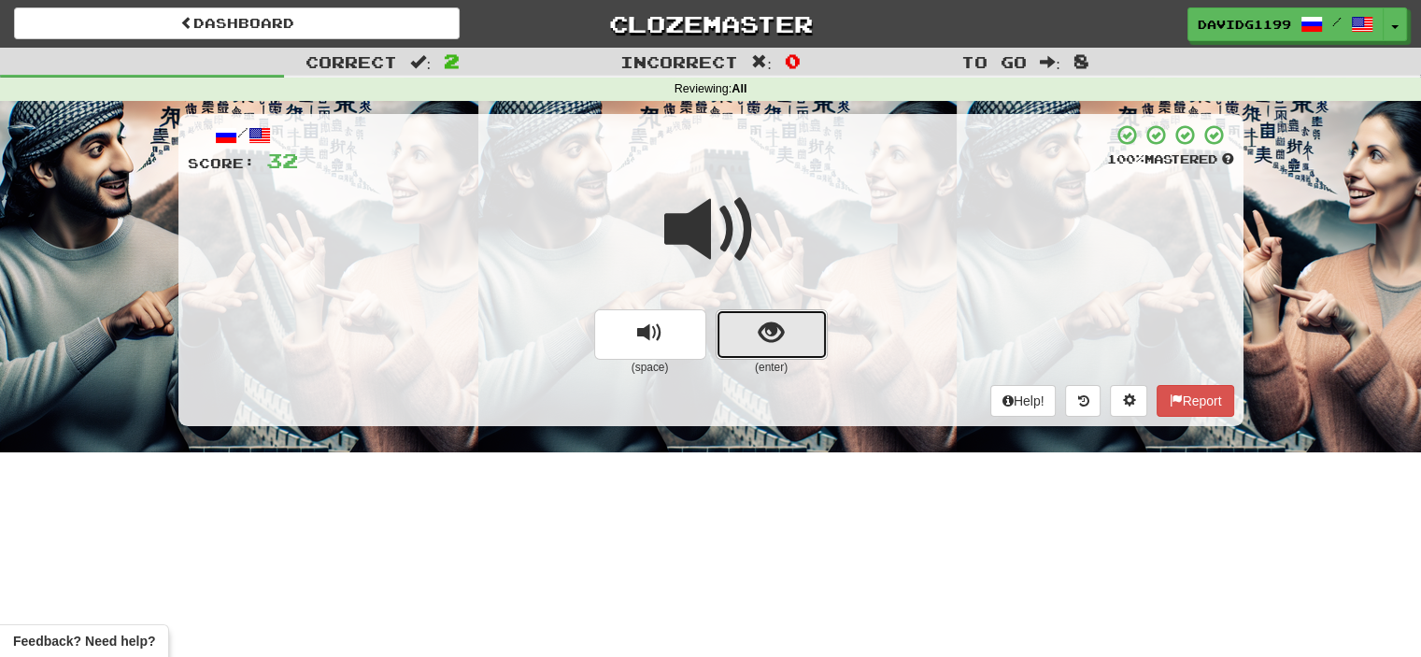
click at [734, 339] on button "show sentence" at bounding box center [772, 334] width 112 height 50
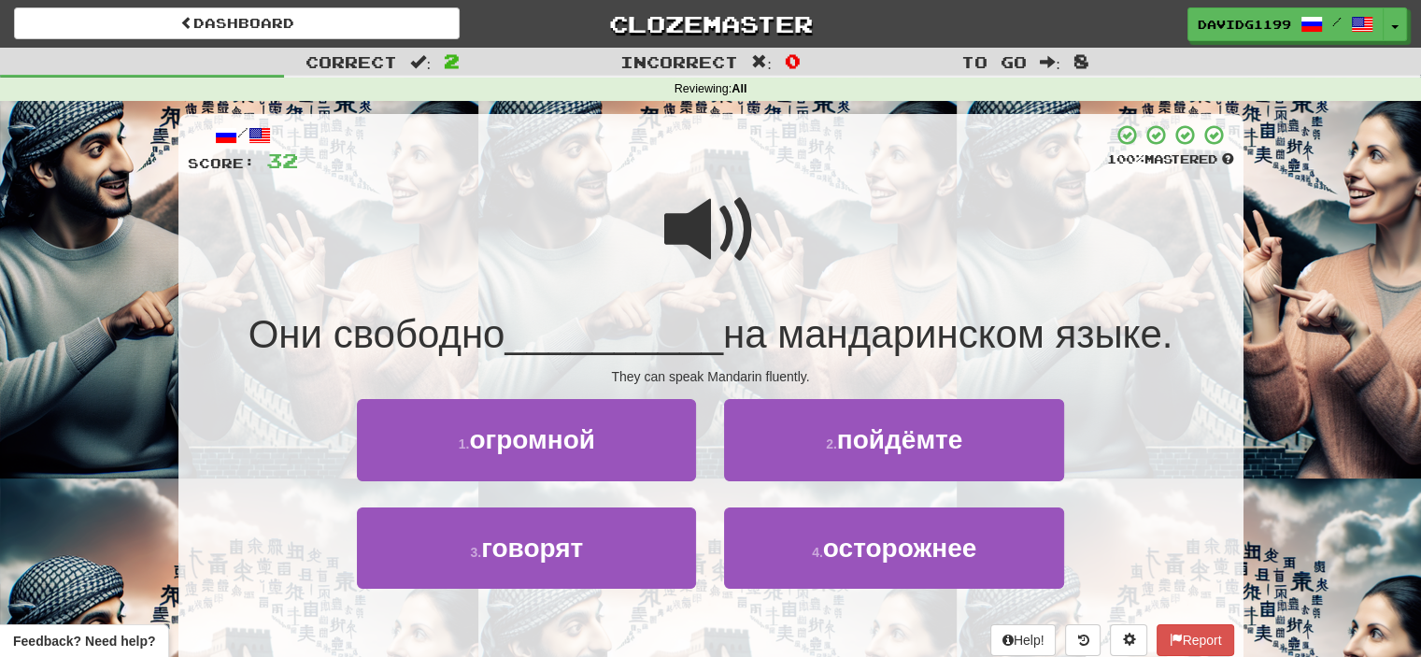
drag, startPoint x: 695, startPoint y: 225, endPoint x: 687, endPoint y: 220, distance: 10.1
click at [687, 220] on span at bounding box center [710, 229] width 93 height 93
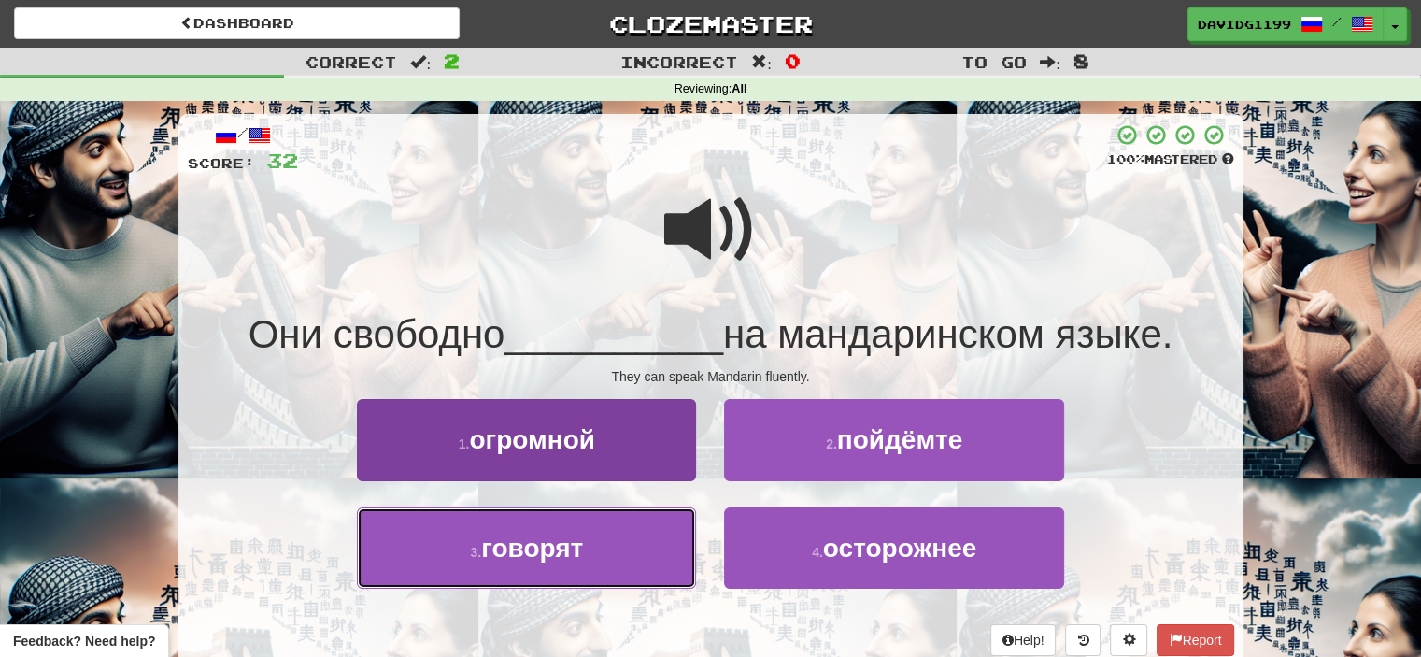
drag, startPoint x: 647, startPoint y: 545, endPoint x: 595, endPoint y: 541, distance: 52.4
click at [595, 541] on button "3 . говорят" at bounding box center [526, 547] width 339 height 81
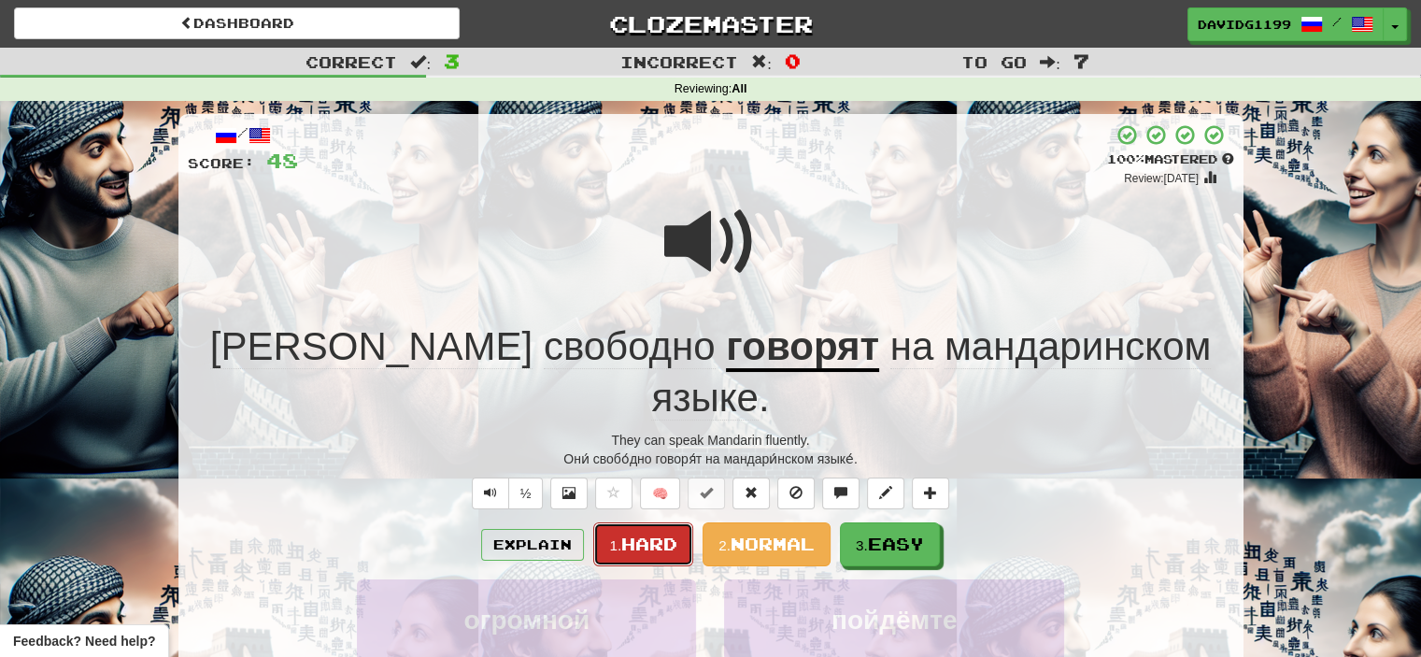
click at [634, 533] on span "Hard" at bounding box center [649, 543] width 56 height 21
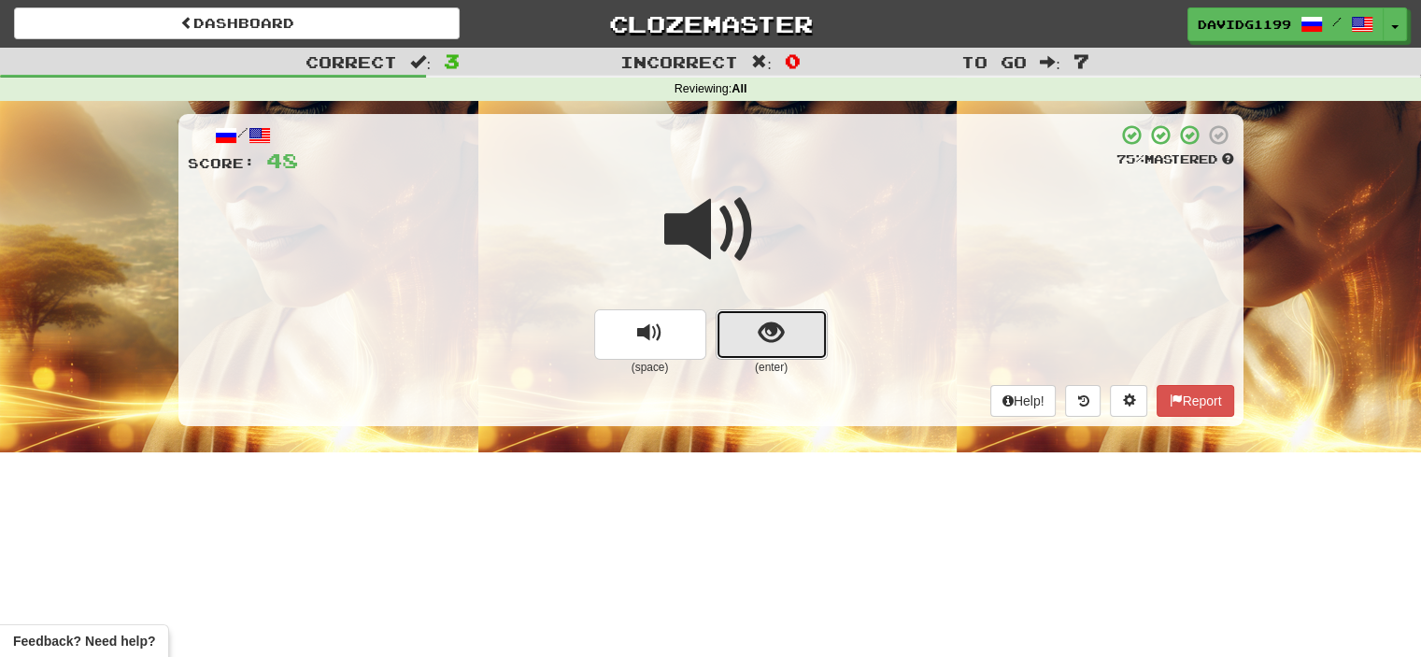
click at [736, 333] on button "show sentence" at bounding box center [772, 334] width 112 height 50
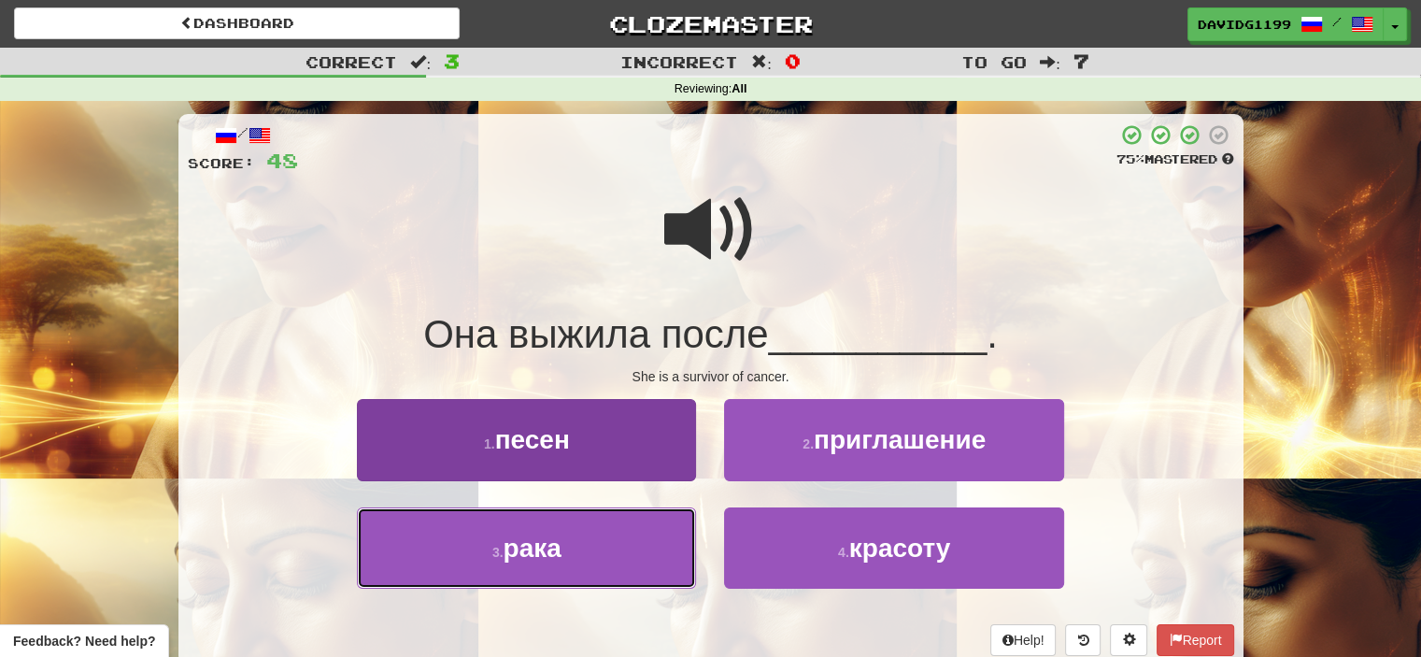
drag, startPoint x: 638, startPoint y: 541, endPoint x: 594, endPoint y: 546, distance: 44.3
click at [594, 546] on button "3 . рака" at bounding box center [526, 547] width 339 height 81
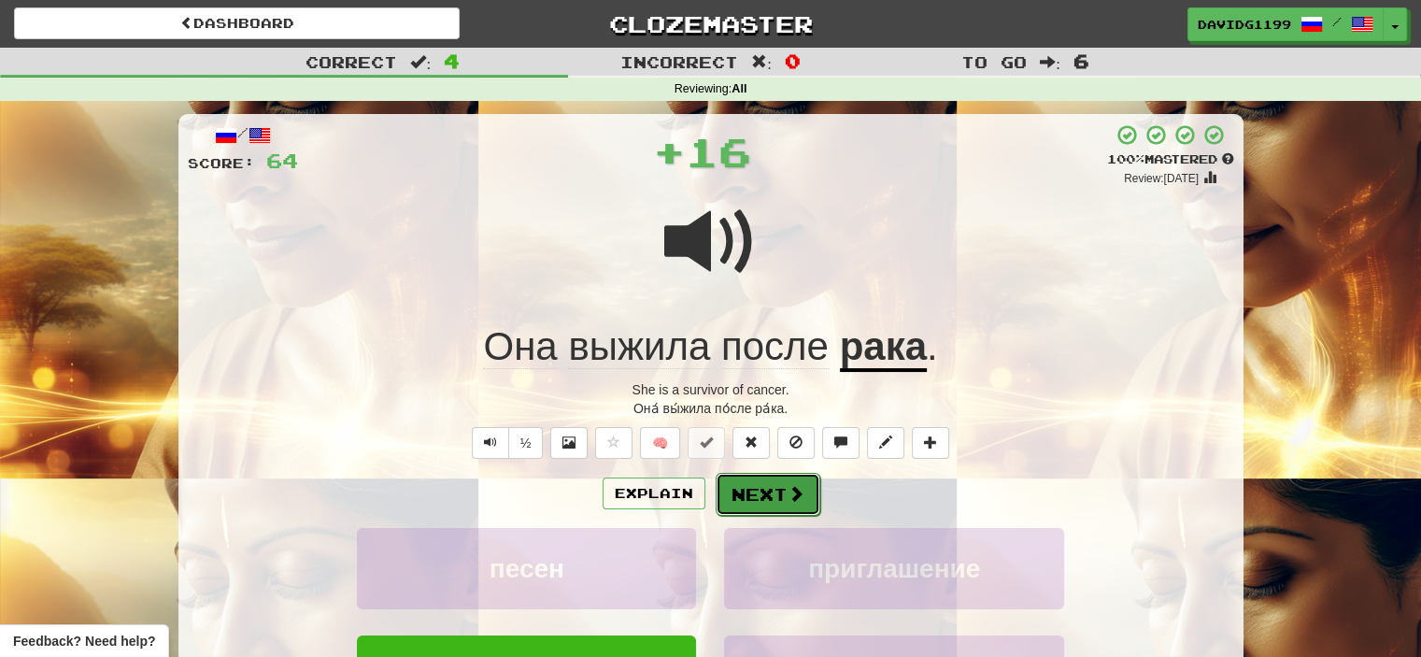
click at [777, 493] on button "Next" at bounding box center [768, 494] width 105 height 43
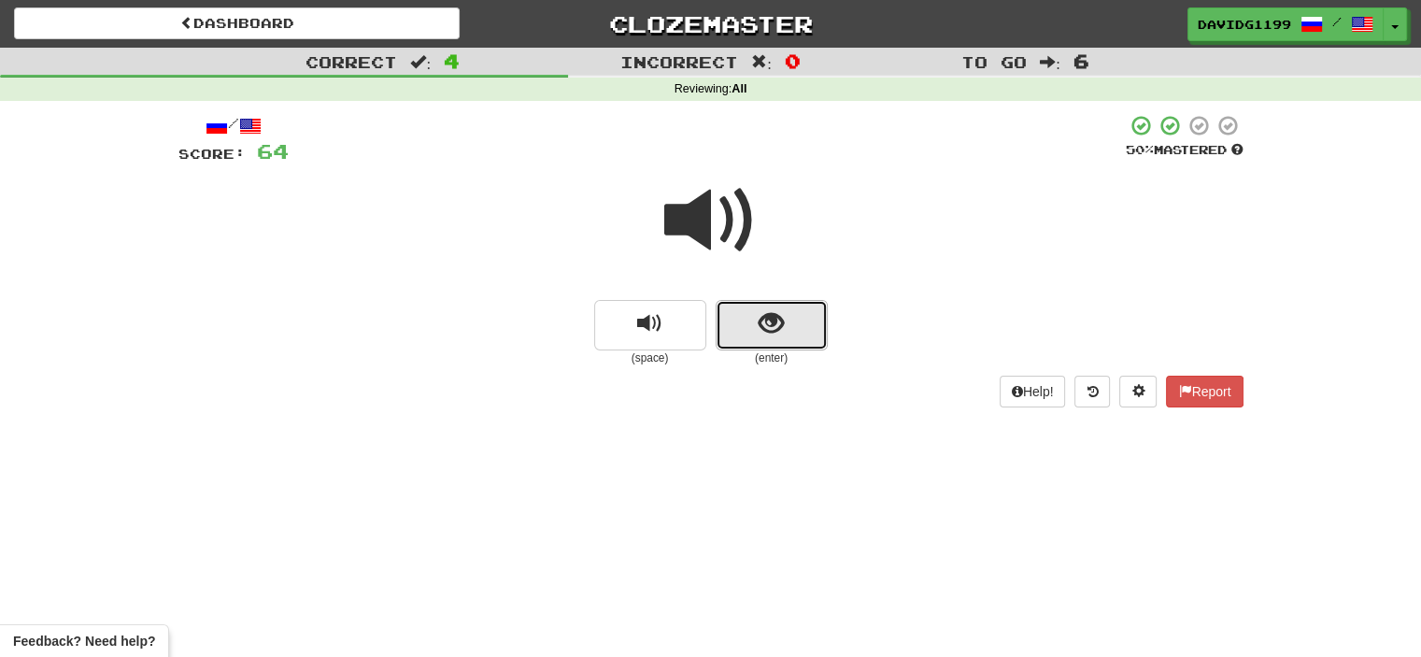
click at [741, 328] on button "show sentence" at bounding box center [772, 325] width 112 height 50
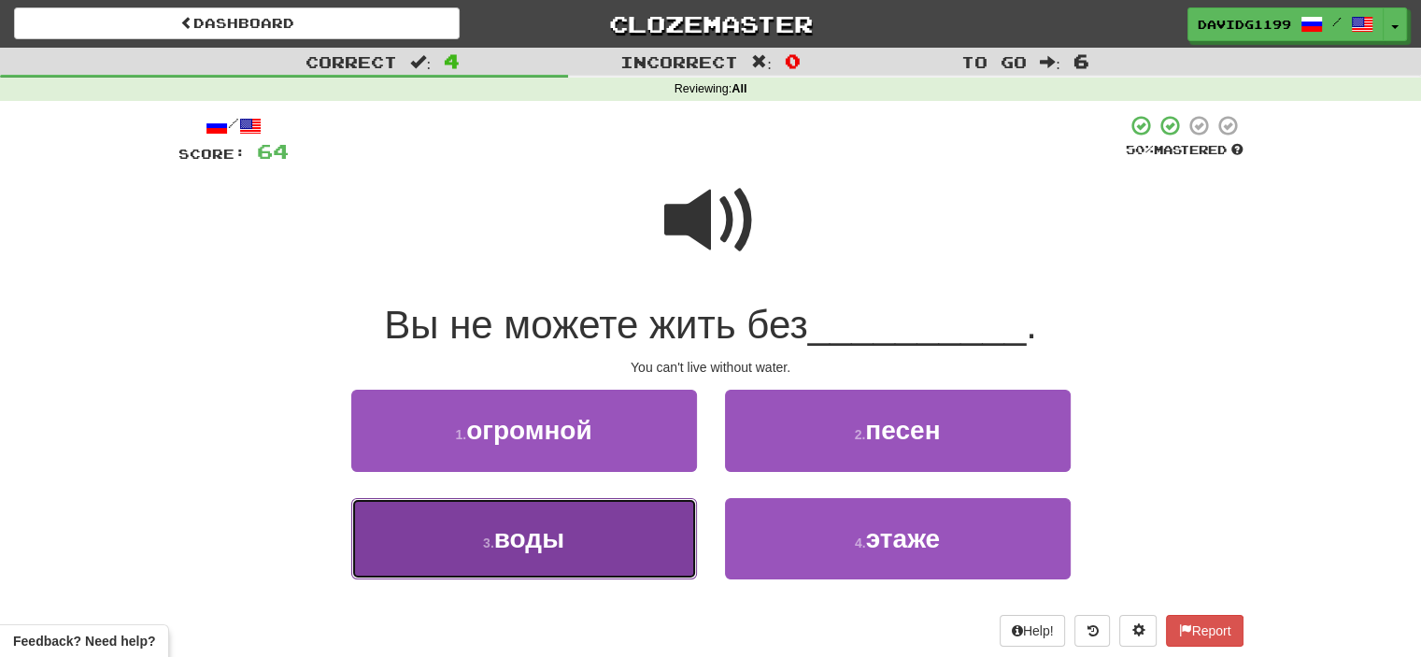
click at [585, 548] on button "3 . воды" at bounding box center [524, 538] width 346 height 81
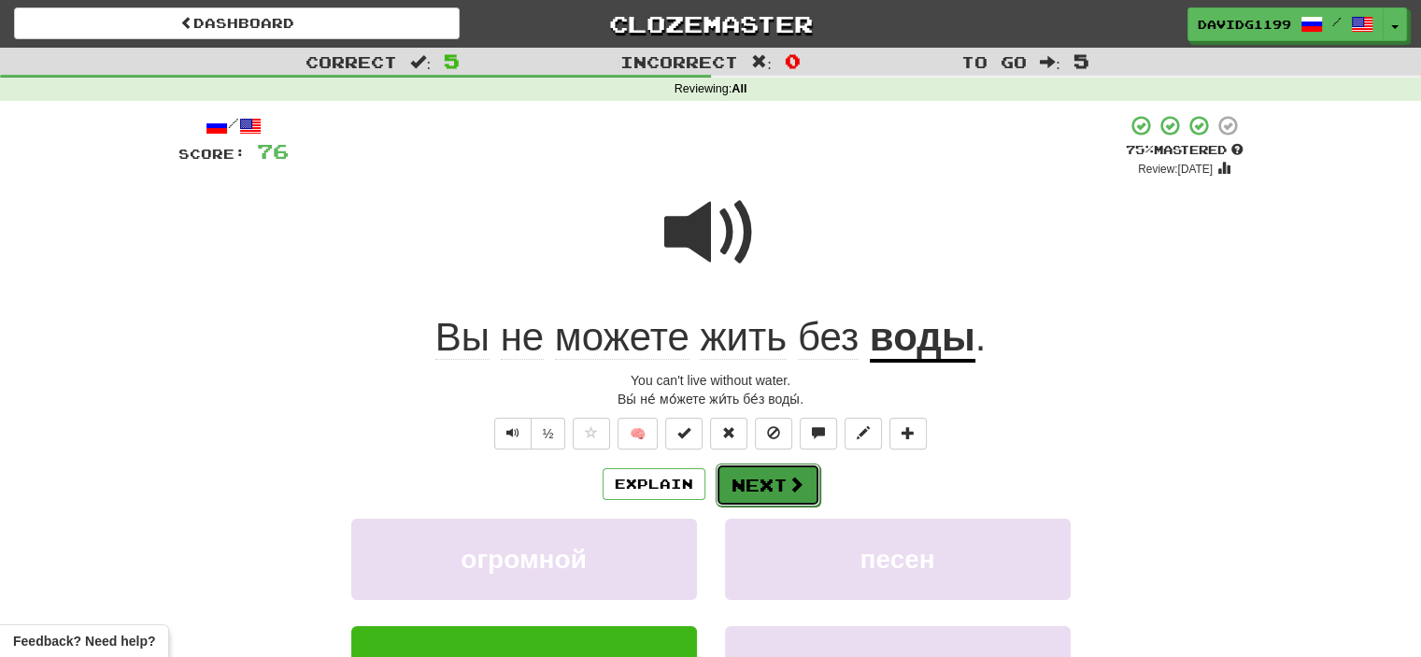
click at [774, 482] on button "Next" at bounding box center [768, 484] width 105 height 43
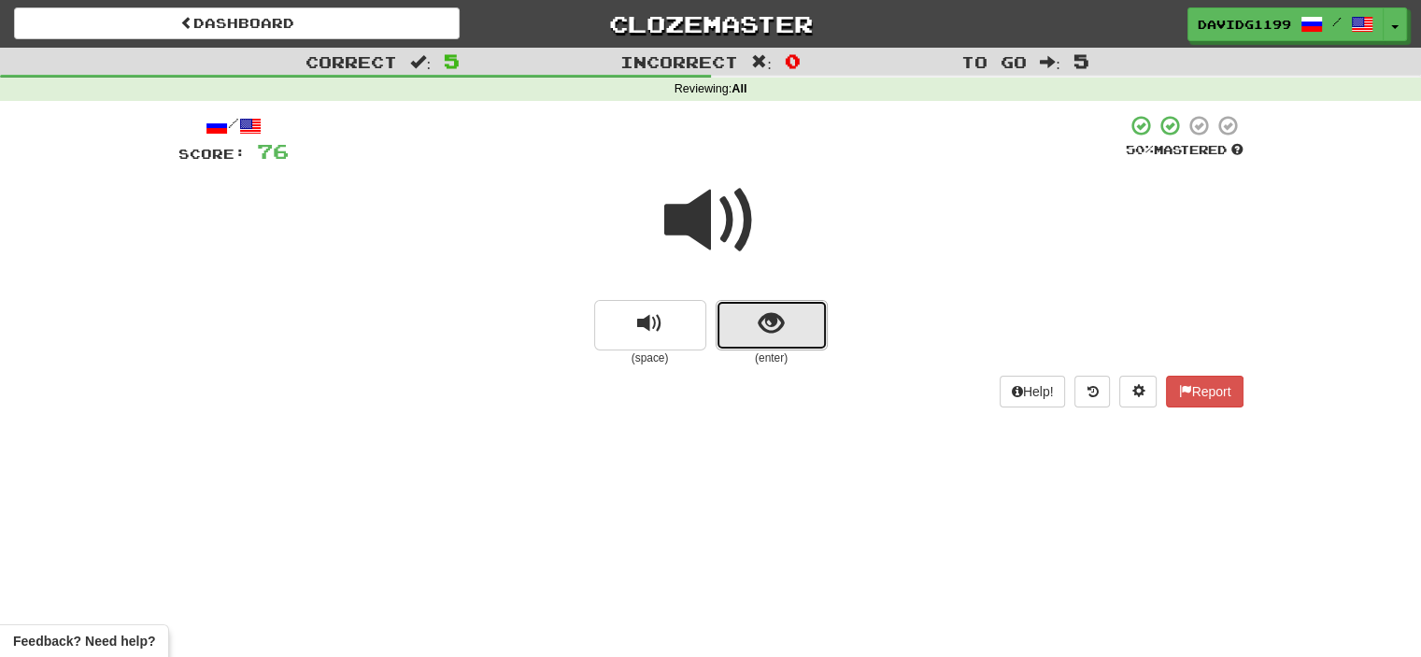
click at [731, 317] on button "show sentence" at bounding box center [772, 325] width 112 height 50
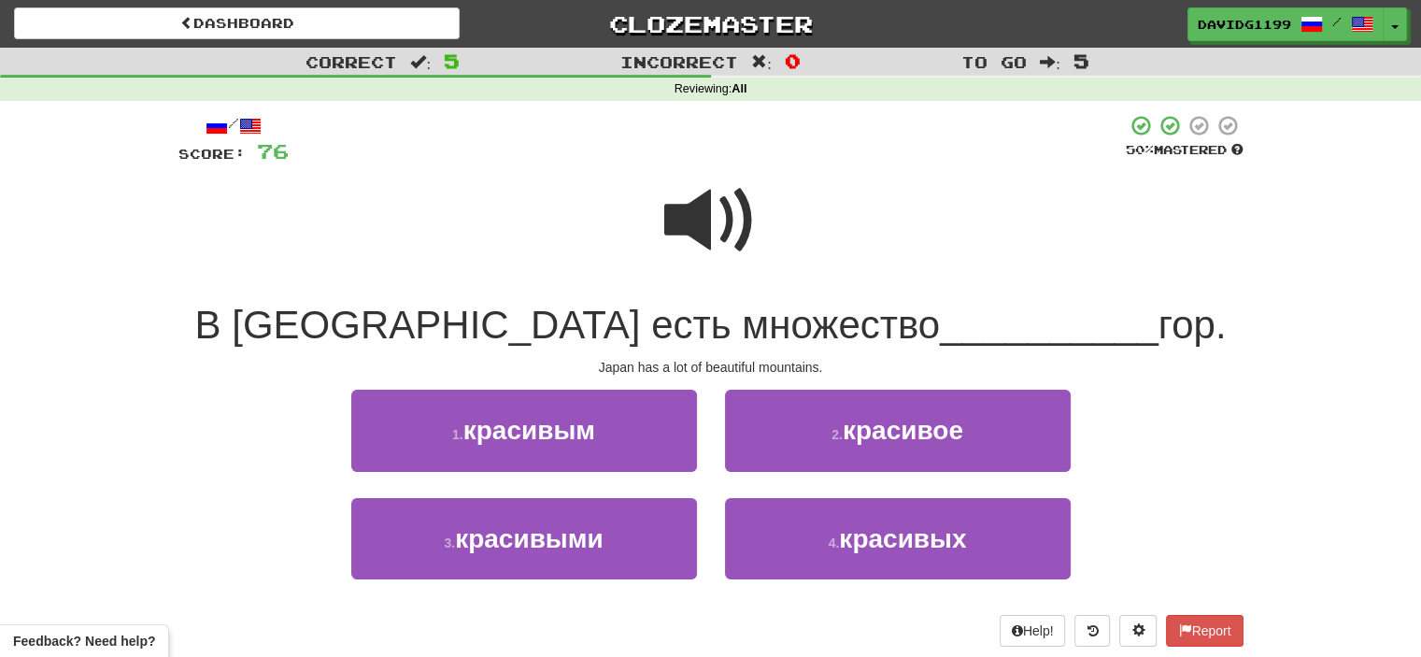
click at [730, 222] on span at bounding box center [710, 220] width 93 height 93
click at [717, 226] on span at bounding box center [710, 220] width 93 height 93
click at [701, 220] on span at bounding box center [710, 220] width 93 height 93
click at [720, 214] on span at bounding box center [710, 220] width 93 height 93
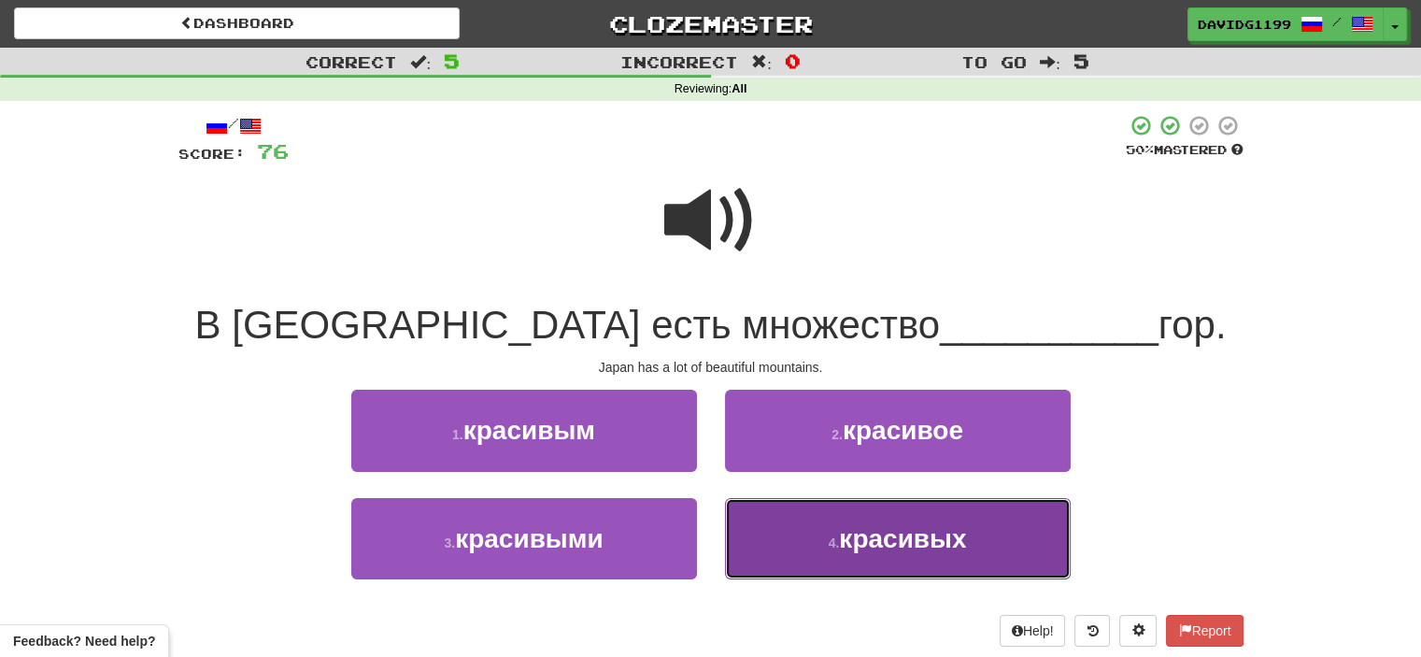
click at [936, 538] on span "красивых" at bounding box center [902, 538] width 127 height 29
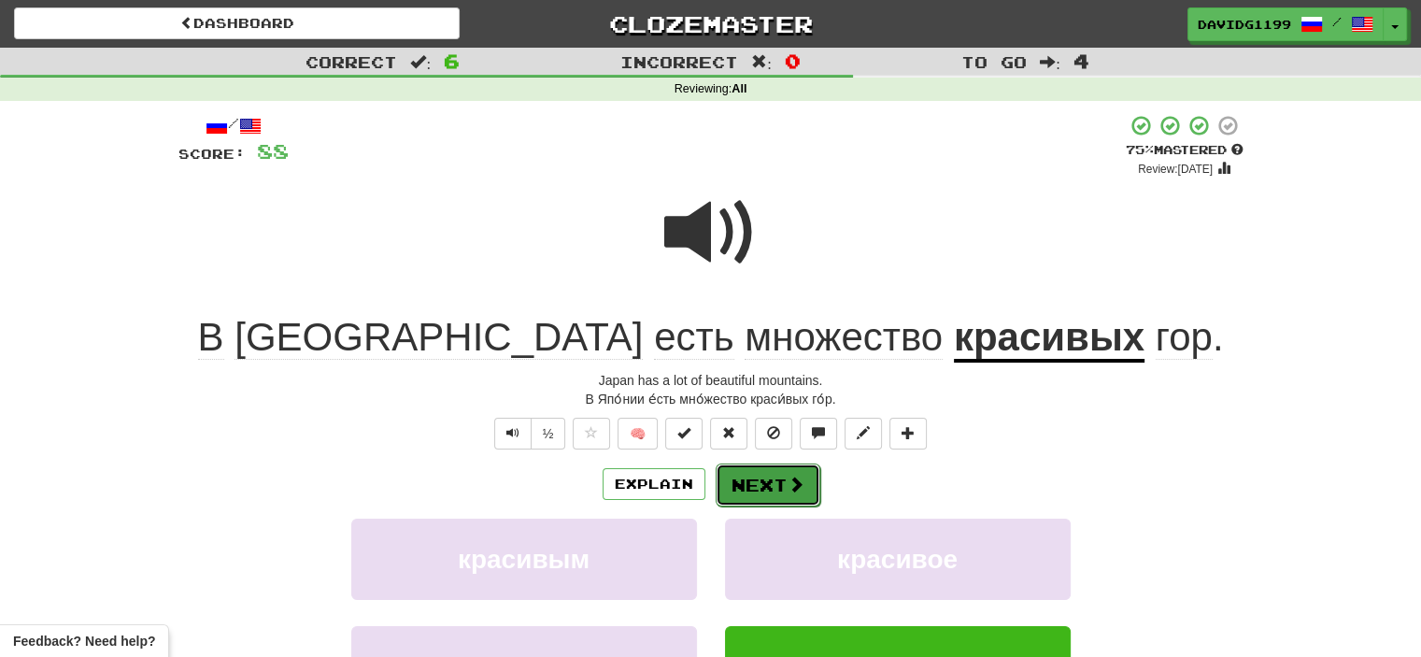
click at [771, 476] on button "Next" at bounding box center [768, 484] width 105 height 43
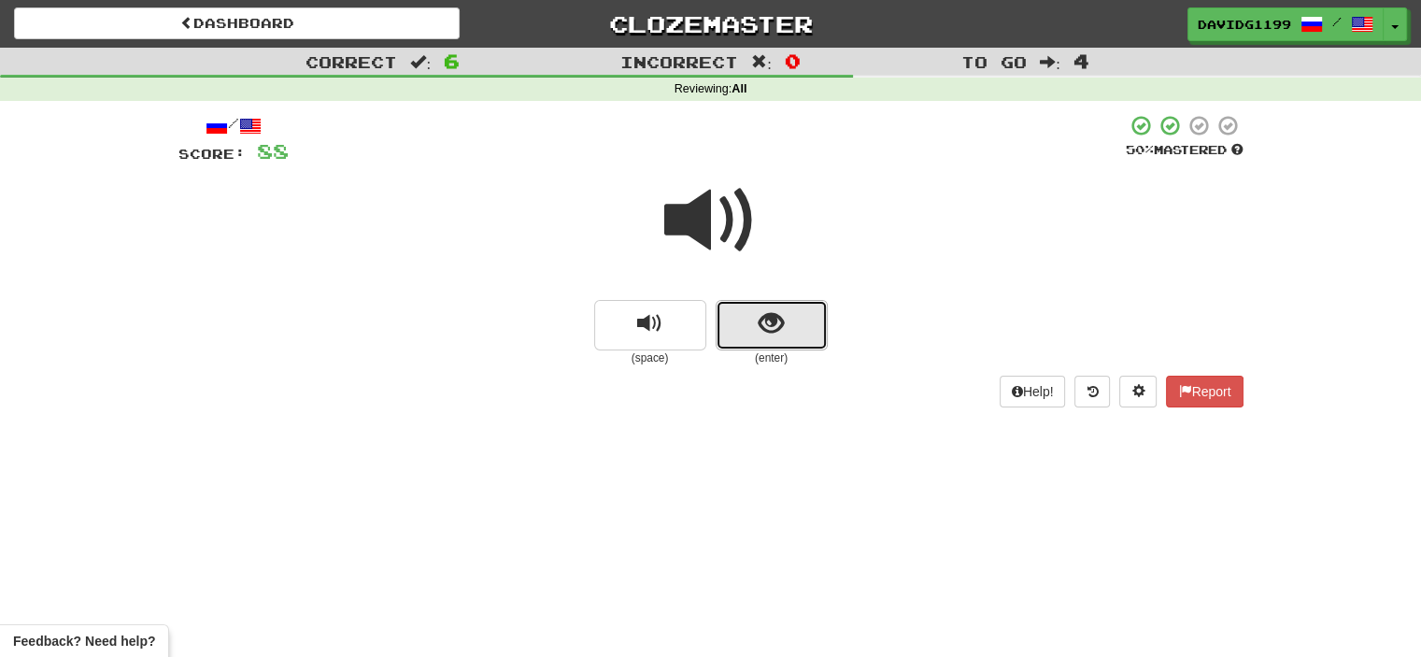
click at [745, 312] on button "show sentence" at bounding box center [772, 325] width 112 height 50
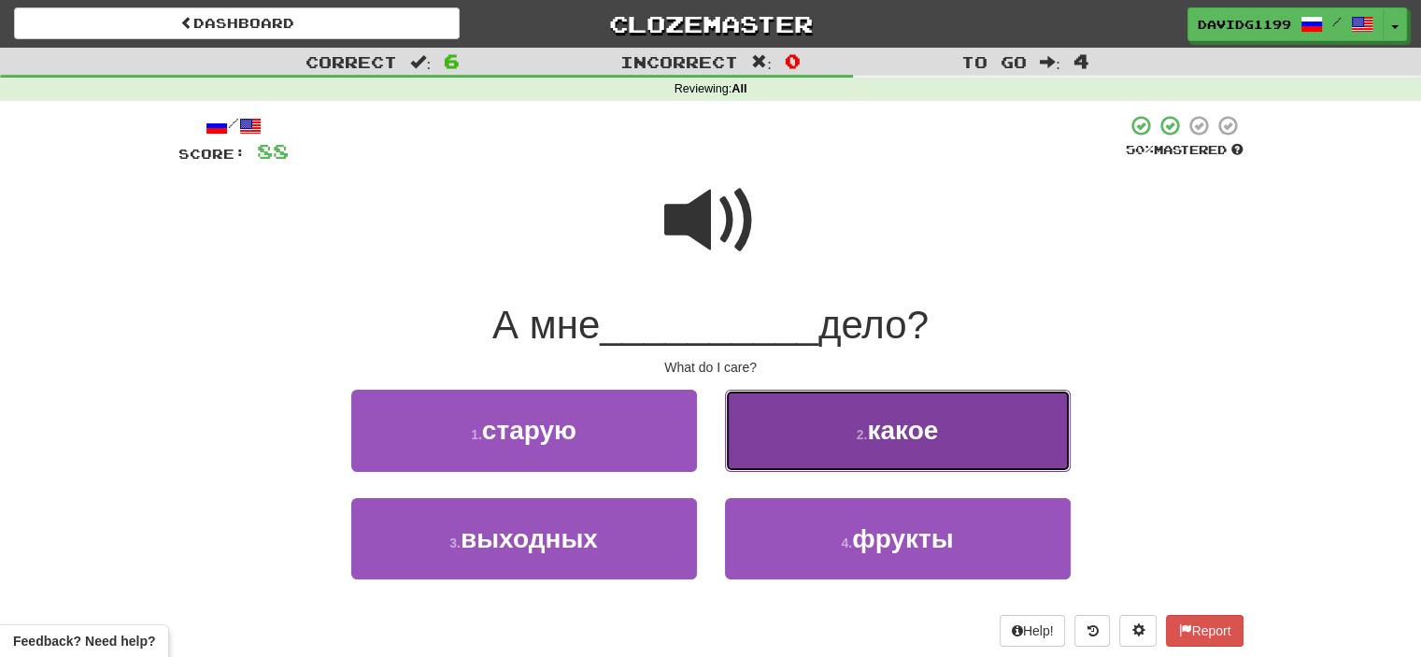
click at [814, 433] on button "2 . какое" at bounding box center [898, 430] width 346 height 81
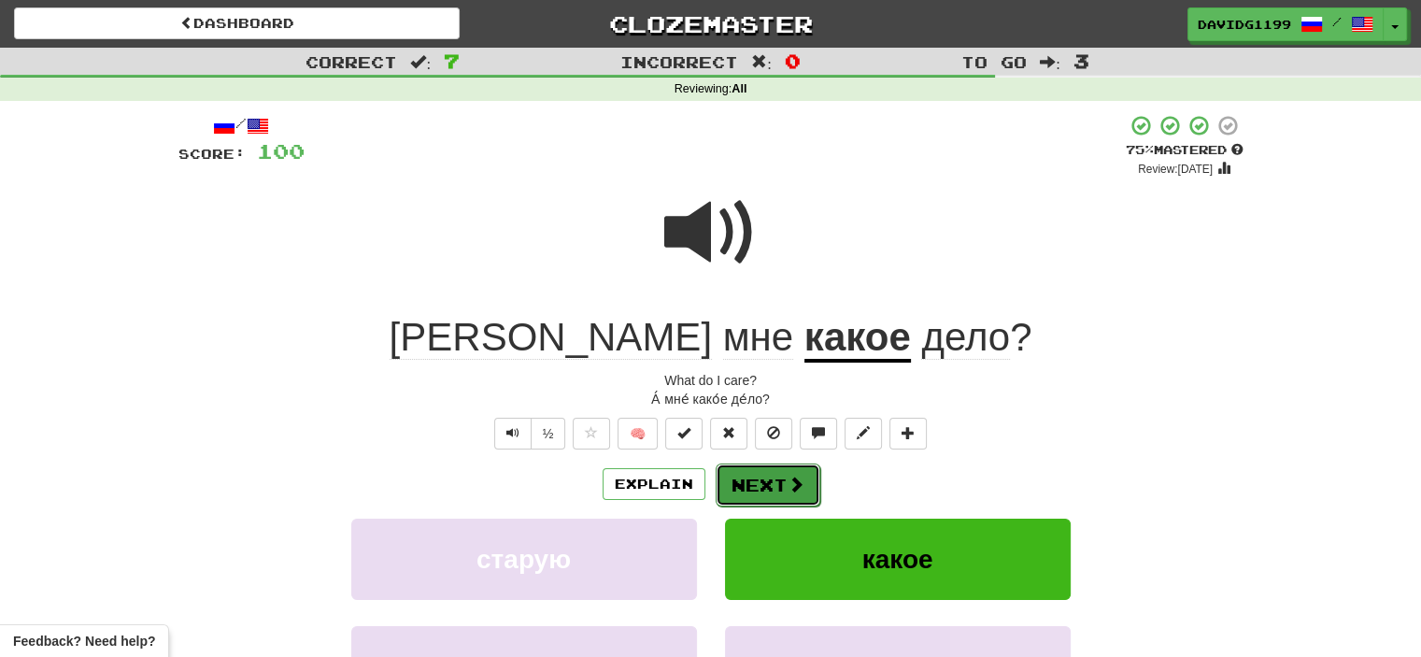
click at [773, 482] on button "Next" at bounding box center [768, 484] width 105 height 43
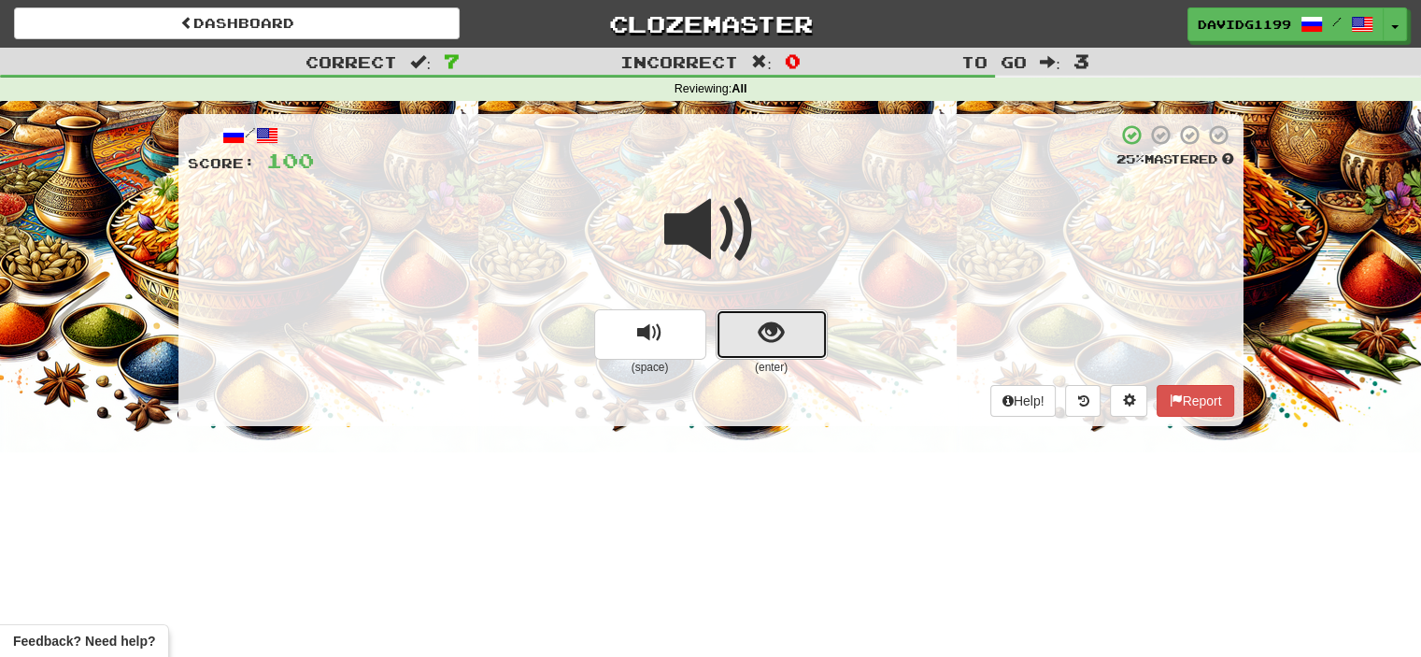
click at [739, 335] on button "show sentence" at bounding box center [772, 334] width 112 height 50
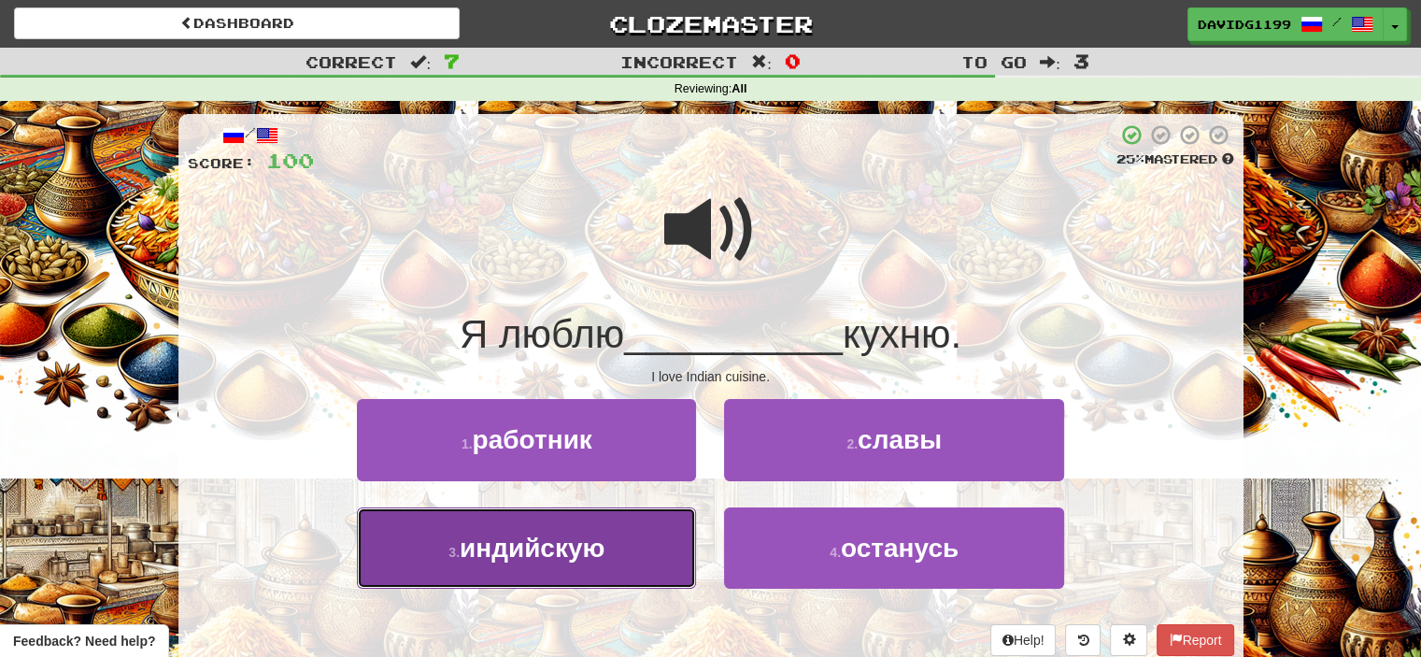
click at [654, 545] on button "3 . индийскую" at bounding box center [526, 547] width 339 height 81
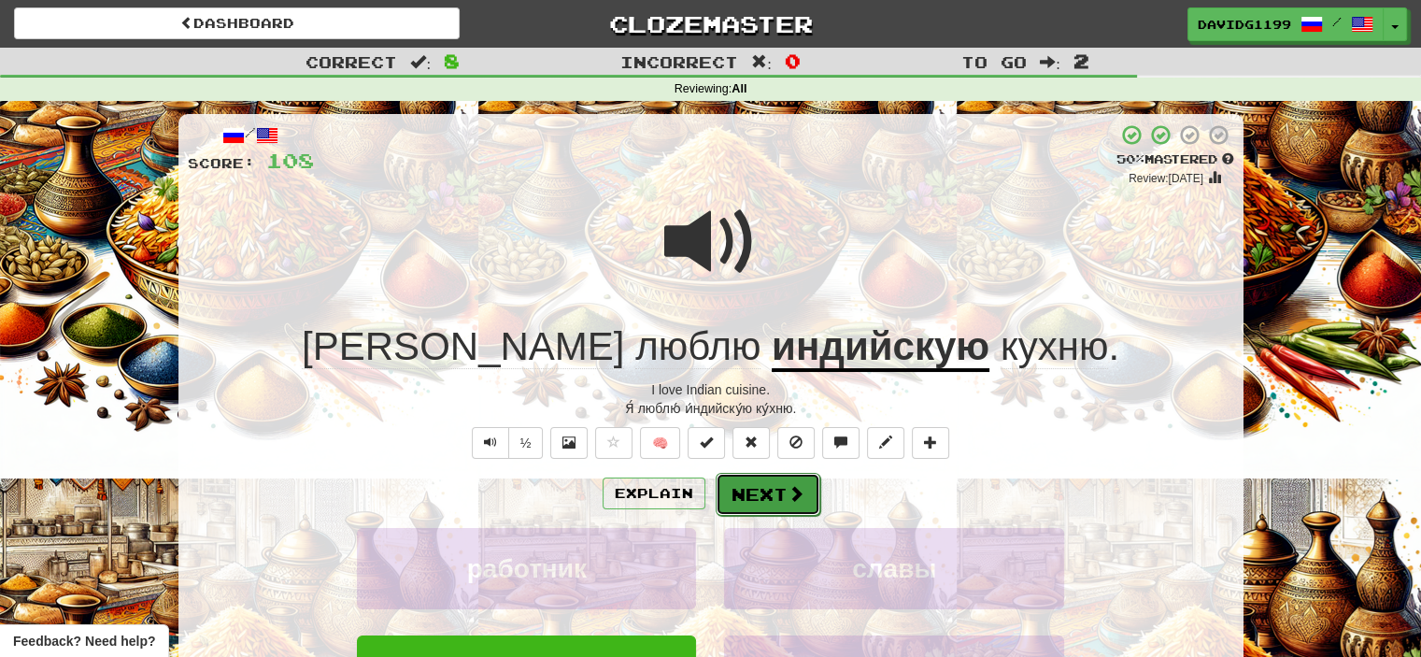
click at [782, 498] on button "Next" at bounding box center [768, 494] width 105 height 43
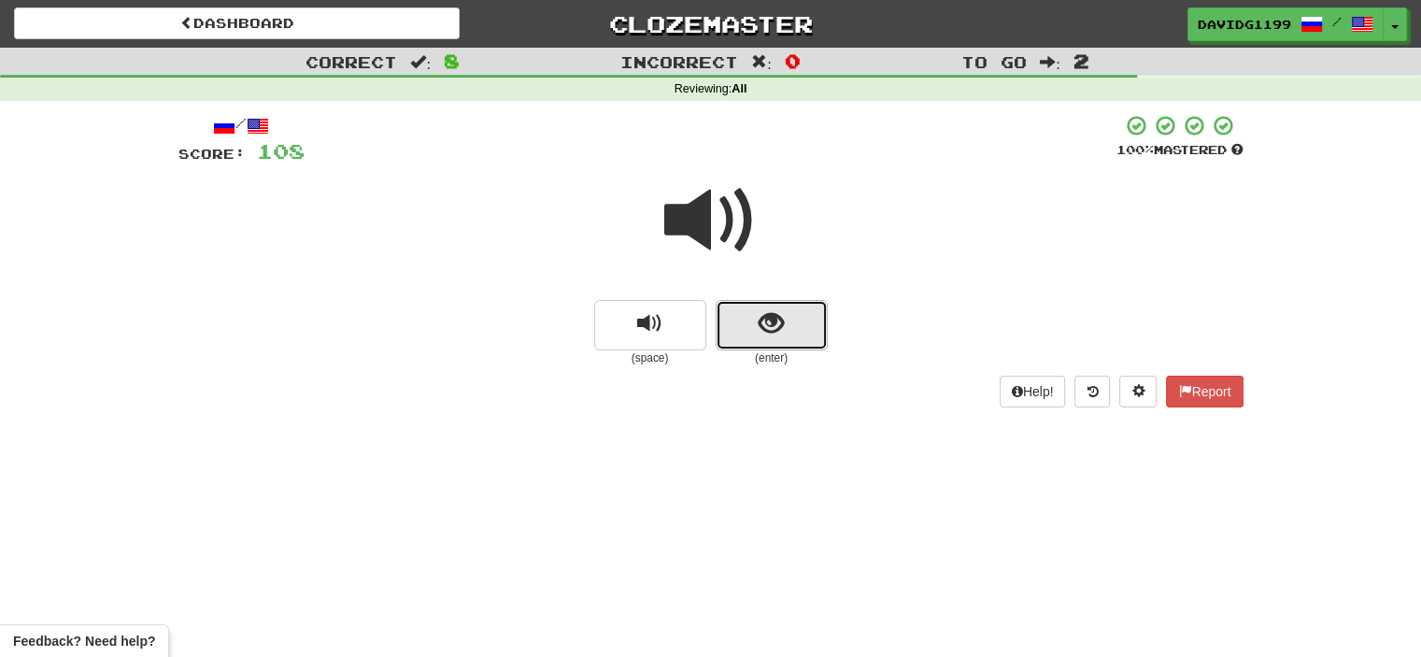
click at [746, 312] on button "show sentence" at bounding box center [772, 325] width 112 height 50
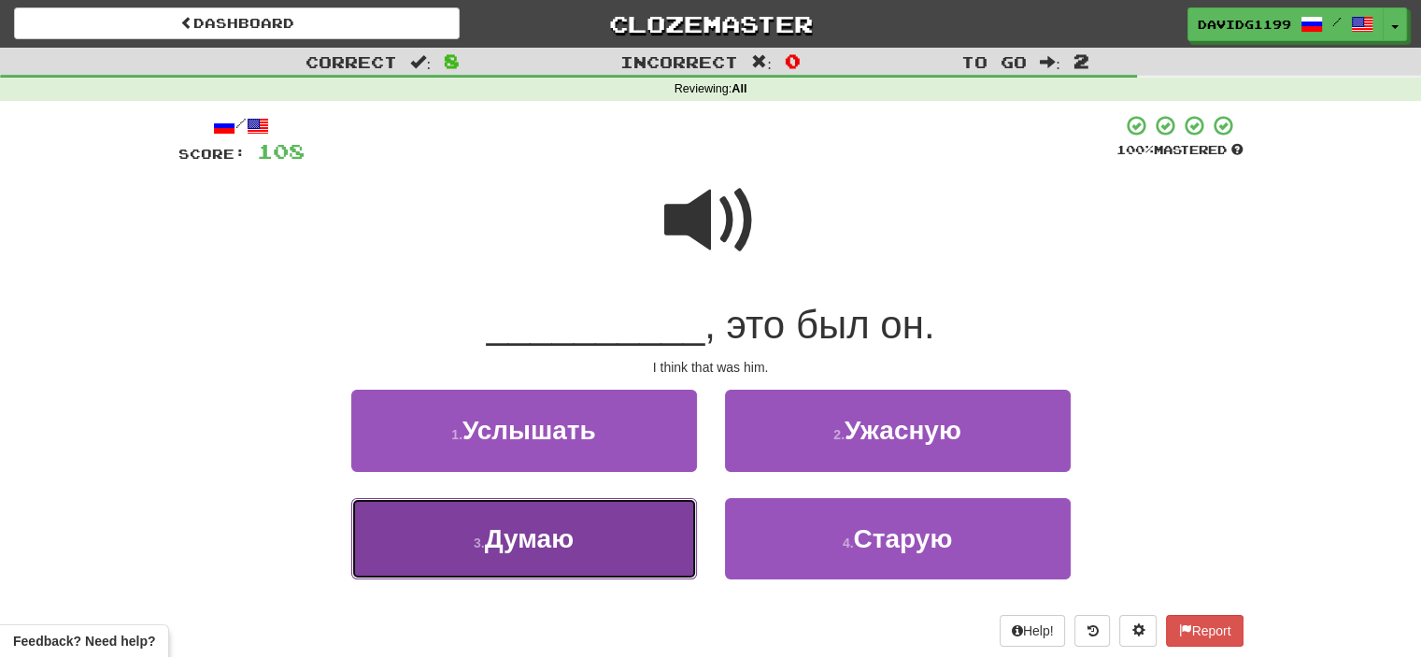
click at [640, 532] on button "3 . Думаю" at bounding box center [524, 538] width 346 height 81
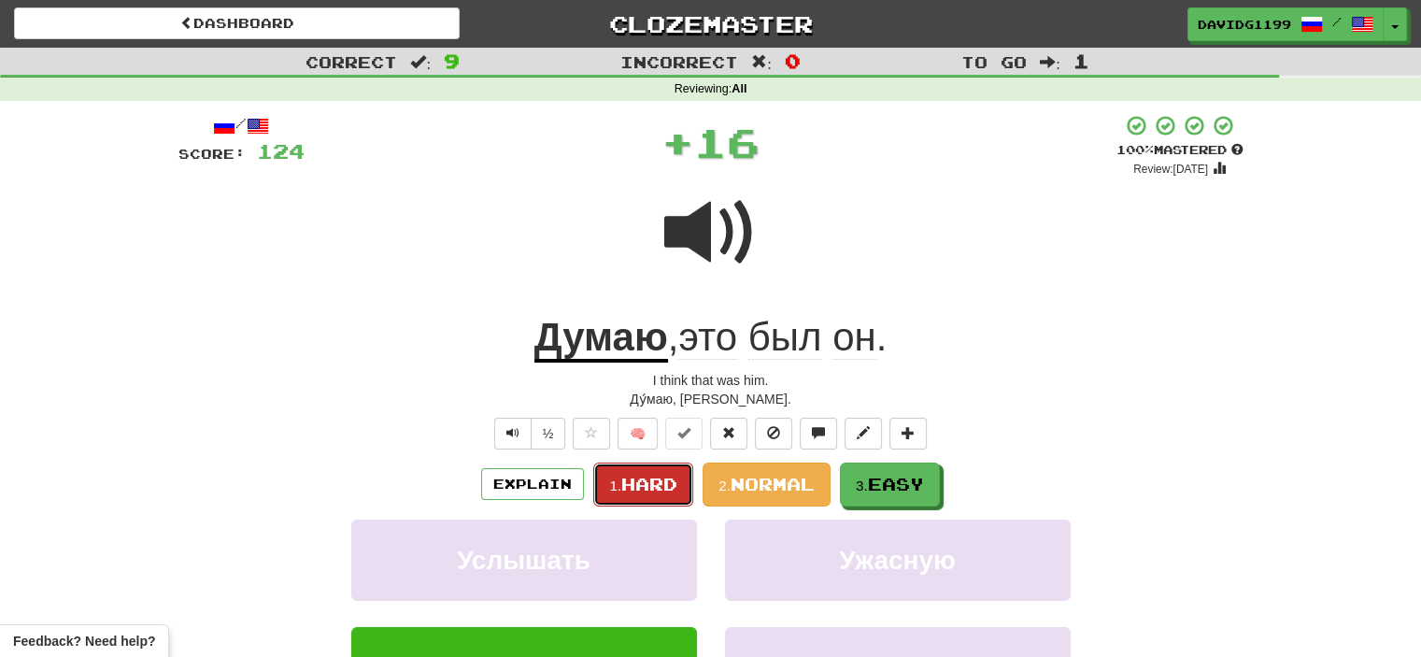
click at [665, 492] on span "Hard" at bounding box center [649, 484] width 56 height 21
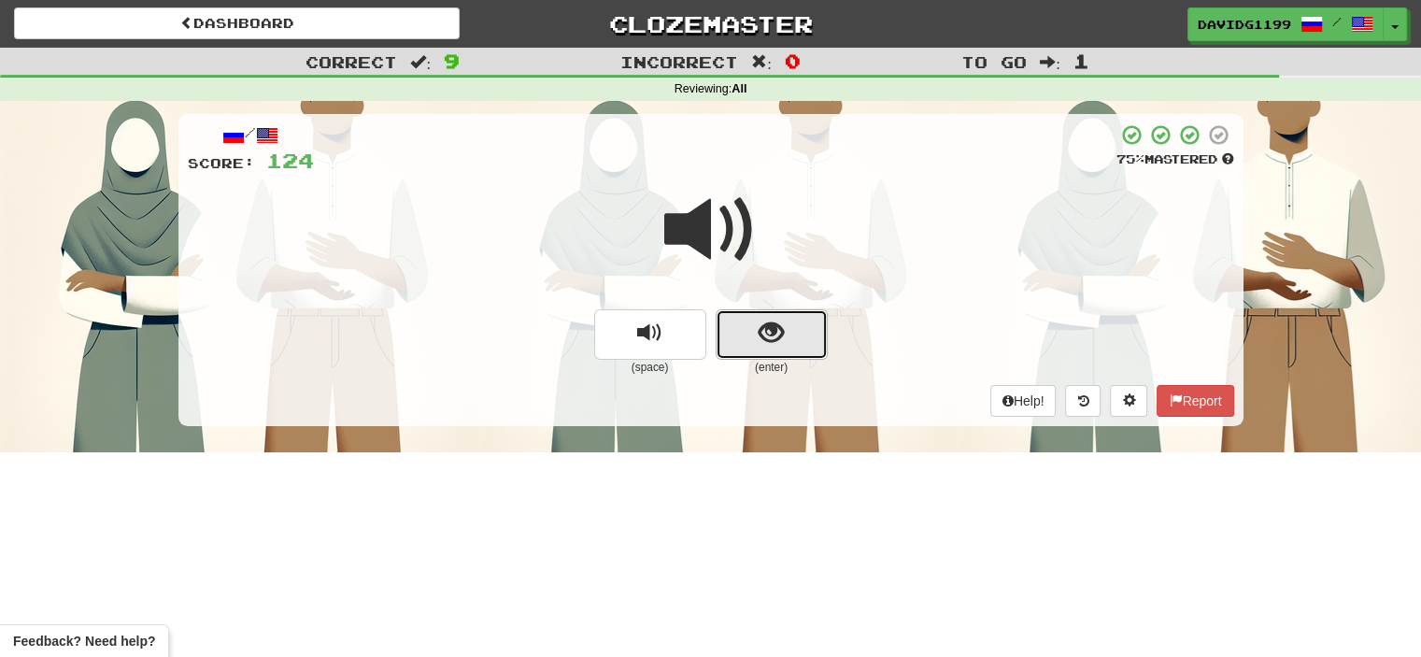
click at [736, 339] on button "show sentence" at bounding box center [772, 334] width 112 height 50
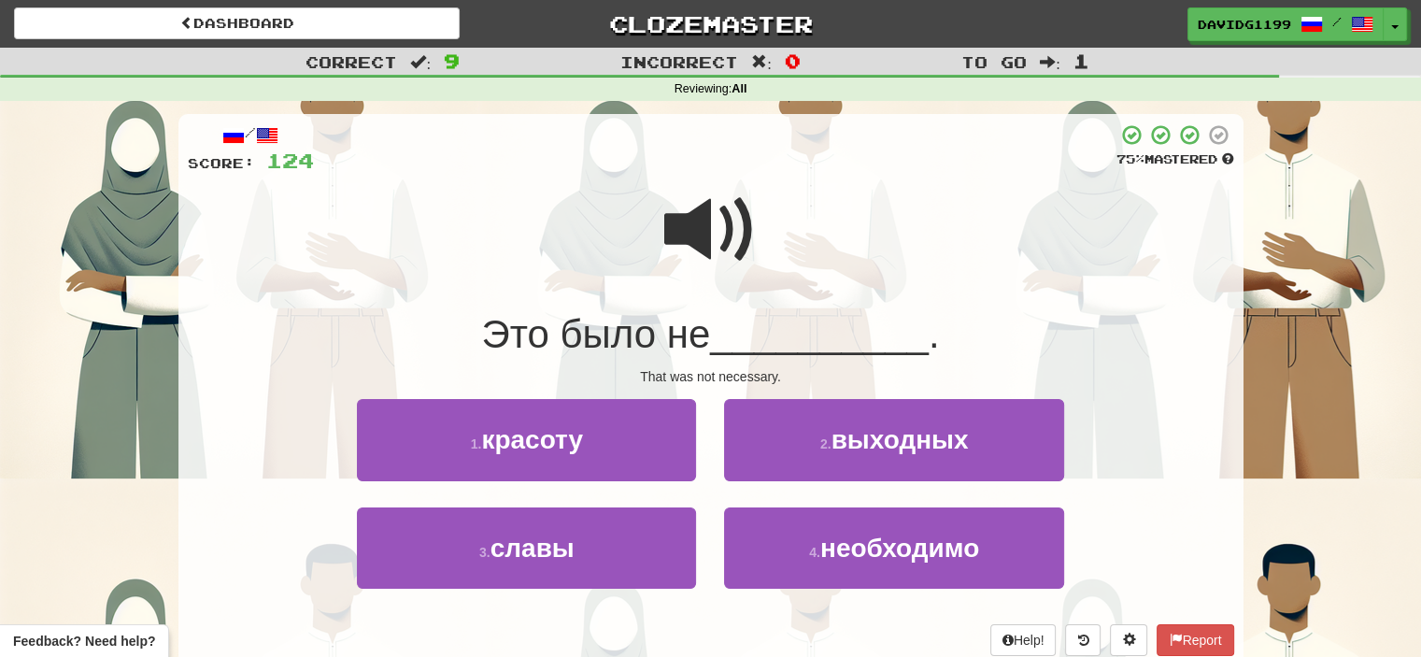
click at [707, 218] on span at bounding box center [710, 229] width 93 height 93
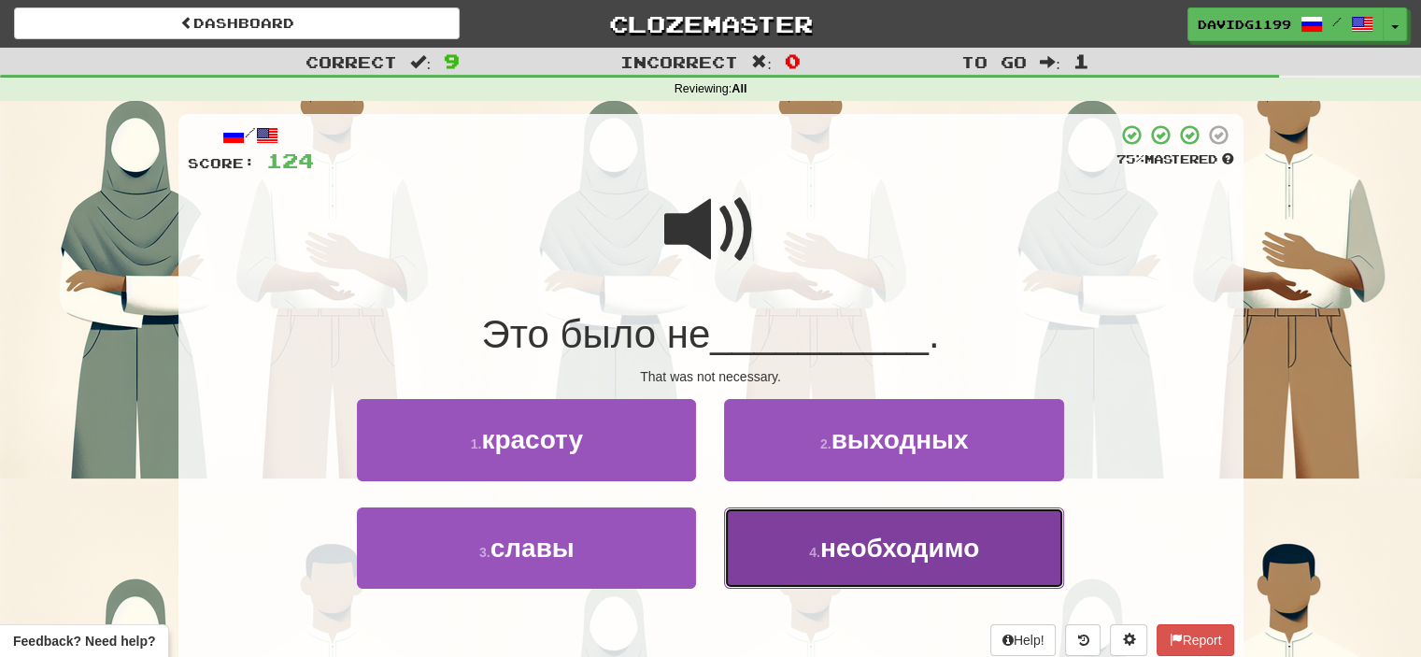
click at [880, 536] on span "необходимо" at bounding box center [899, 547] width 159 height 29
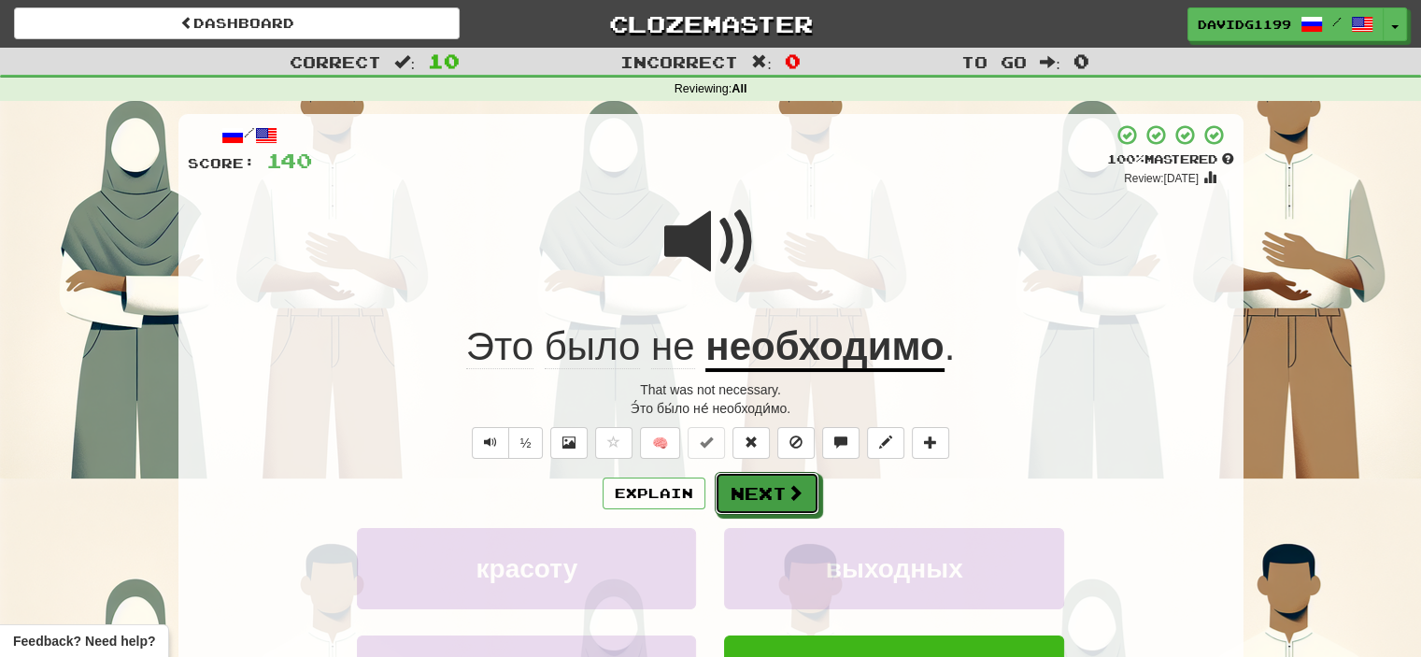
click at [754, 489] on button "Next" at bounding box center [767, 493] width 105 height 43
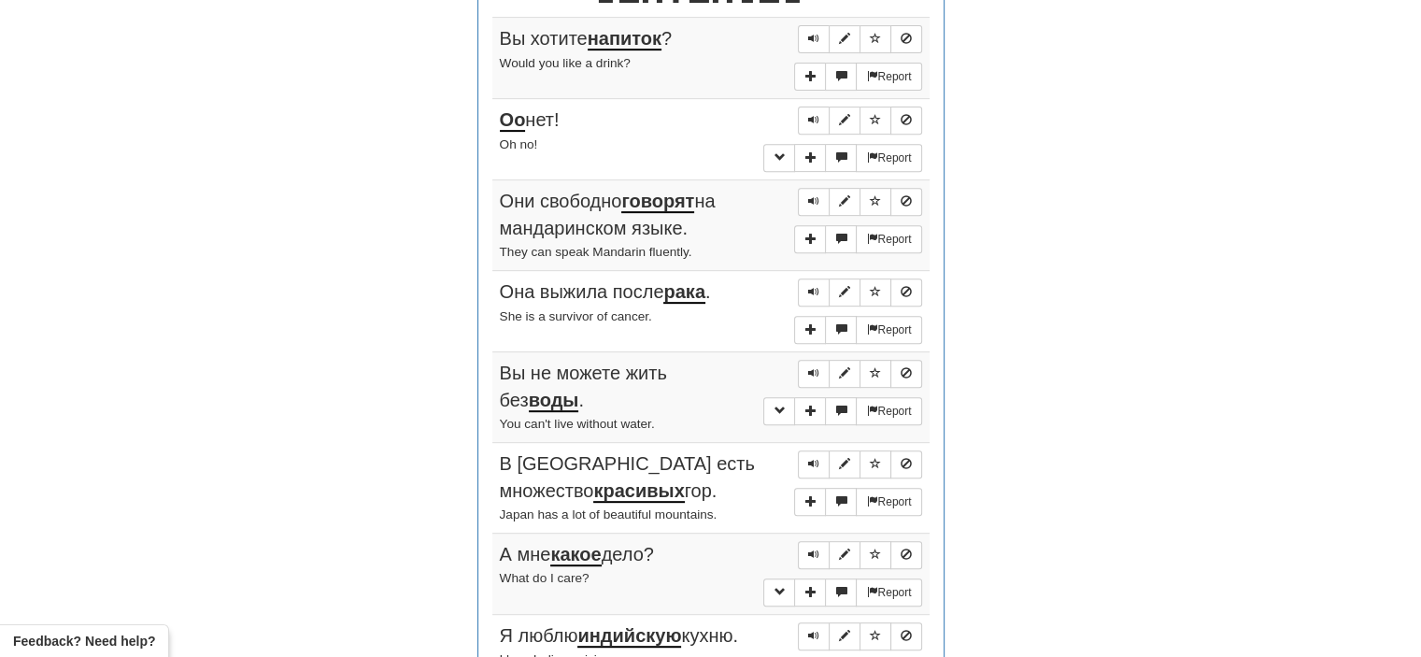
scroll to position [762, 0]
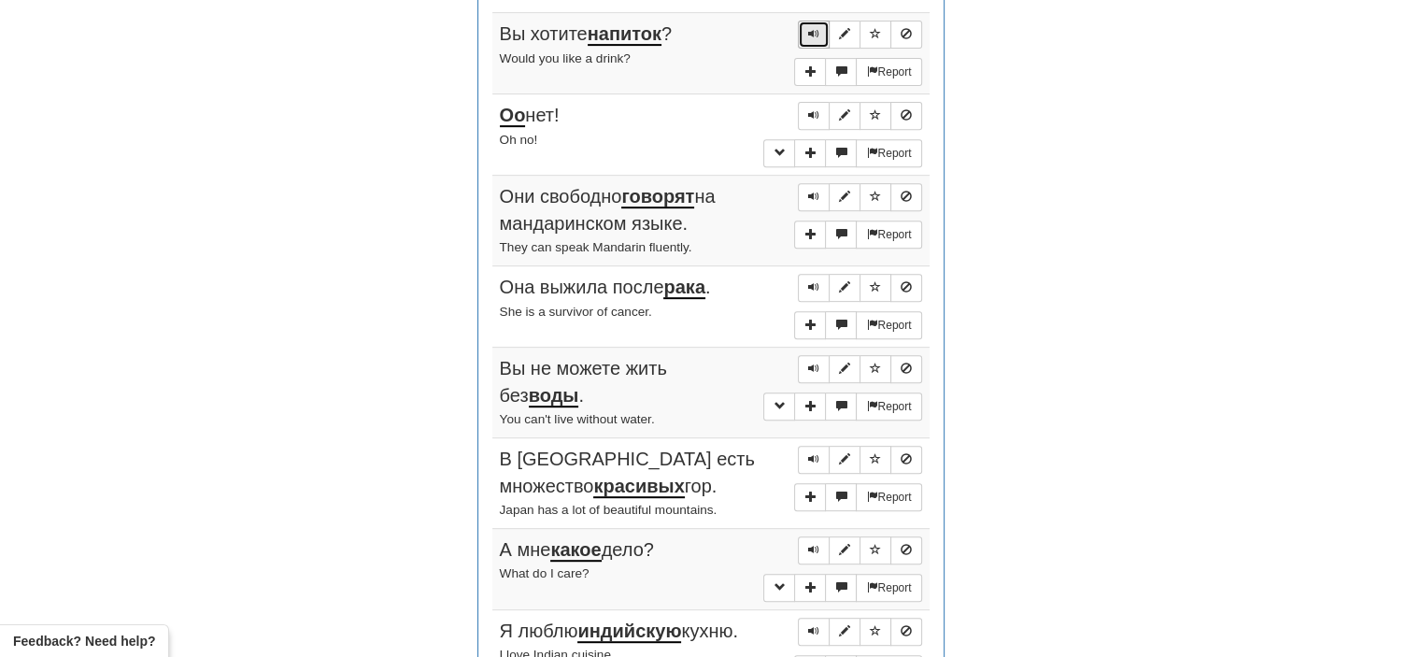
click at [817, 30] on span "Sentence controls" at bounding box center [813, 33] width 11 height 11
click at [815, 114] on span "Sentence controls" at bounding box center [813, 114] width 11 height 11
click at [815, 191] on span "Sentence controls" at bounding box center [813, 196] width 11 height 11
click at [810, 283] on span "Sentence controls" at bounding box center [813, 286] width 11 height 11
click at [811, 362] on span "Sentence controls" at bounding box center [813, 367] width 11 height 11
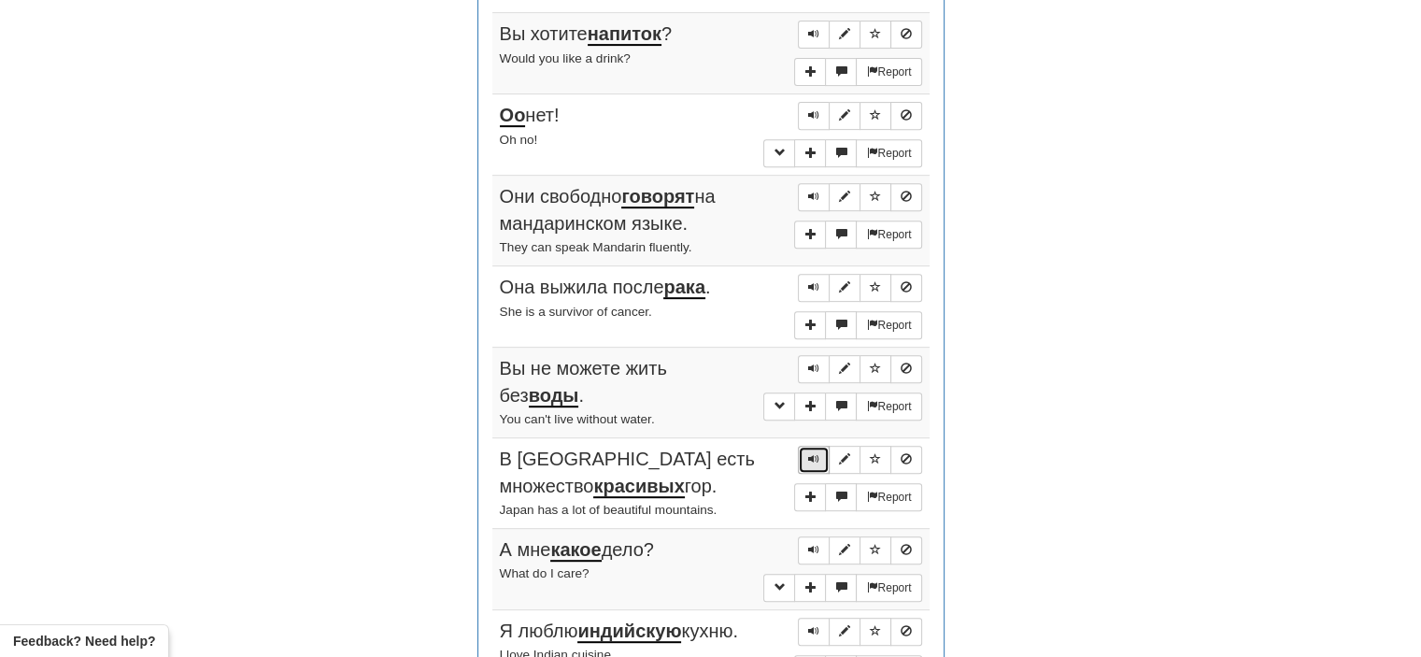
click at [811, 453] on span "Sentence controls" at bounding box center [813, 458] width 11 height 11
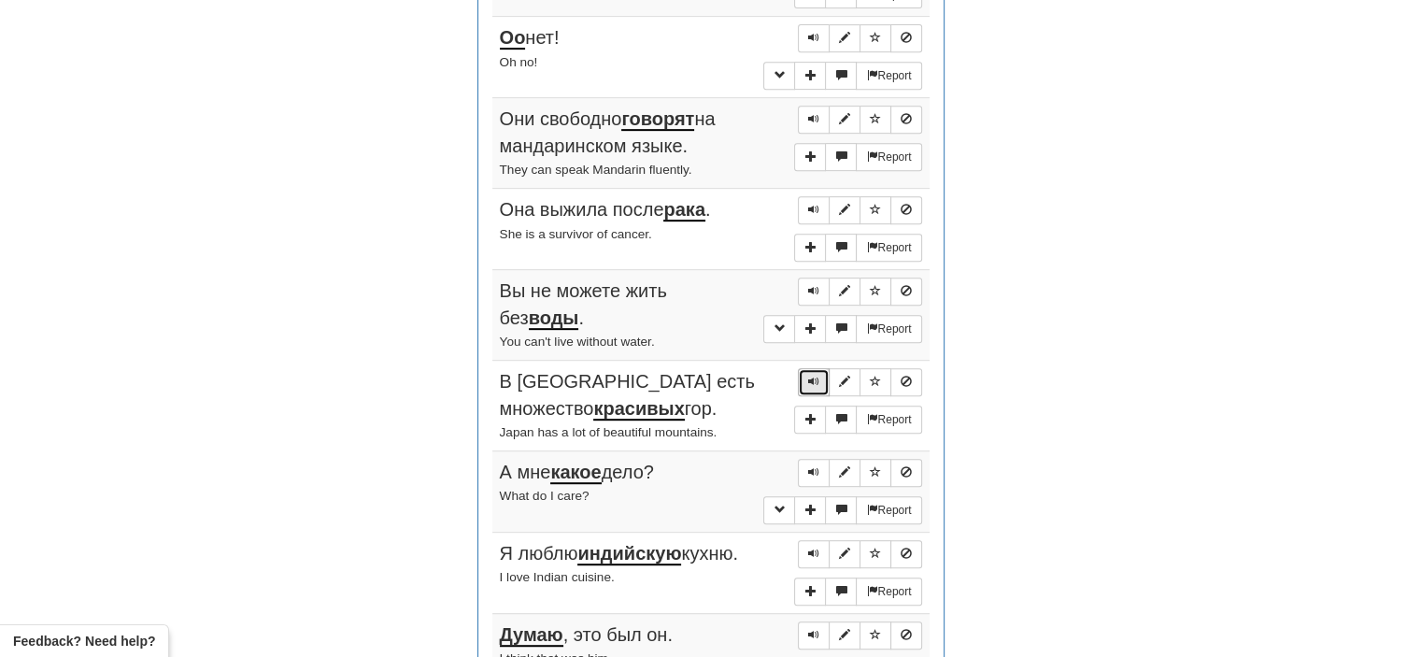
scroll to position [841, 0]
click at [811, 465] on span "Sentence controls" at bounding box center [813, 470] width 11 height 11
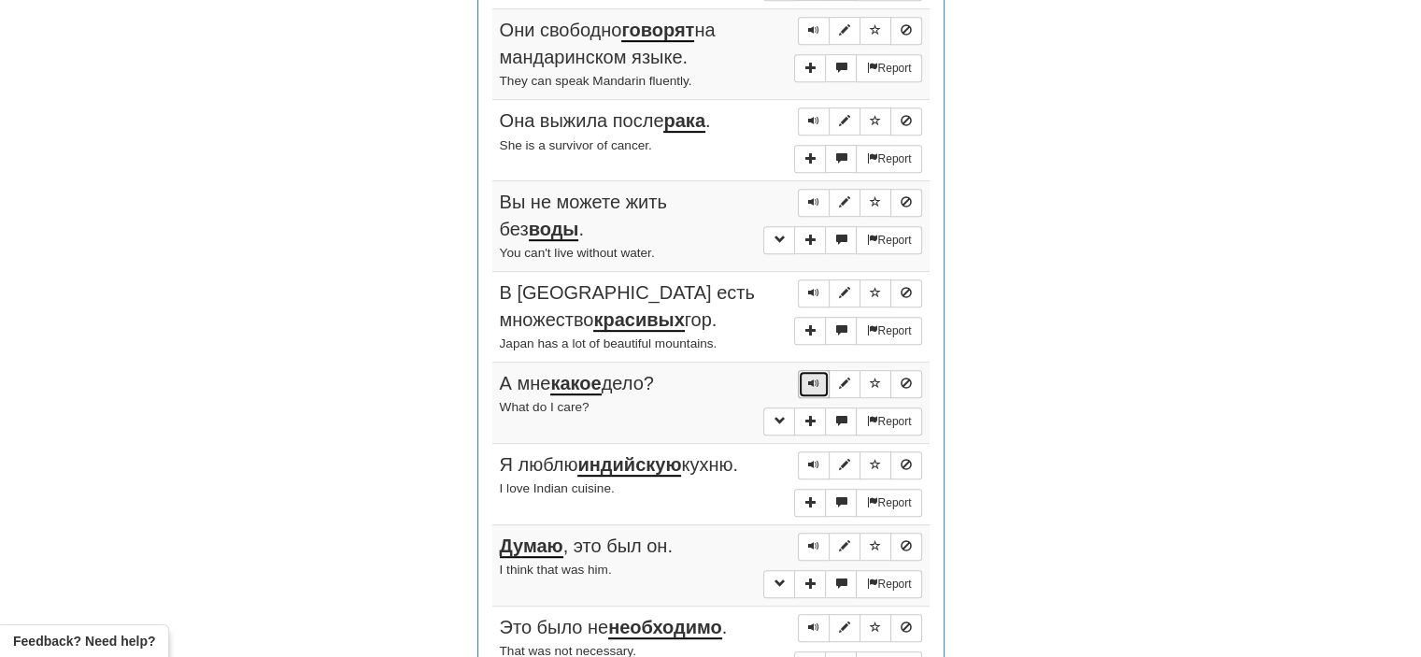
scroll to position [929, 0]
click at [815, 458] on span "Sentence controls" at bounding box center [813, 463] width 11 height 11
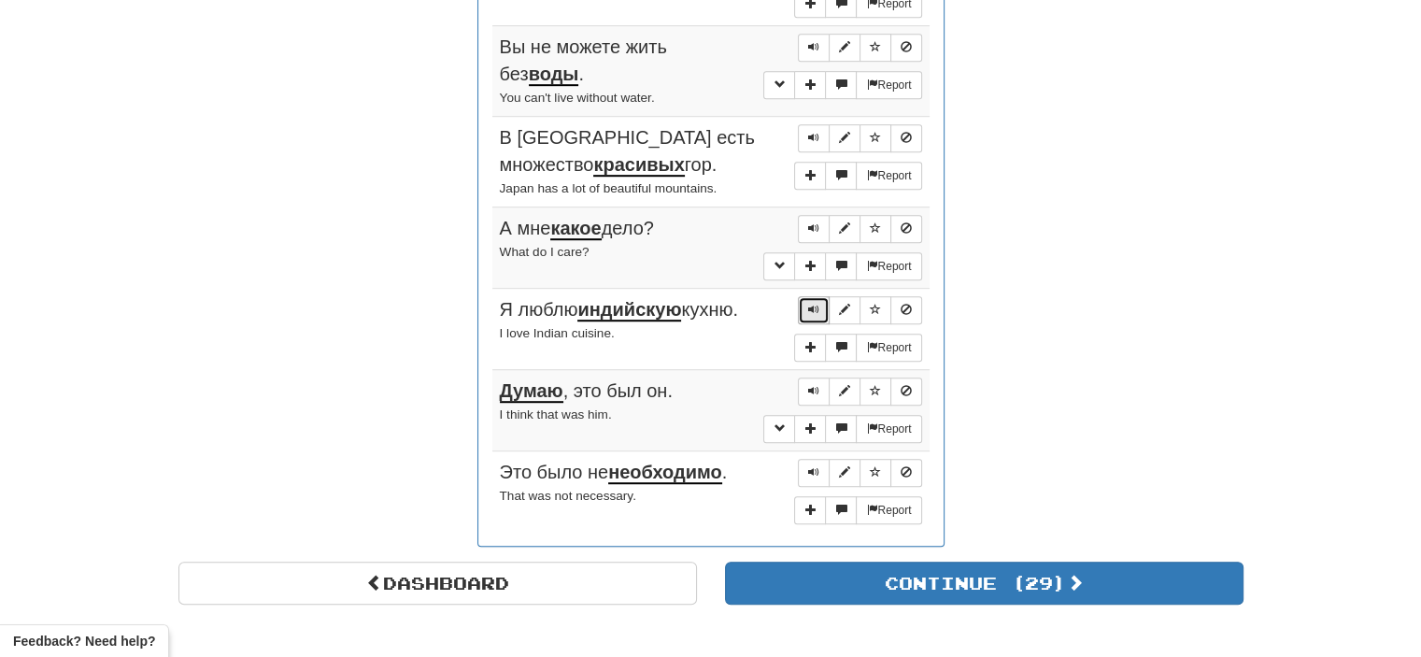
scroll to position [1093, 0]
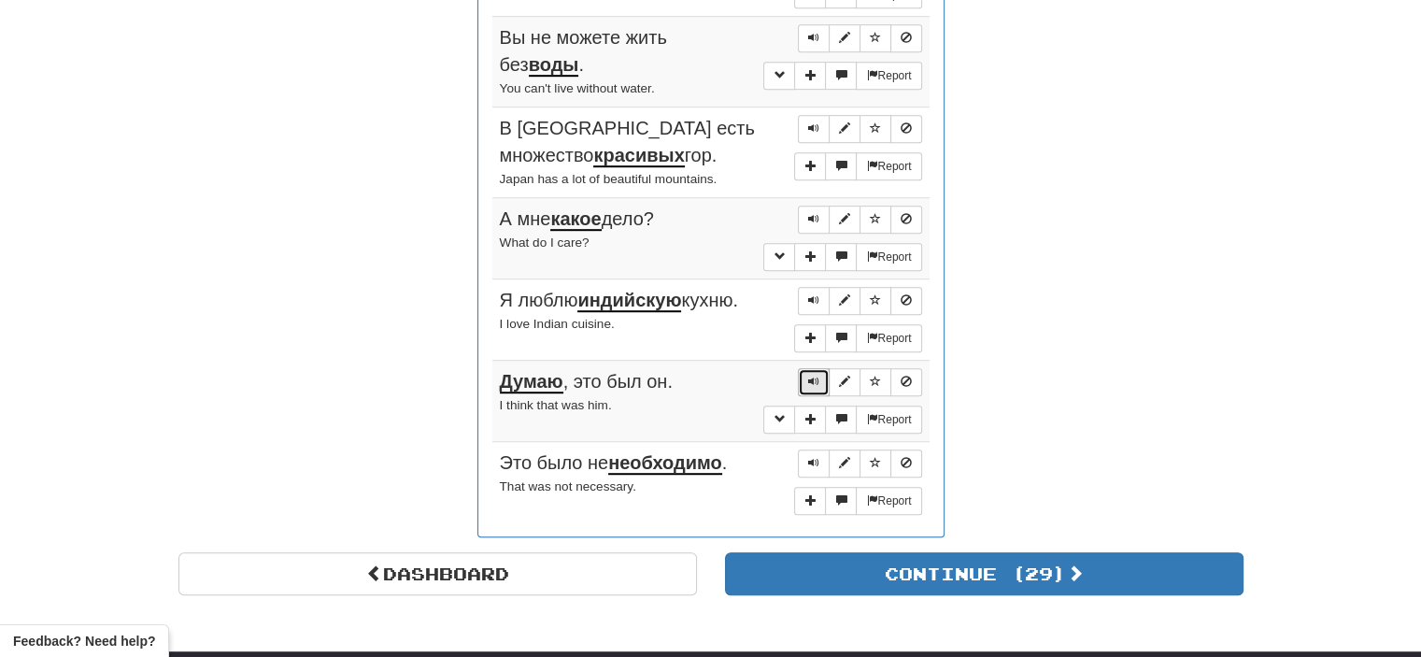
click at [809, 368] on button "Sentence controls" at bounding box center [814, 382] width 32 height 28
click at [811, 457] on span "Sentence controls" at bounding box center [813, 462] width 11 height 11
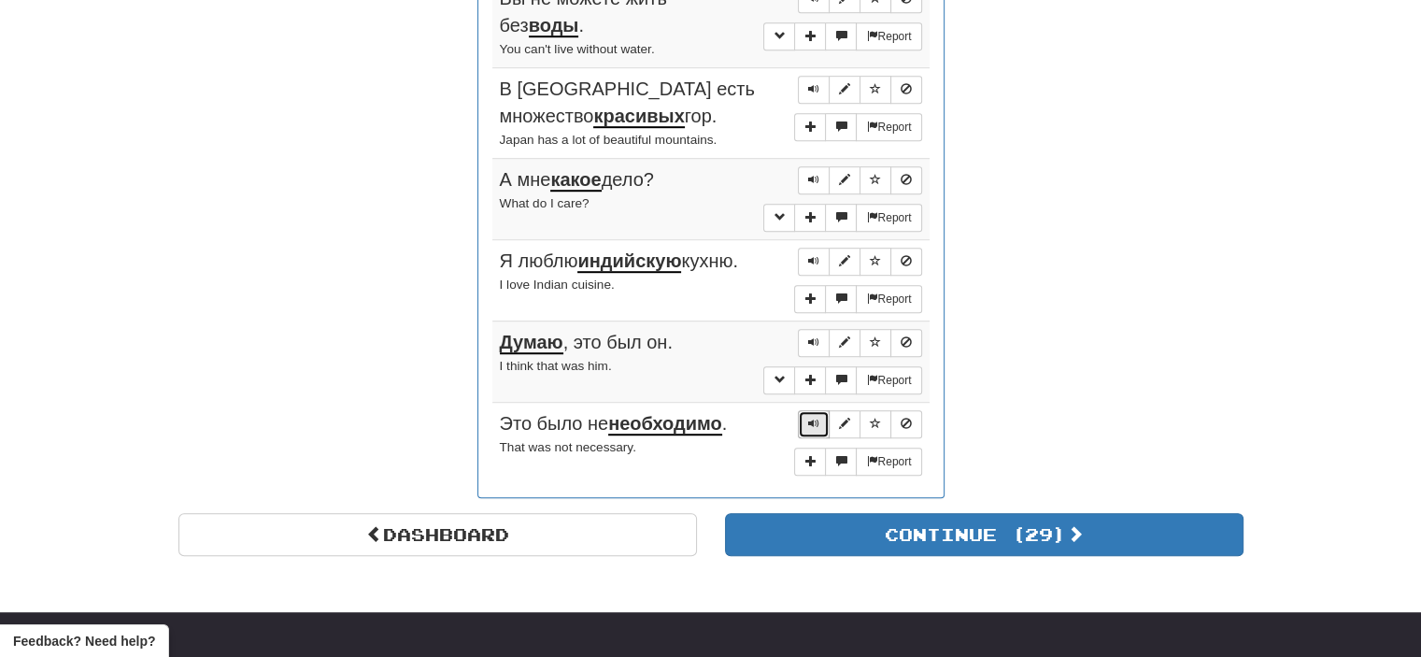
scroll to position [1136, 0]
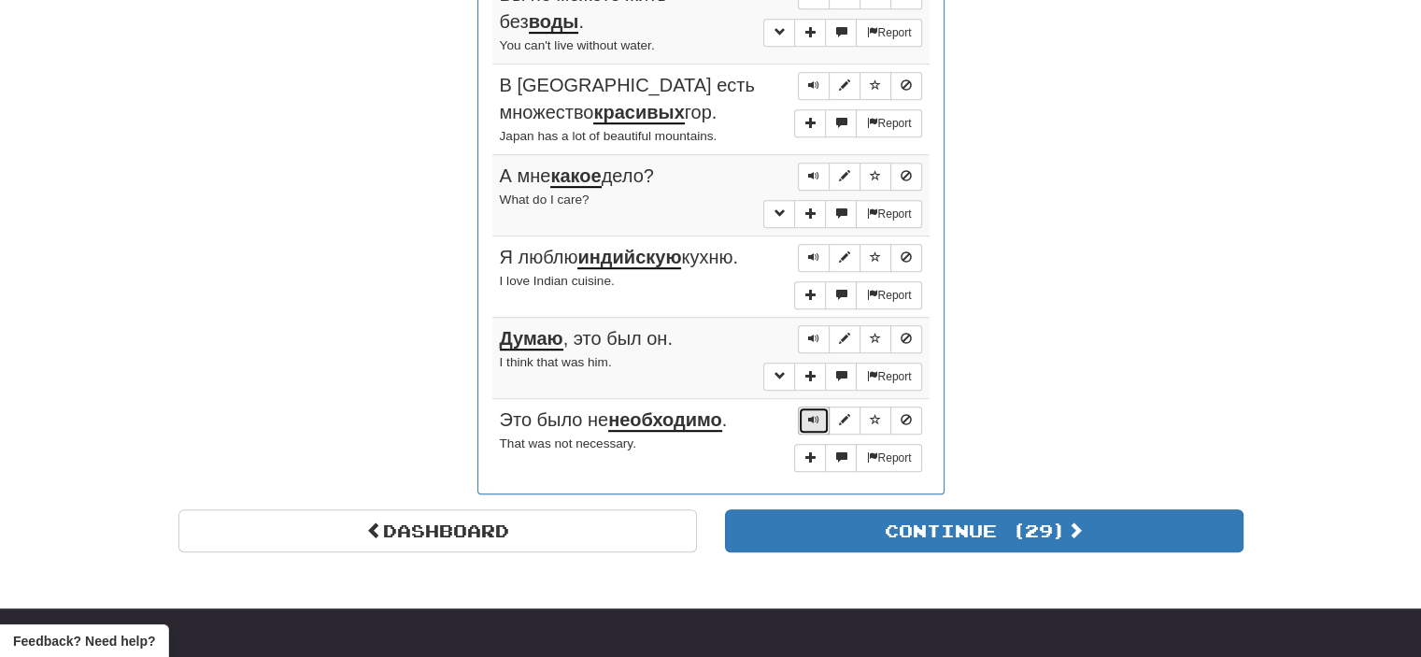
click at [821, 416] on button "Sentence controls" at bounding box center [814, 420] width 32 height 28
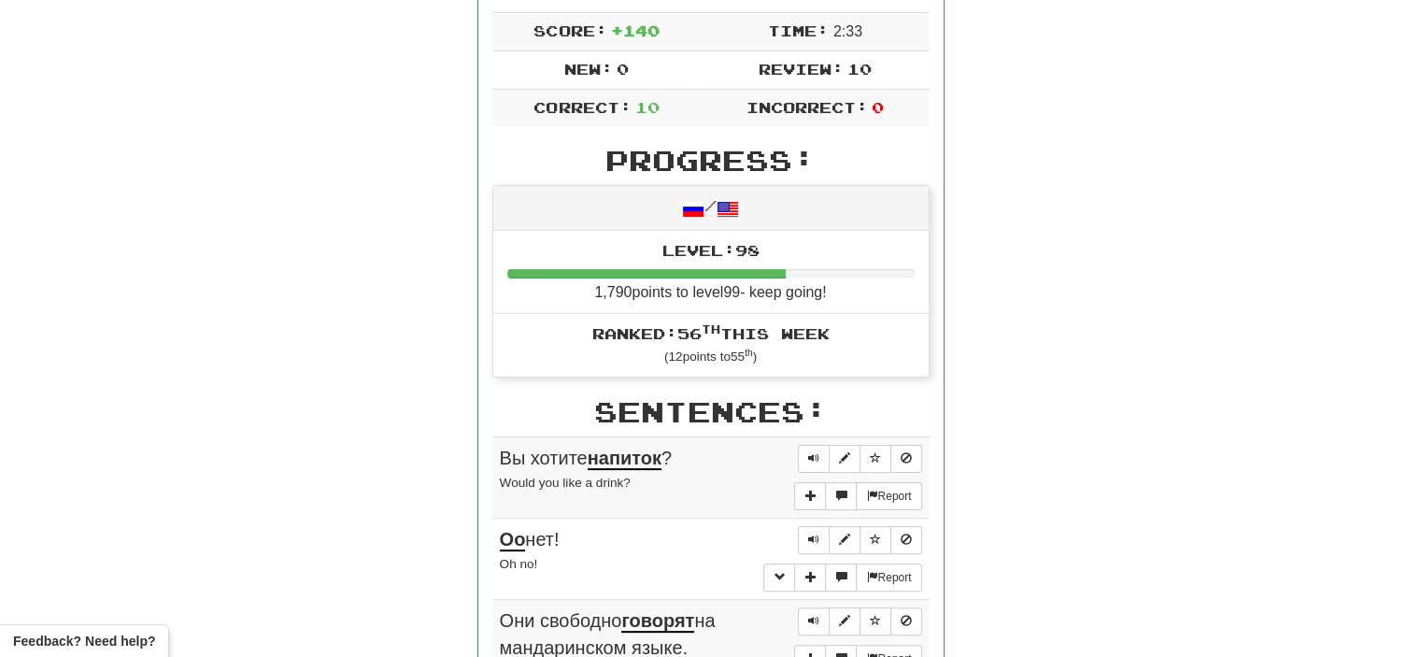
scroll to position [0, 0]
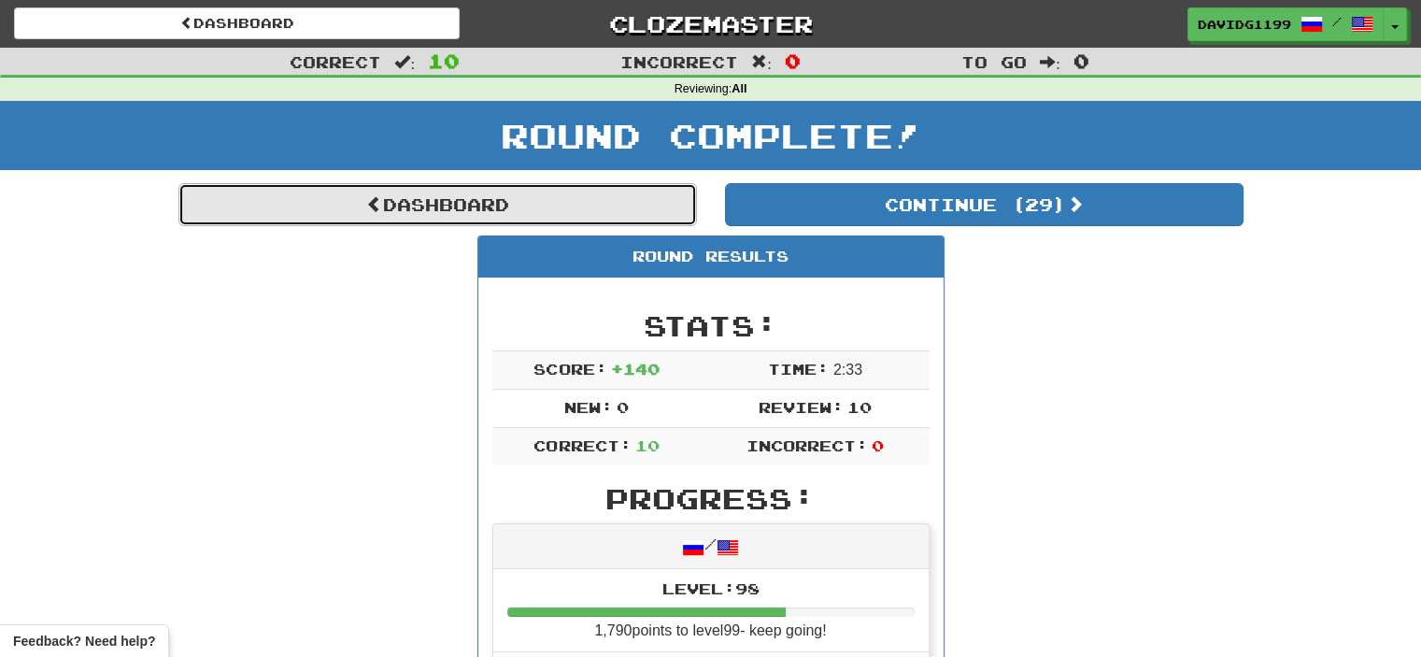
click at [426, 214] on link "Dashboard" at bounding box center [437, 204] width 518 height 43
